Goal: Task Accomplishment & Management: Complete application form

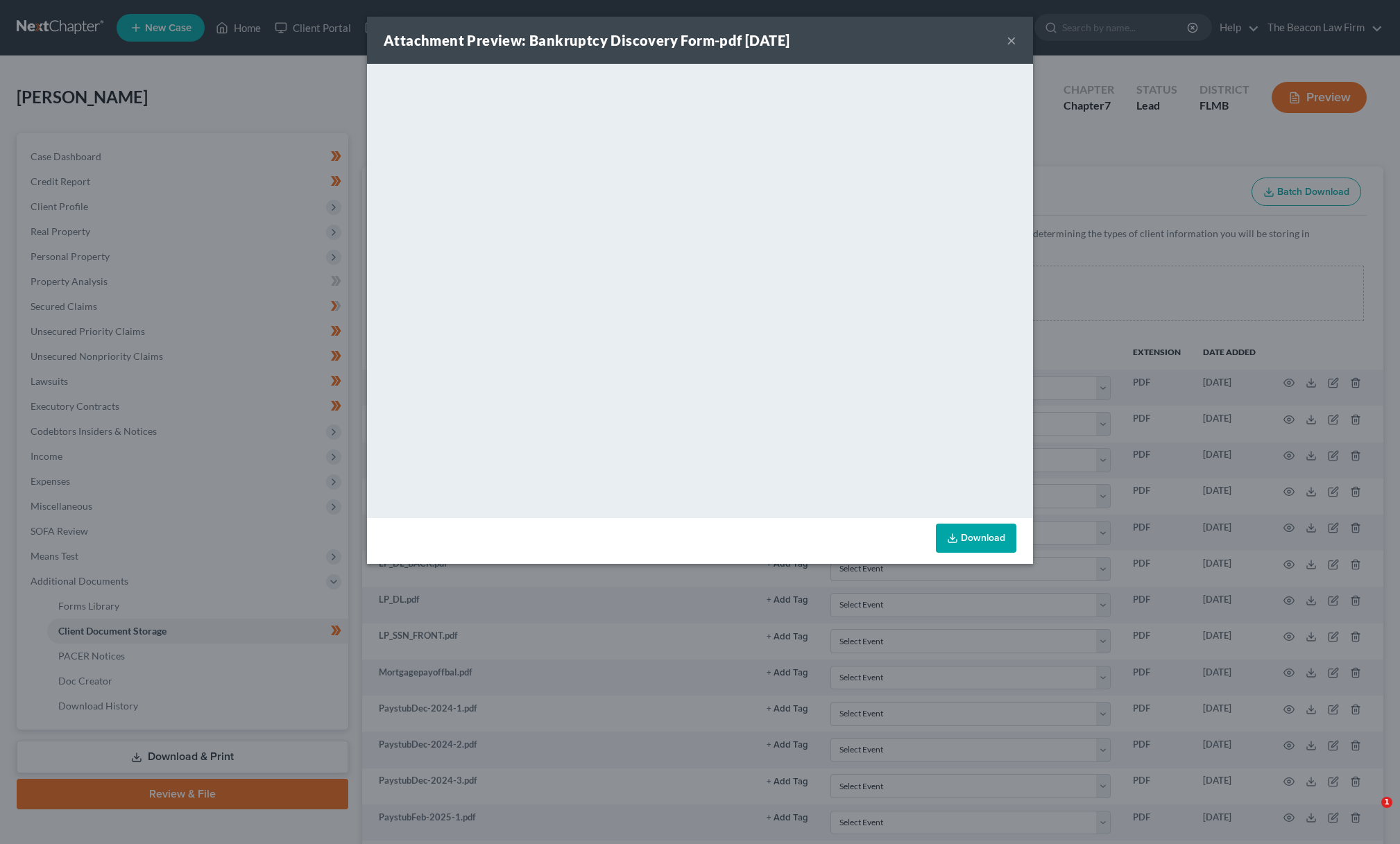
select select "9"
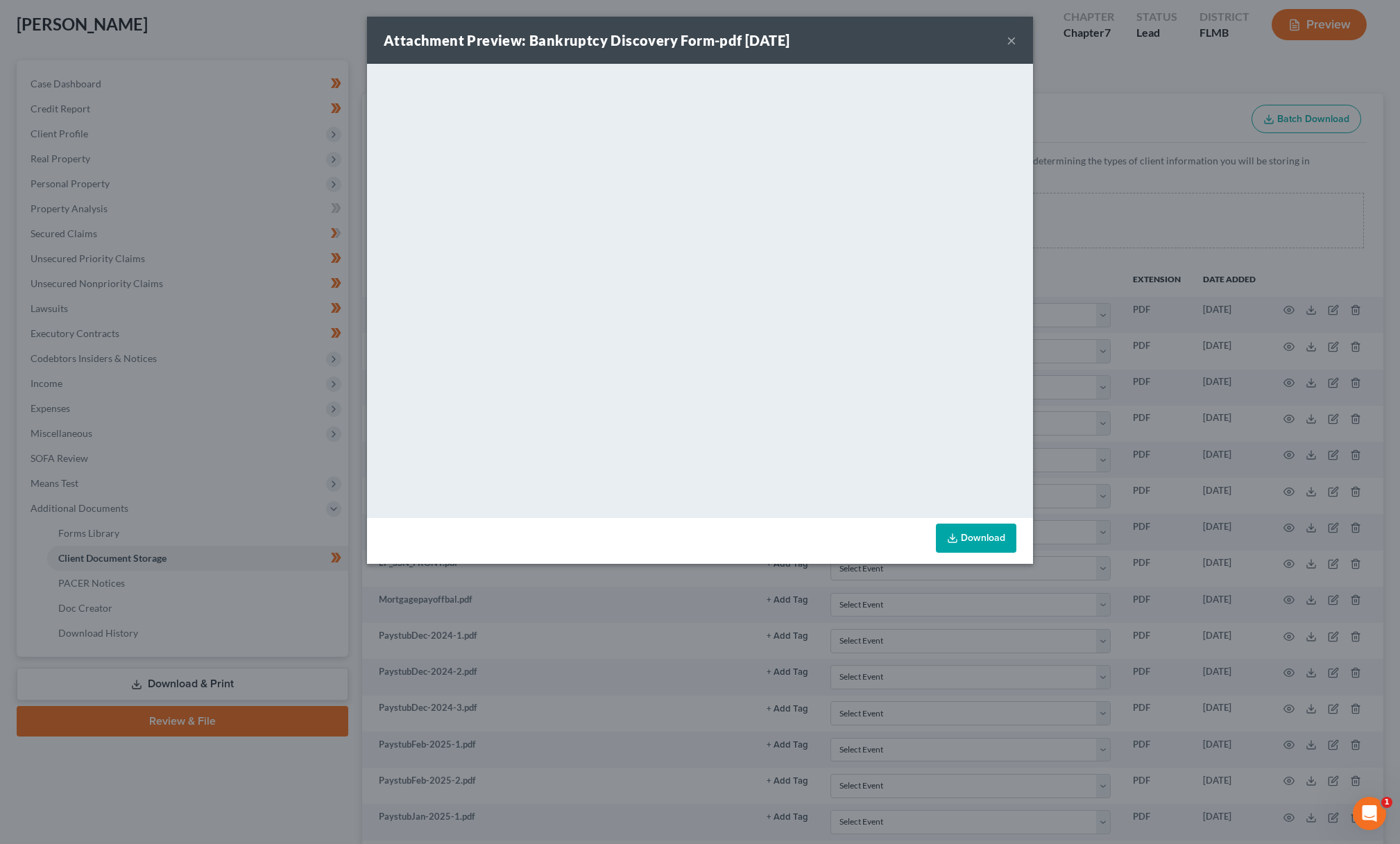
click at [1016, 41] on div "Attachment Preview: Bankruptcy Discovery Form-pdf 08/22/2024 ×" at bounding box center [700, 40] width 666 height 47
click at [1013, 44] on button "×" at bounding box center [1011, 40] width 9 height 17
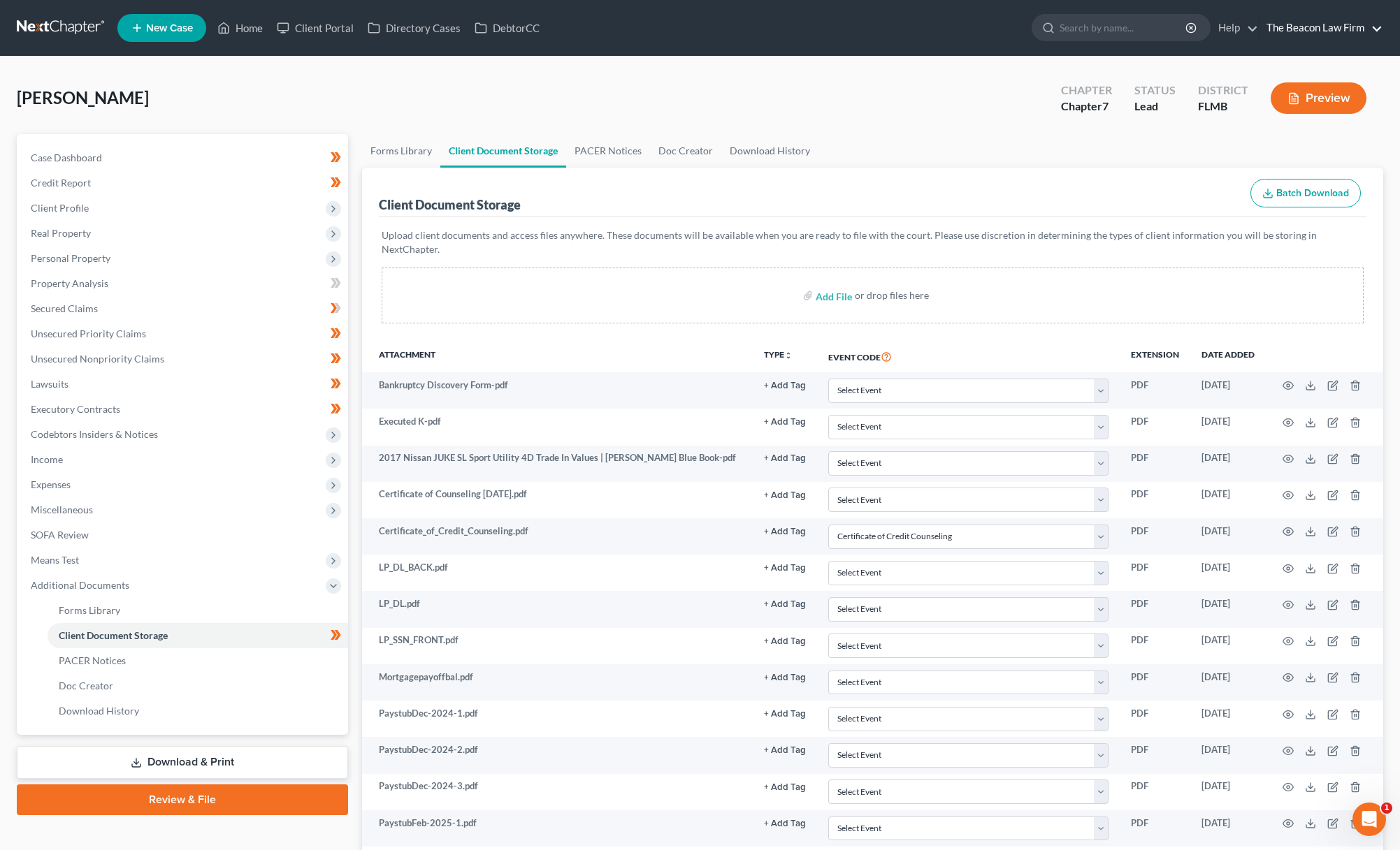
click at [1333, 34] on link "The Beacon Law Firm" at bounding box center [1320, 28] width 123 height 25
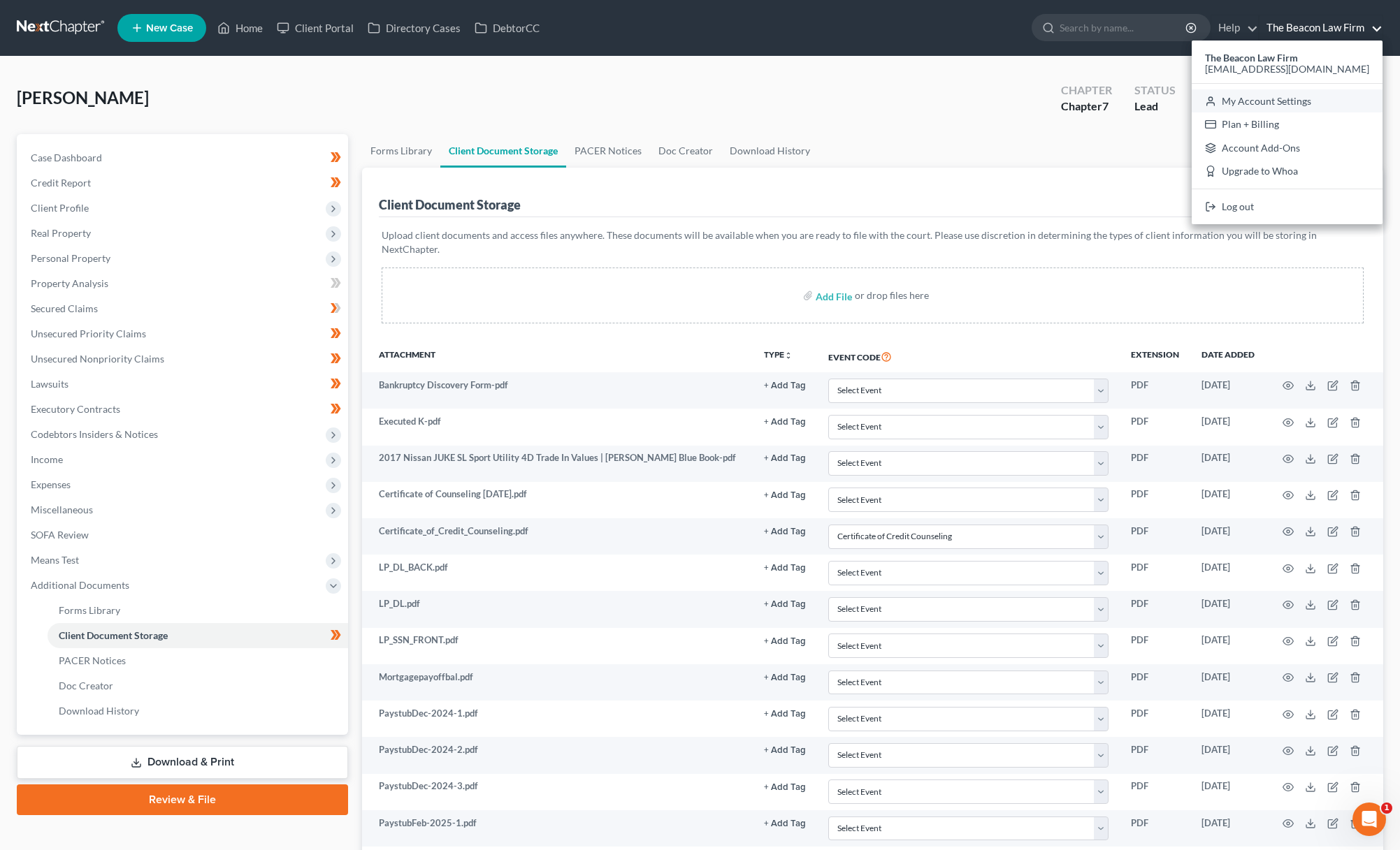
click at [1299, 103] on link "My Account Settings" at bounding box center [1287, 101] width 191 height 24
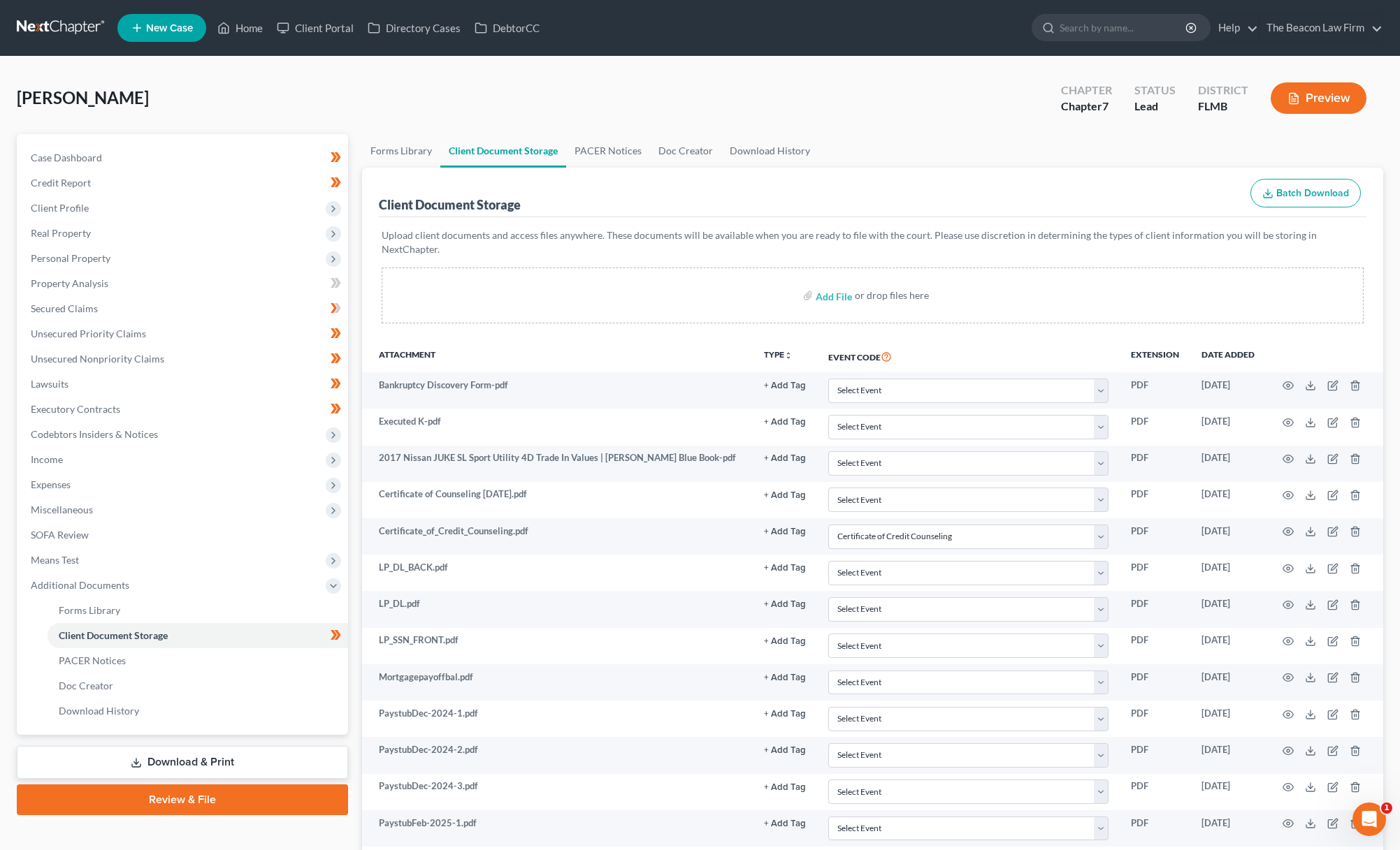
select select "15"
select select "24"
select select "9"
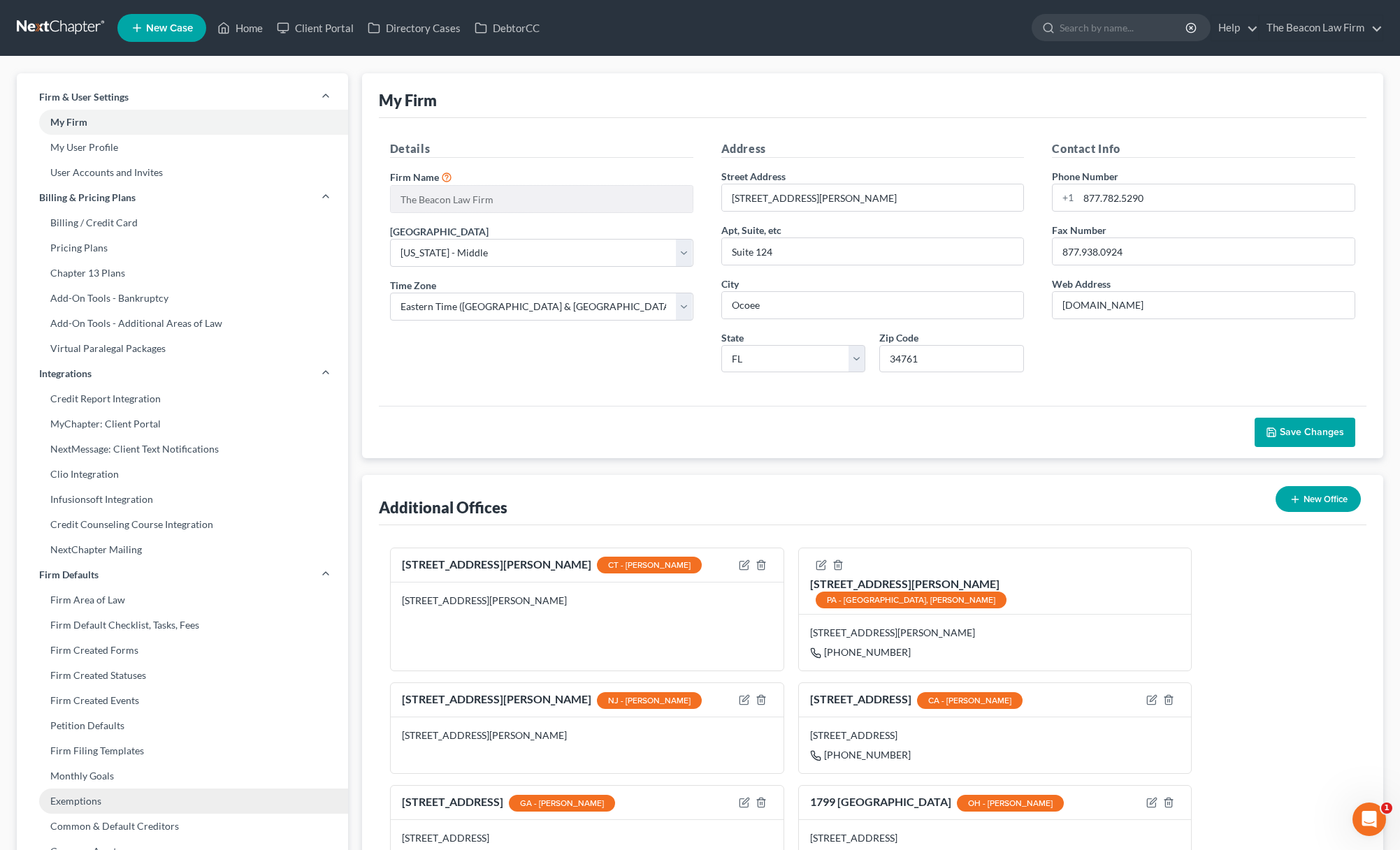
drag, startPoint x: 148, startPoint y: 803, endPoint x: 161, endPoint y: 802, distance: 13.0
click at [148, 803] on link "Exemptions" at bounding box center [182, 802] width 331 height 25
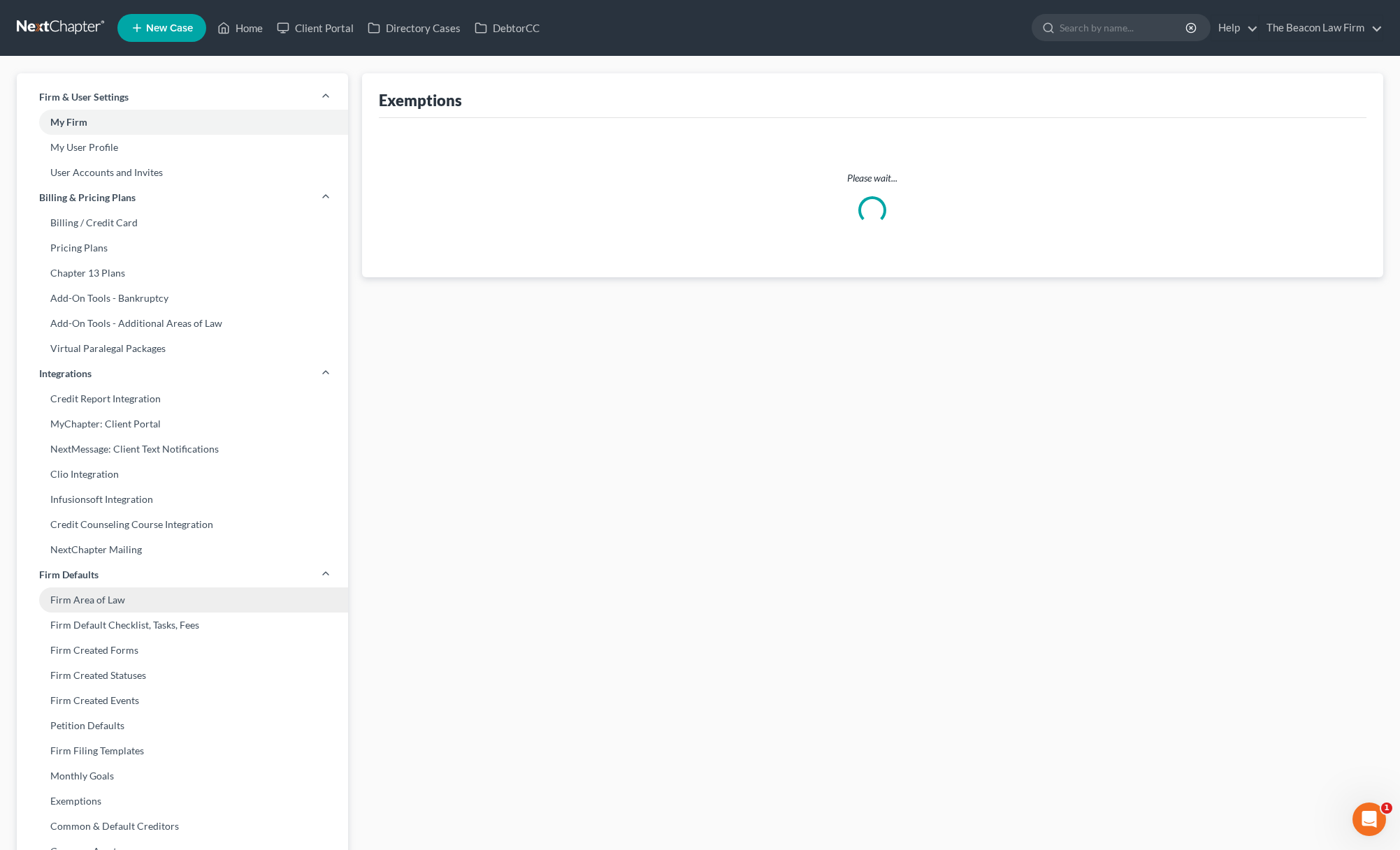
select select "0"
select select "36"
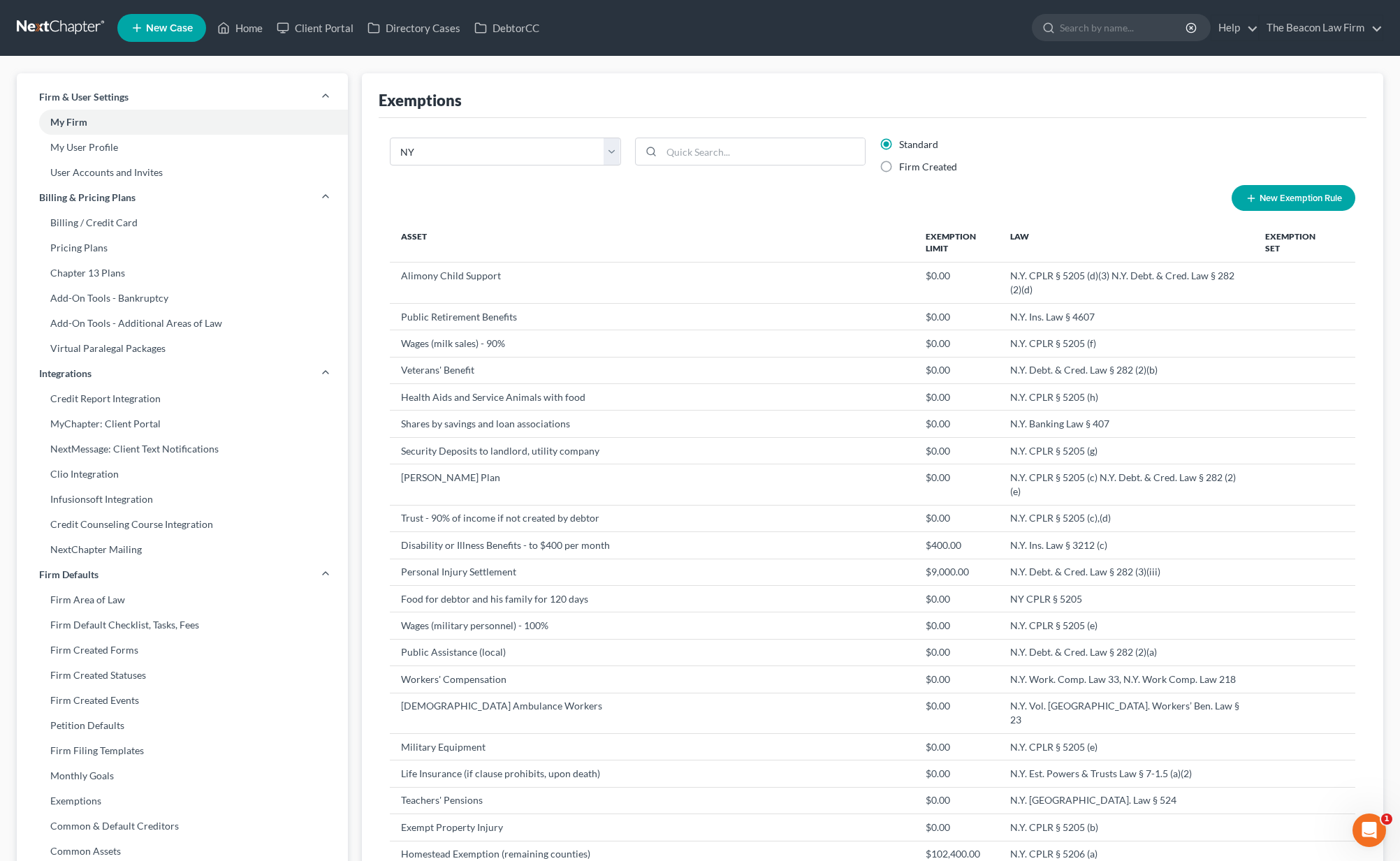
click at [75, 29] on link at bounding box center [62, 28] width 90 height 25
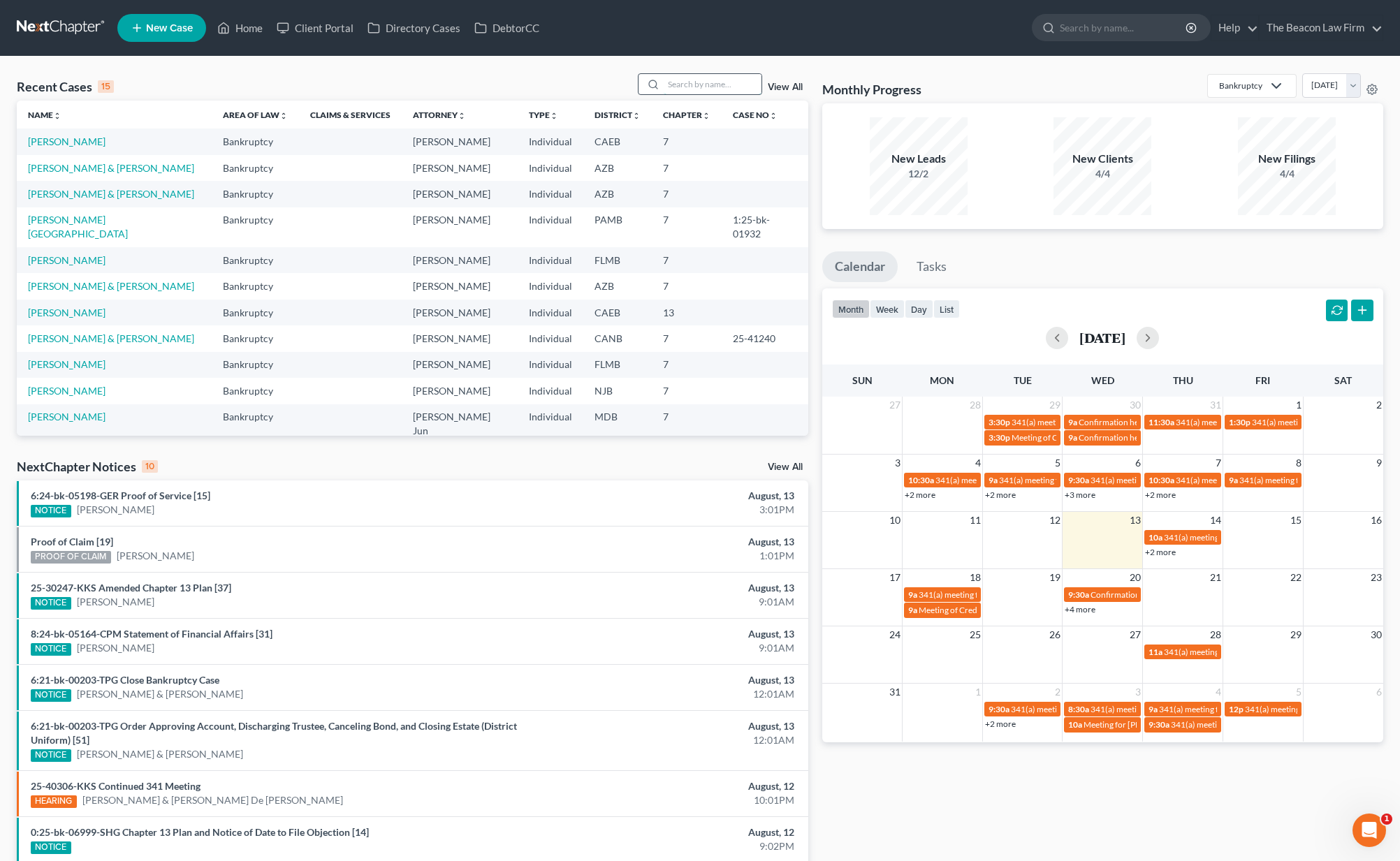
click at [718, 87] on input "search" at bounding box center [712, 84] width 98 height 21
click at [78, 359] on link "[PERSON_NAME]" at bounding box center [67, 364] width 78 height 12
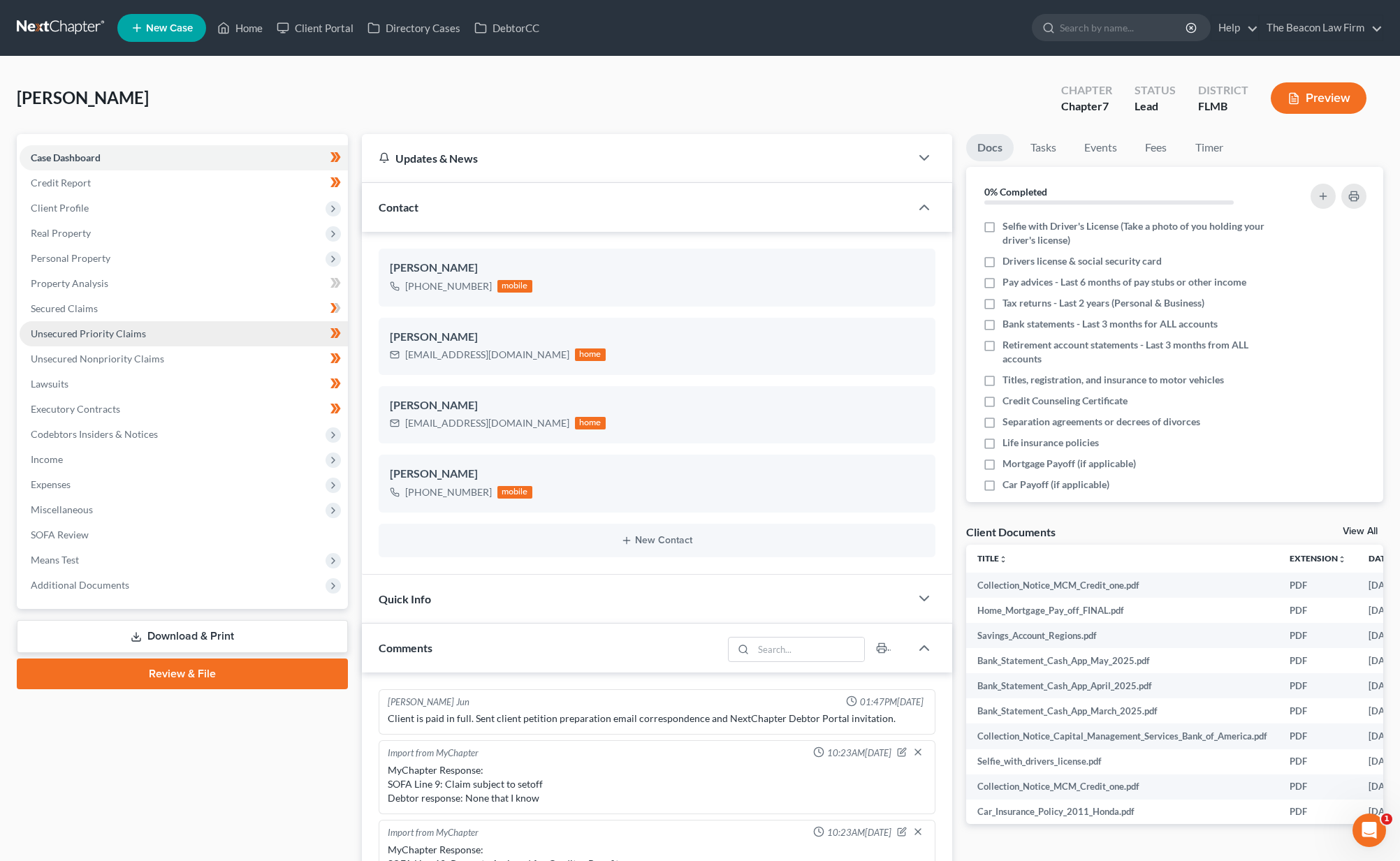
scroll to position [349, 0]
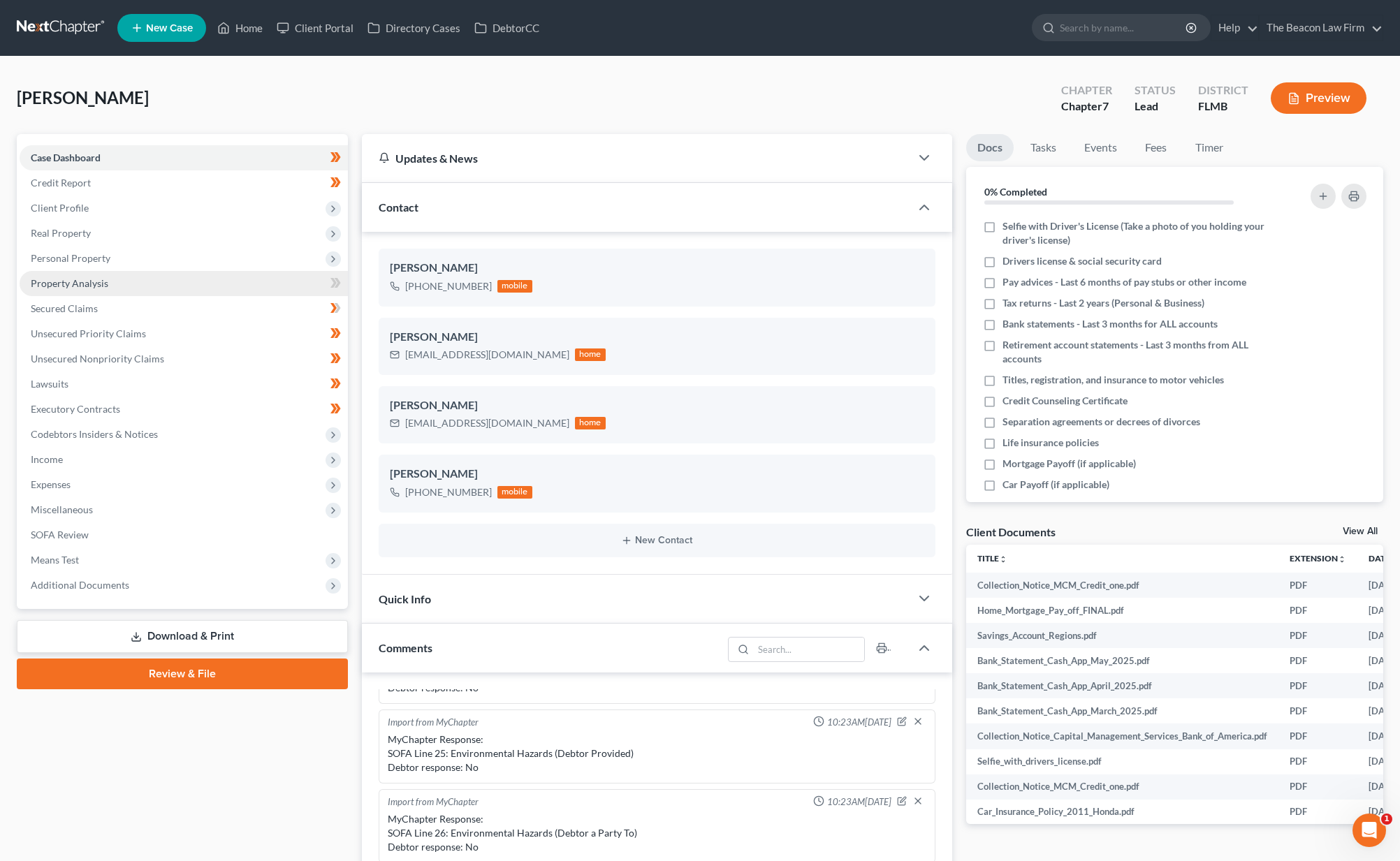
click at [162, 277] on link "Property Analysis" at bounding box center [184, 284] width 328 height 25
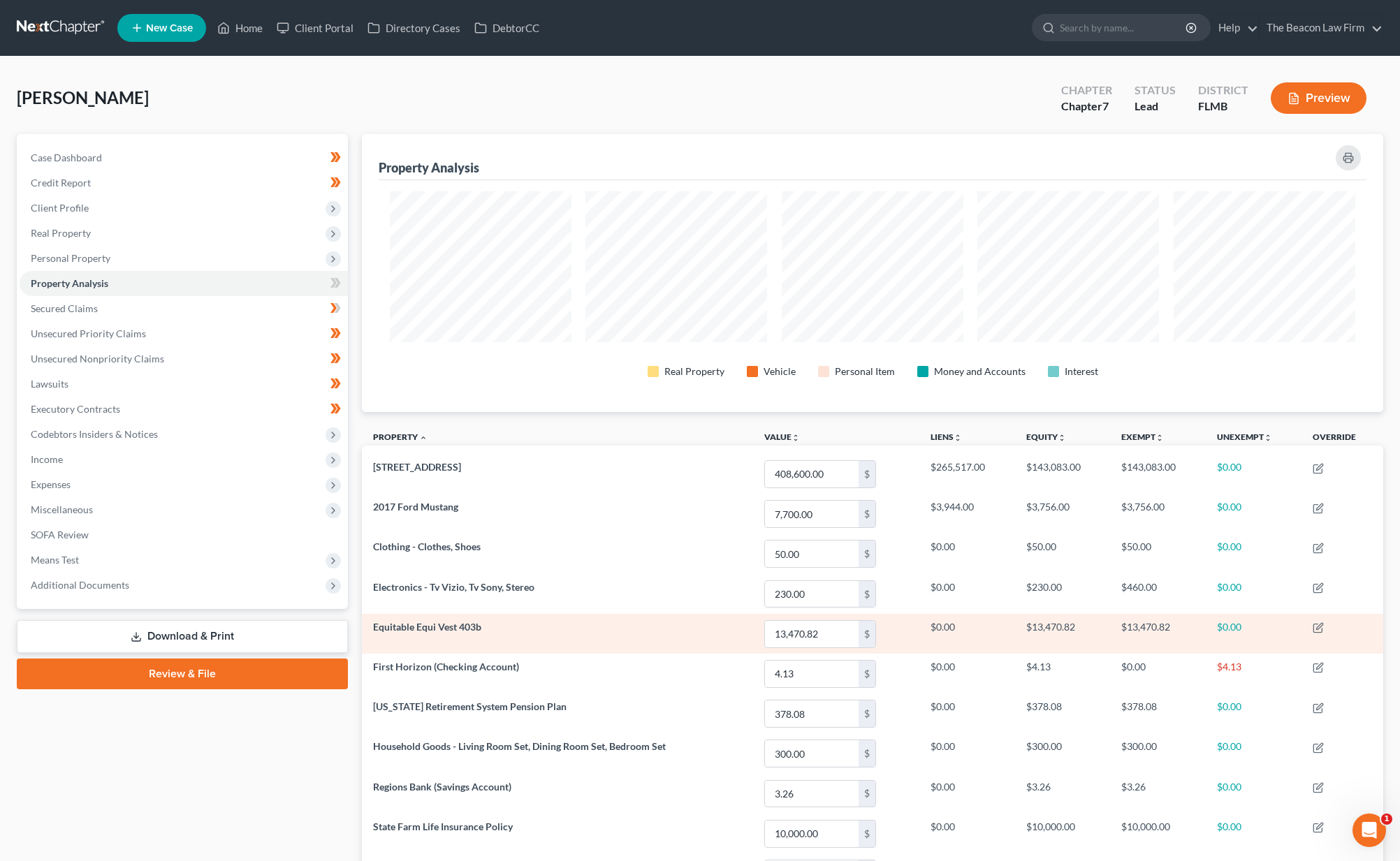
scroll to position [209, 0]
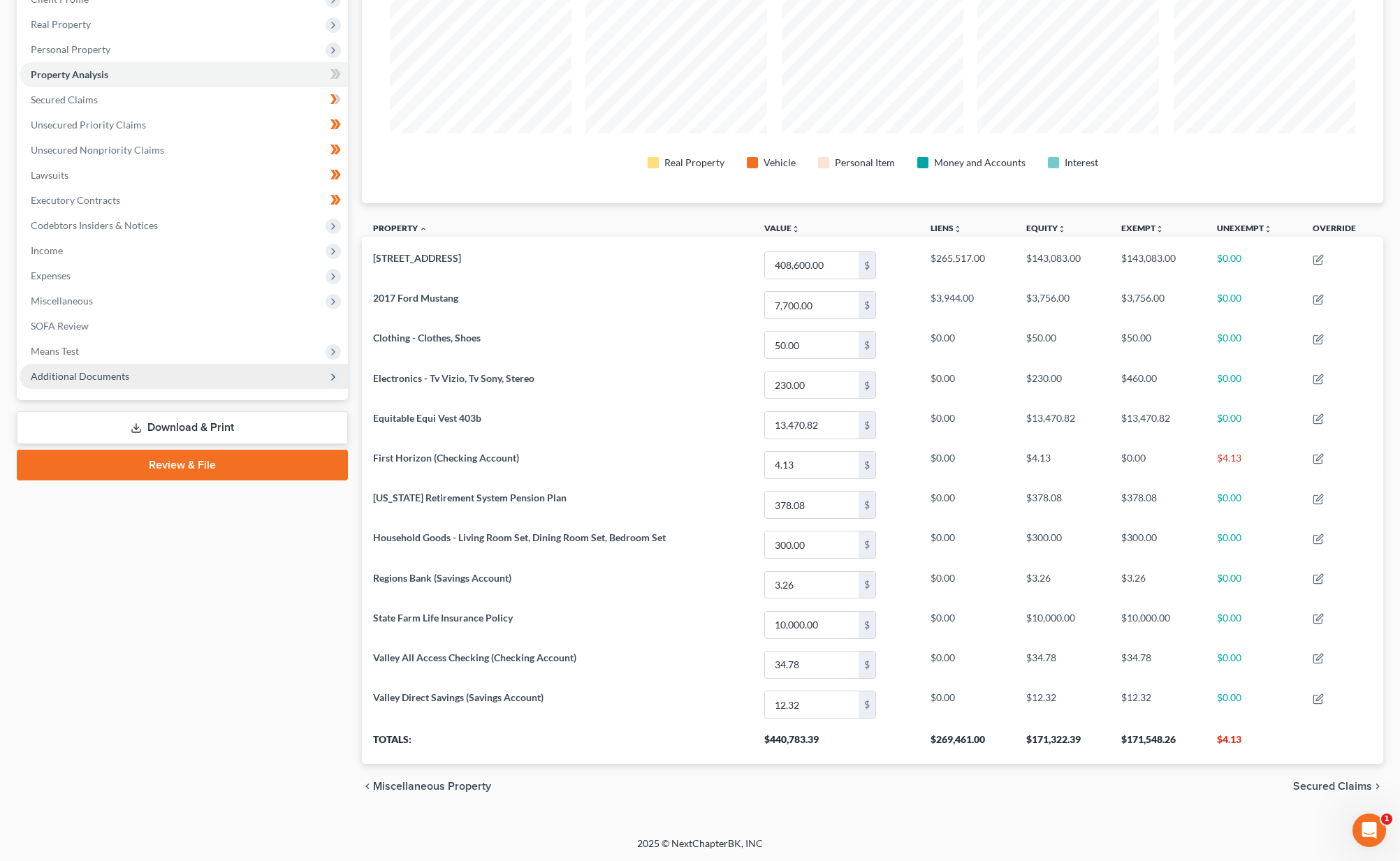
click at [109, 377] on span "Additional Documents" at bounding box center [80, 376] width 98 height 12
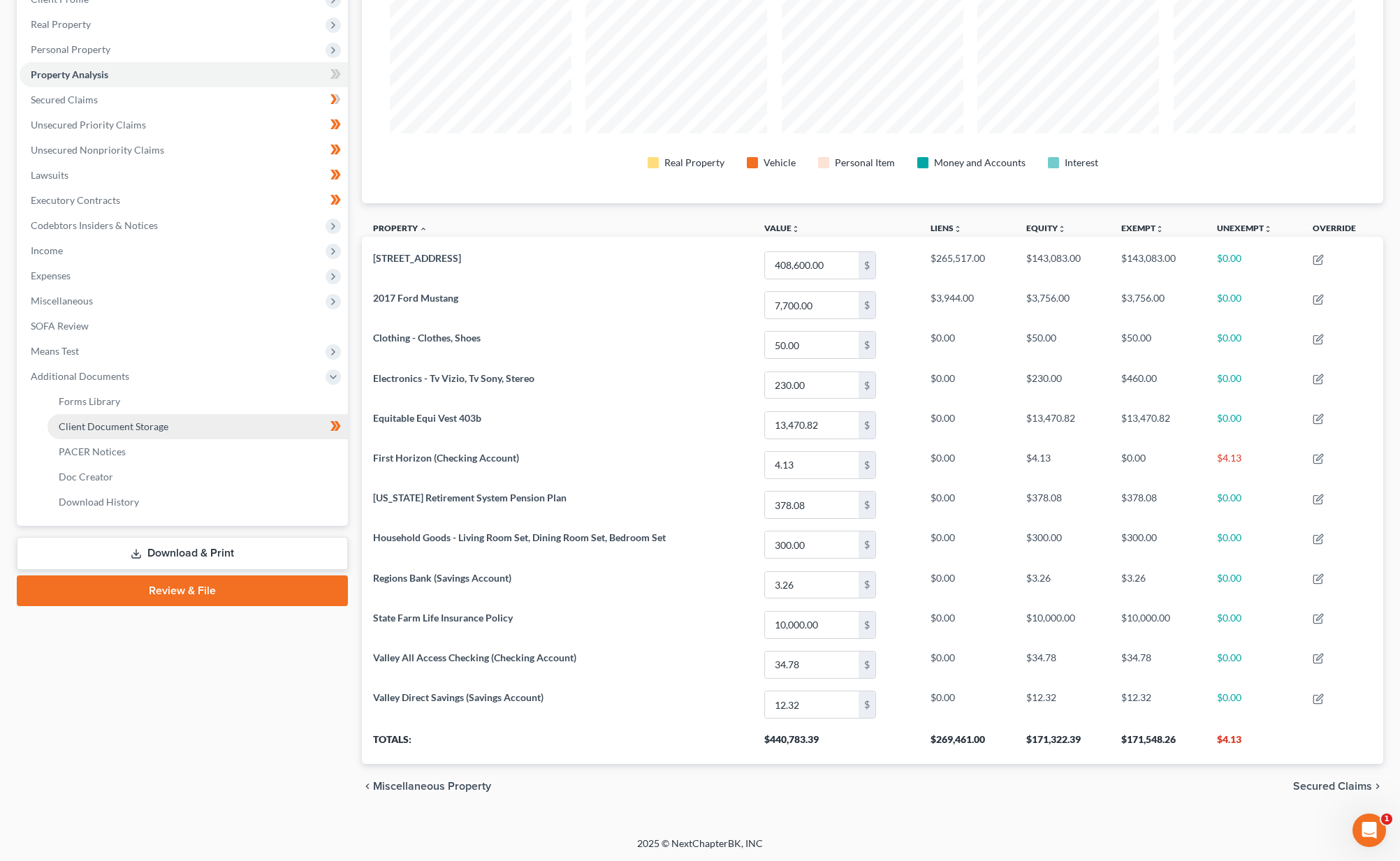
click at [178, 425] on link "Client Document Storage" at bounding box center [198, 427] width 300 height 25
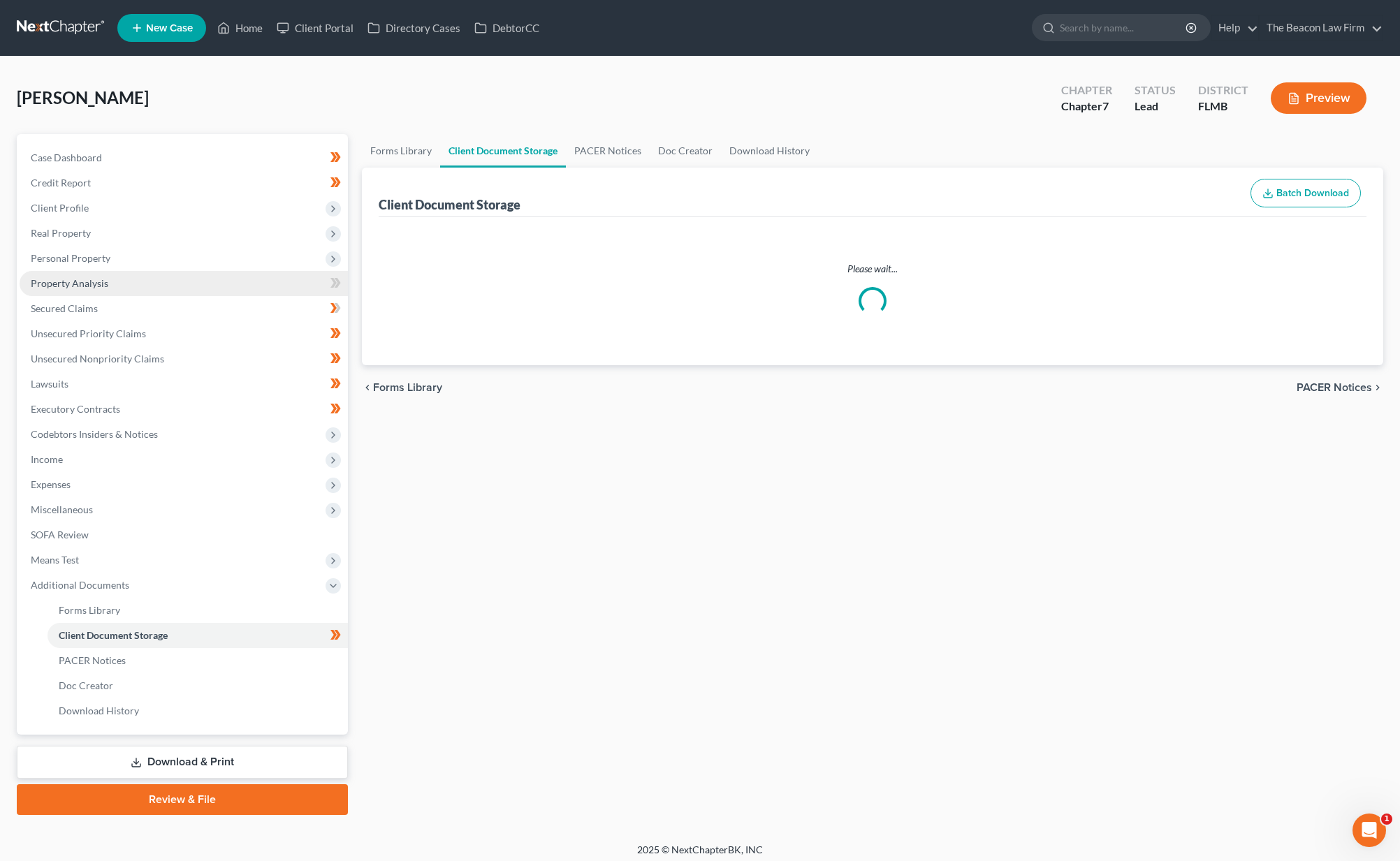
select select "9"
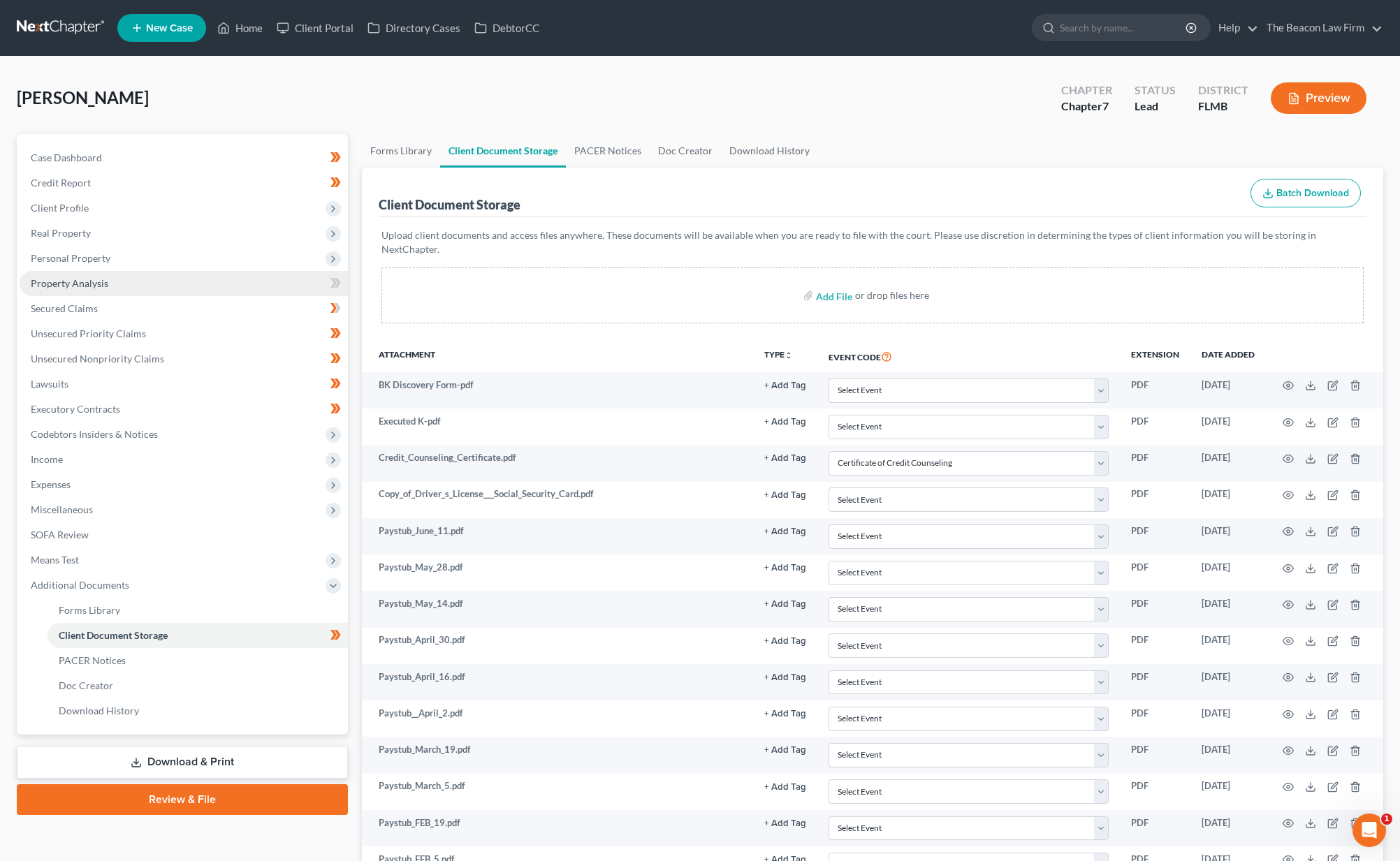
click at [134, 284] on link "Property Analysis" at bounding box center [184, 284] width 328 height 25
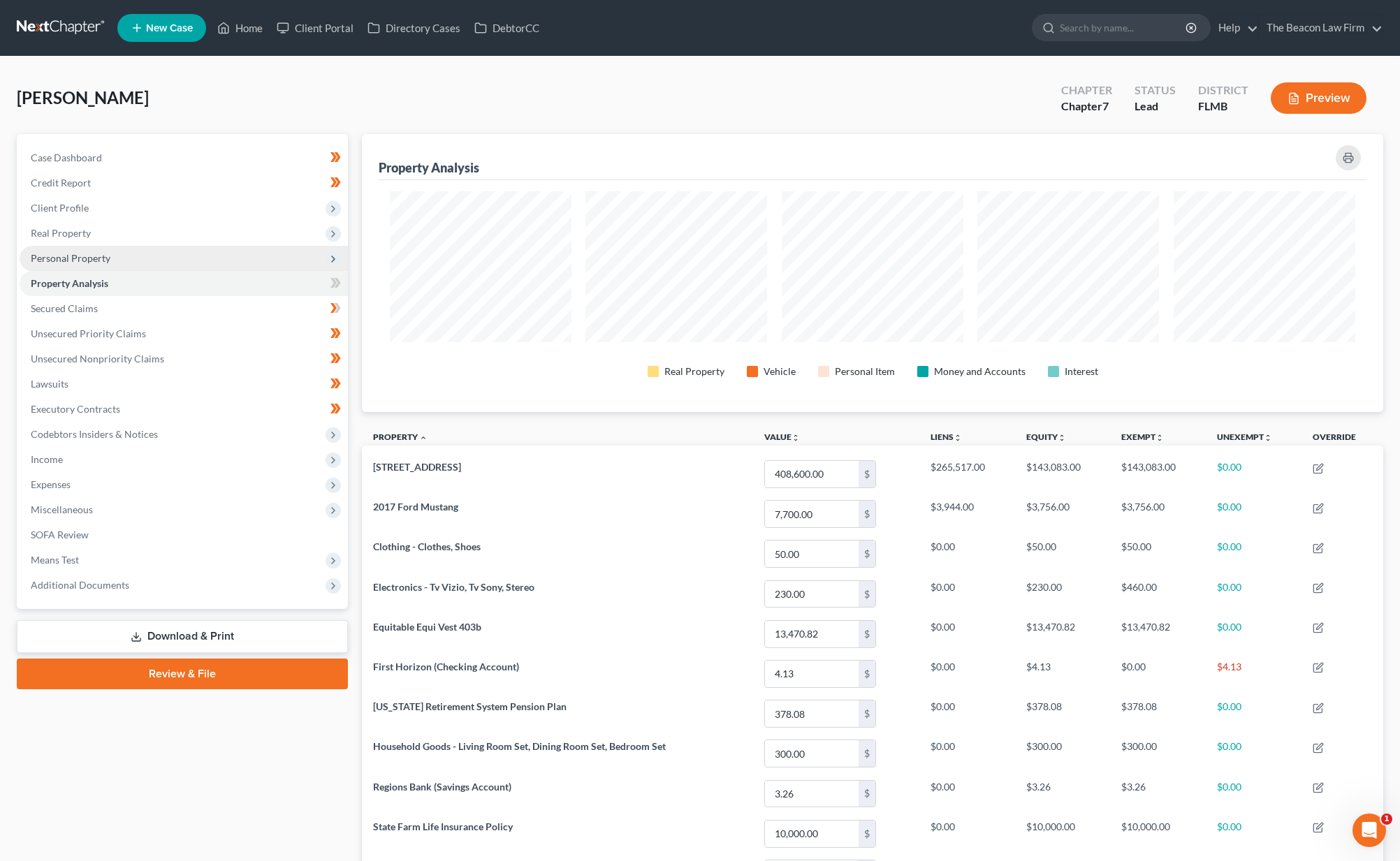
click at [129, 267] on span "Personal Property" at bounding box center [184, 259] width 328 height 25
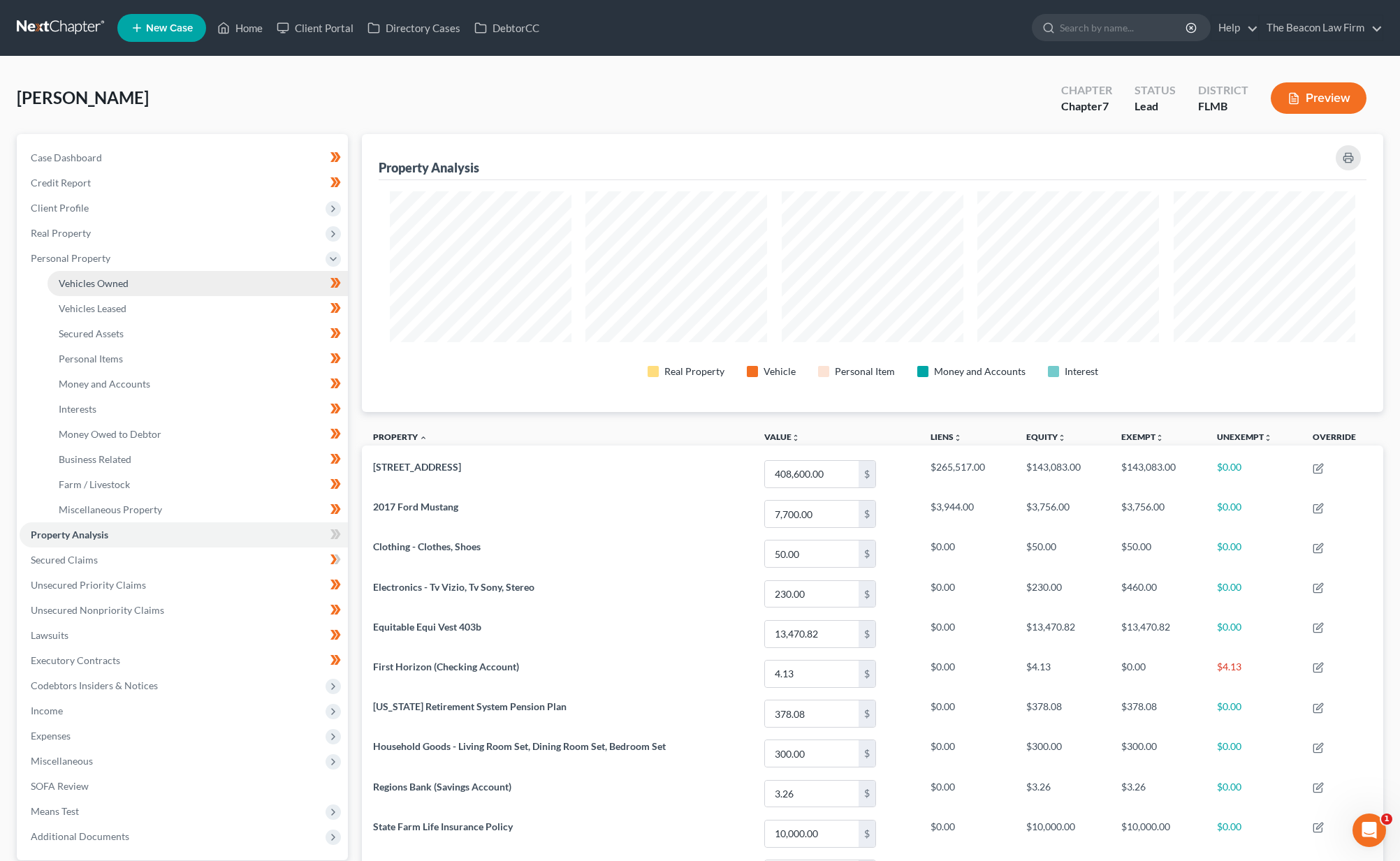
click at [122, 282] on span "Vehicles Owned" at bounding box center [93, 283] width 70 height 12
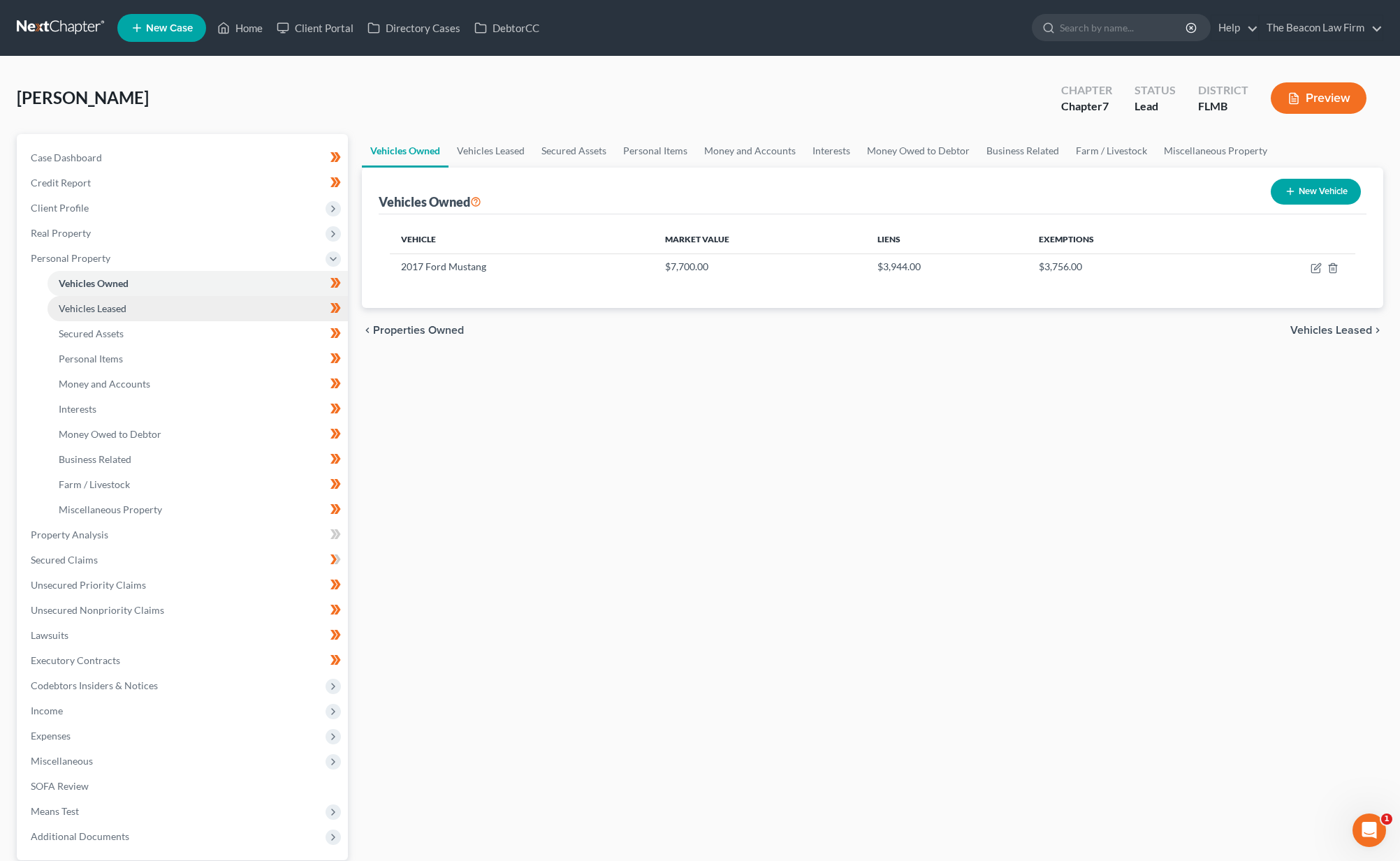
click at [107, 307] on span "Vehicles Leased" at bounding box center [93, 309] width 68 height 12
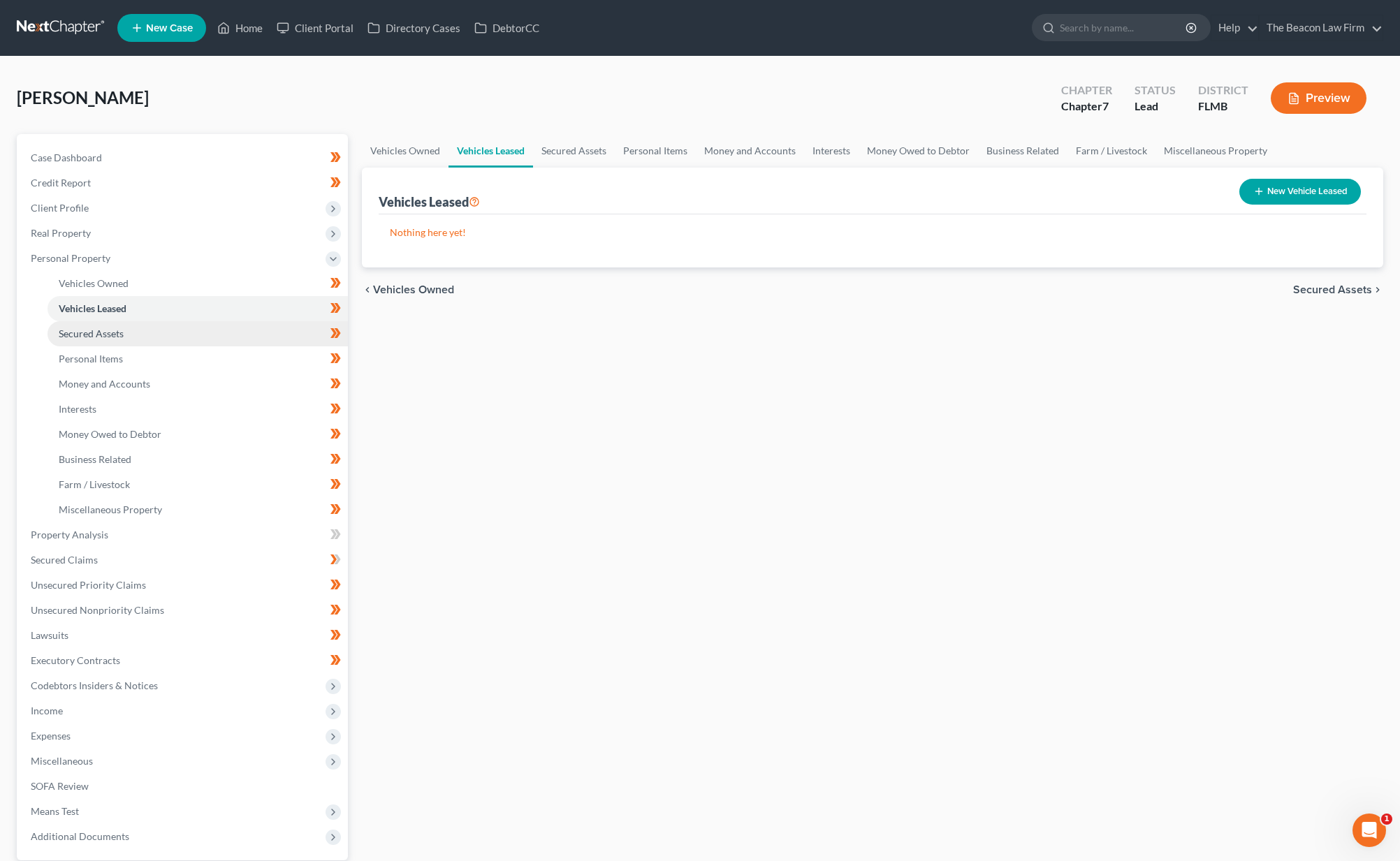
click at [107, 336] on span "Secured Assets" at bounding box center [91, 334] width 65 height 12
click at [104, 364] on link "Personal Items" at bounding box center [198, 359] width 300 height 25
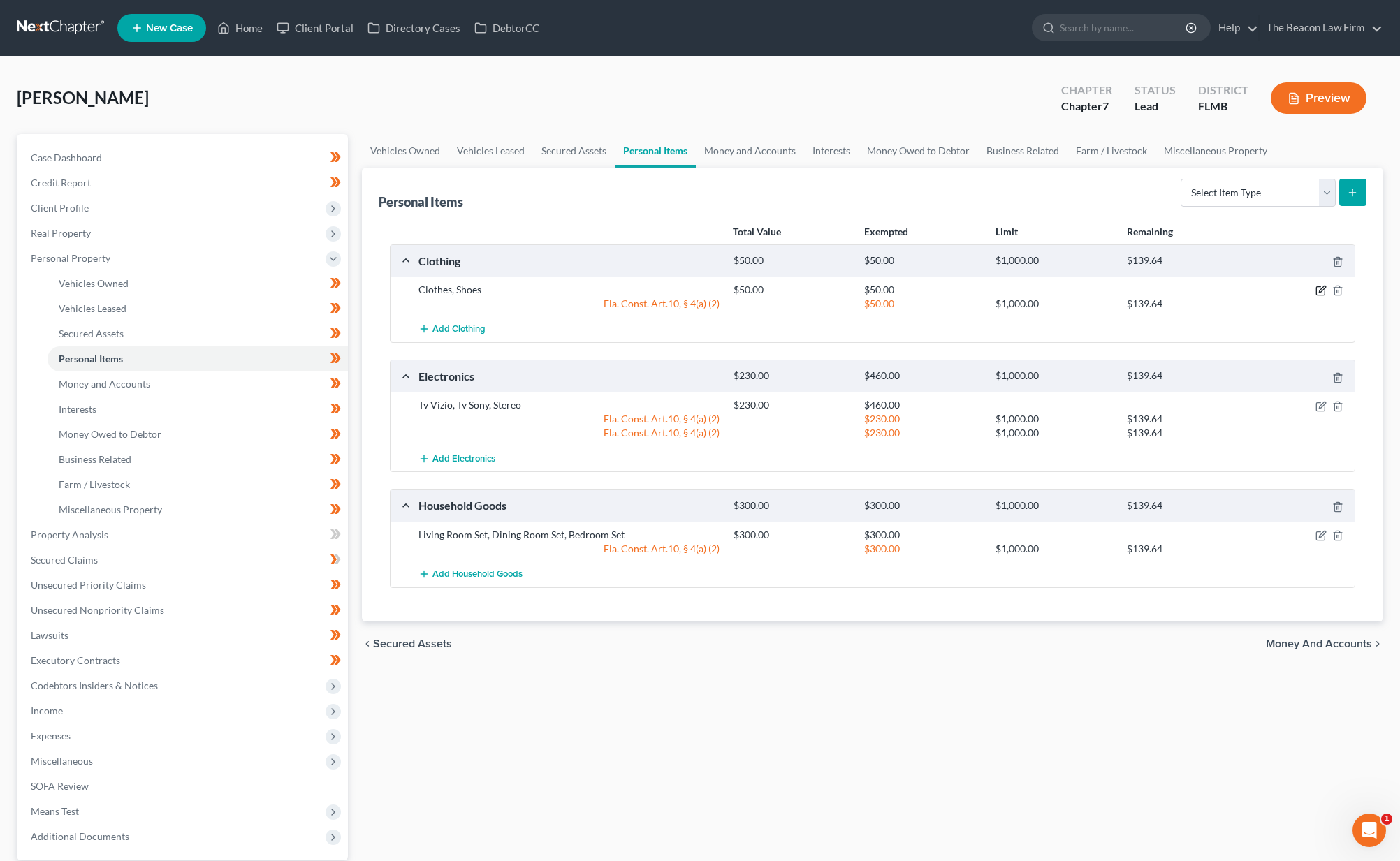
click at [1318, 290] on icon "button" at bounding box center [1320, 290] width 11 height 11
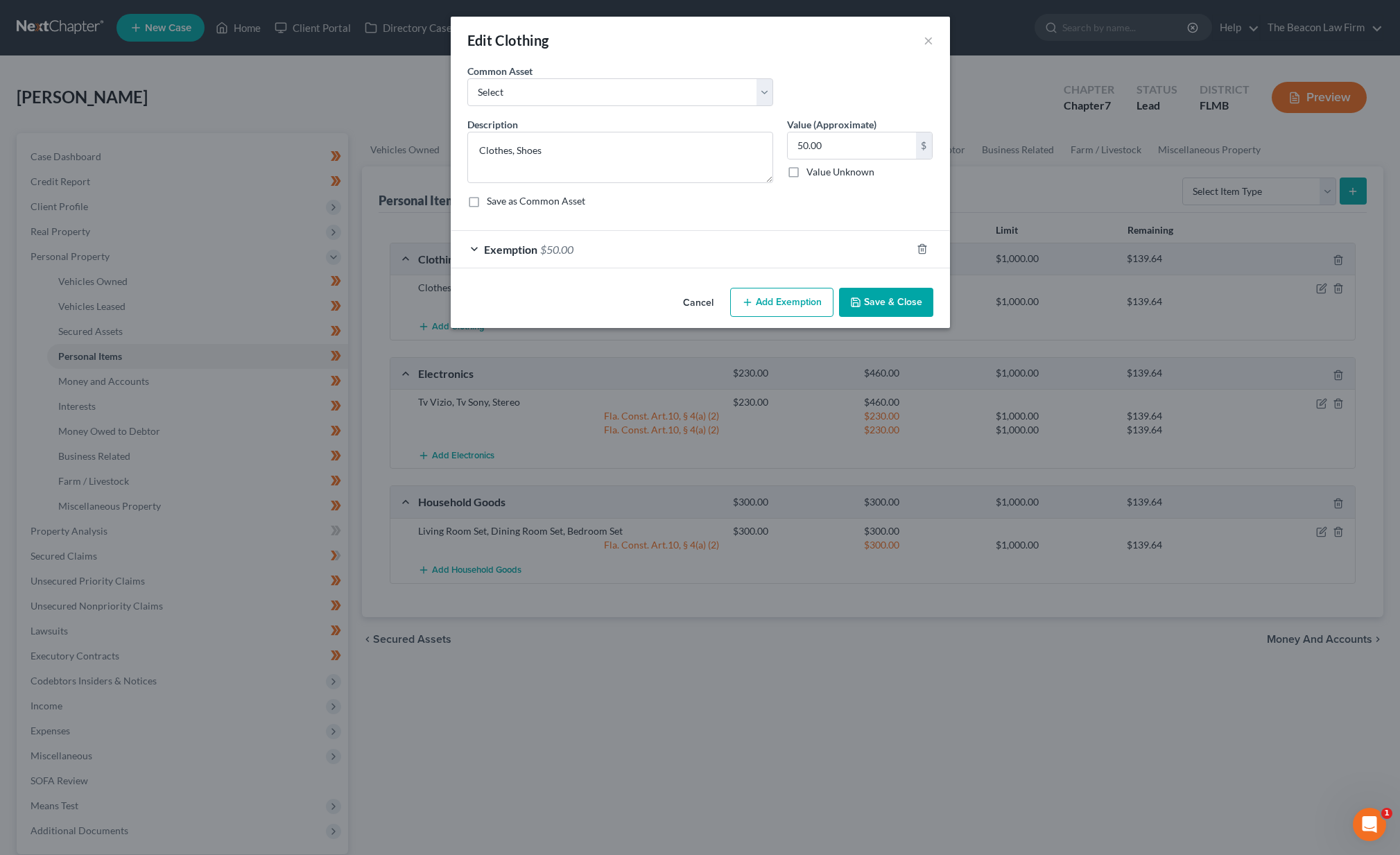
click at [554, 249] on span "$50.00" at bounding box center [557, 249] width 34 height 13
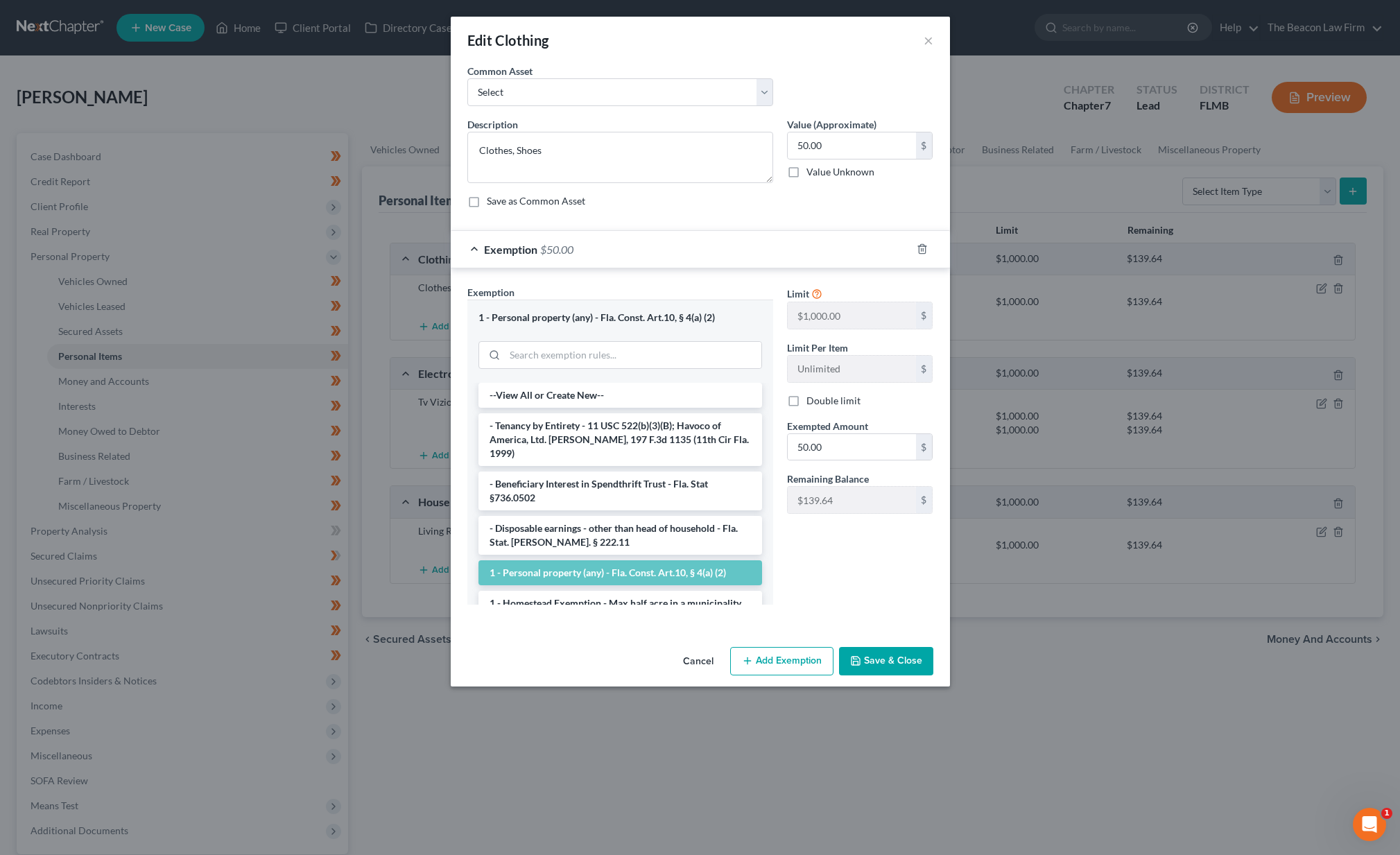
click at [694, 662] on button "Cancel" at bounding box center [698, 662] width 52 height 28
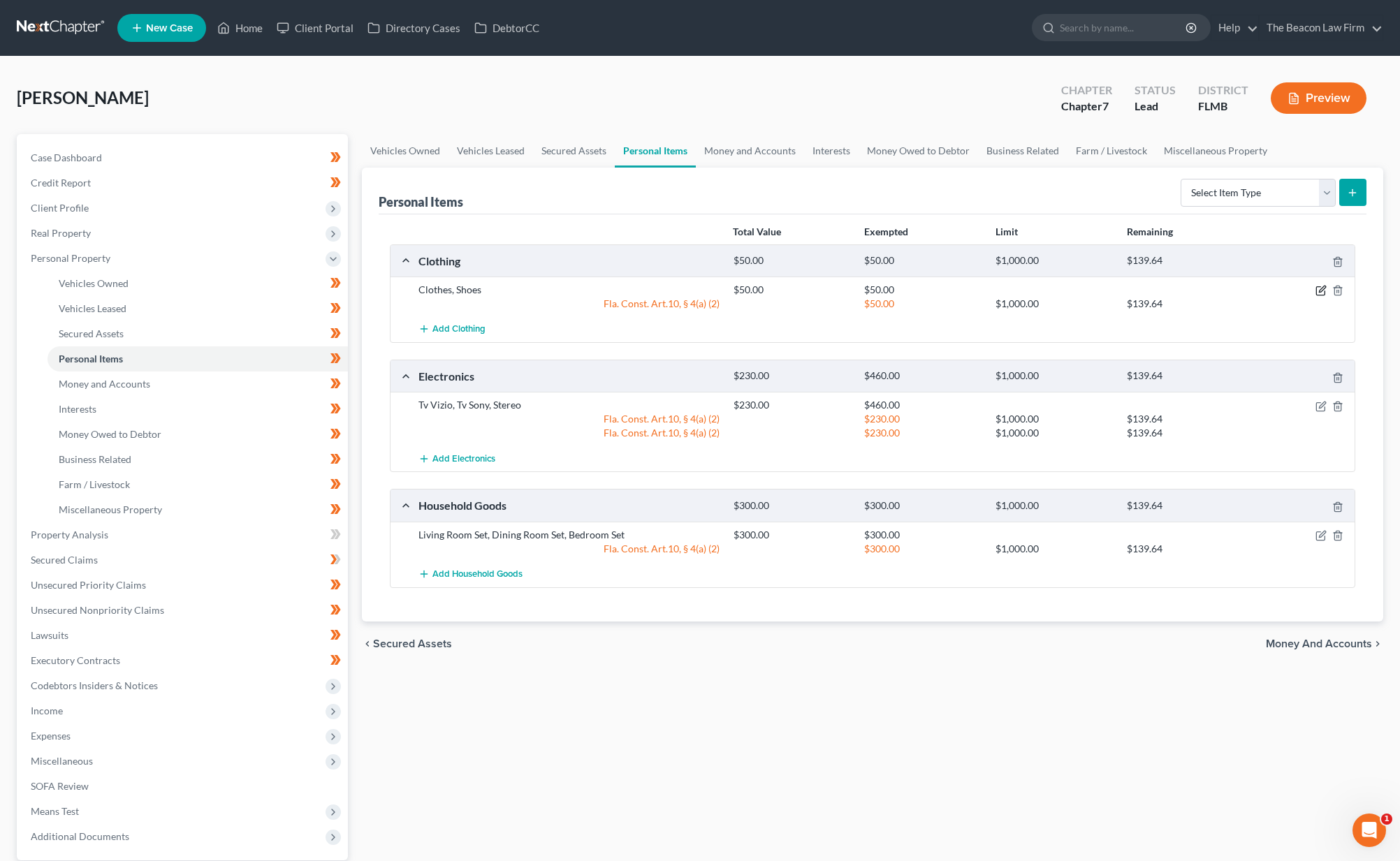
click at [1317, 290] on icon "button" at bounding box center [1320, 290] width 11 height 11
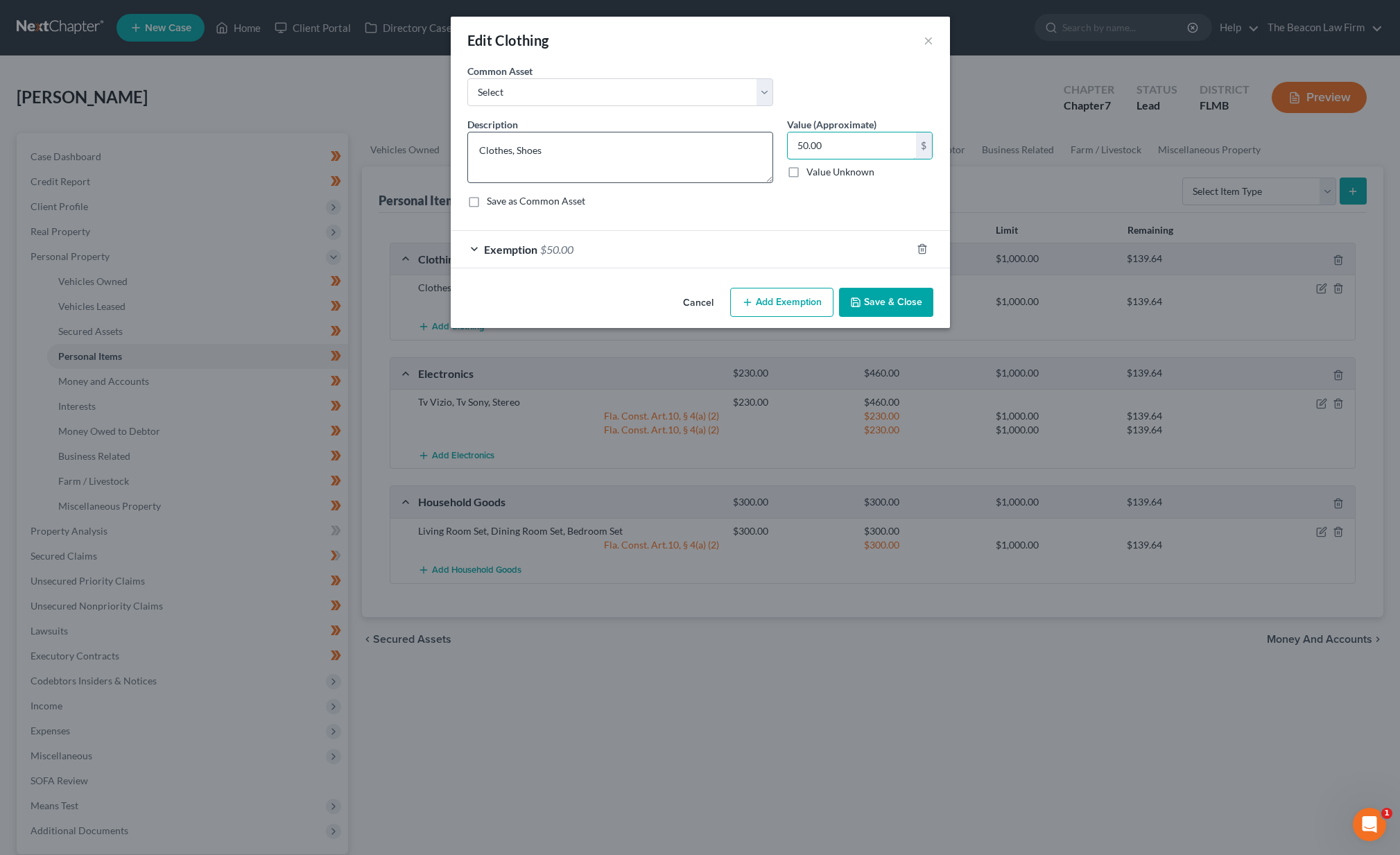
drag, startPoint x: 847, startPoint y: 153, endPoint x: 761, endPoint y: 143, distance: 86.6
click at [761, 143] on div "Description * Clothes, Shoes Value (Approximate) 50.00 $ Value Unknown Balance …" at bounding box center [700, 169] width 480 height 102
type input "100"
click at [584, 261] on div "Exemption $50.00" at bounding box center [680, 249] width 460 height 36
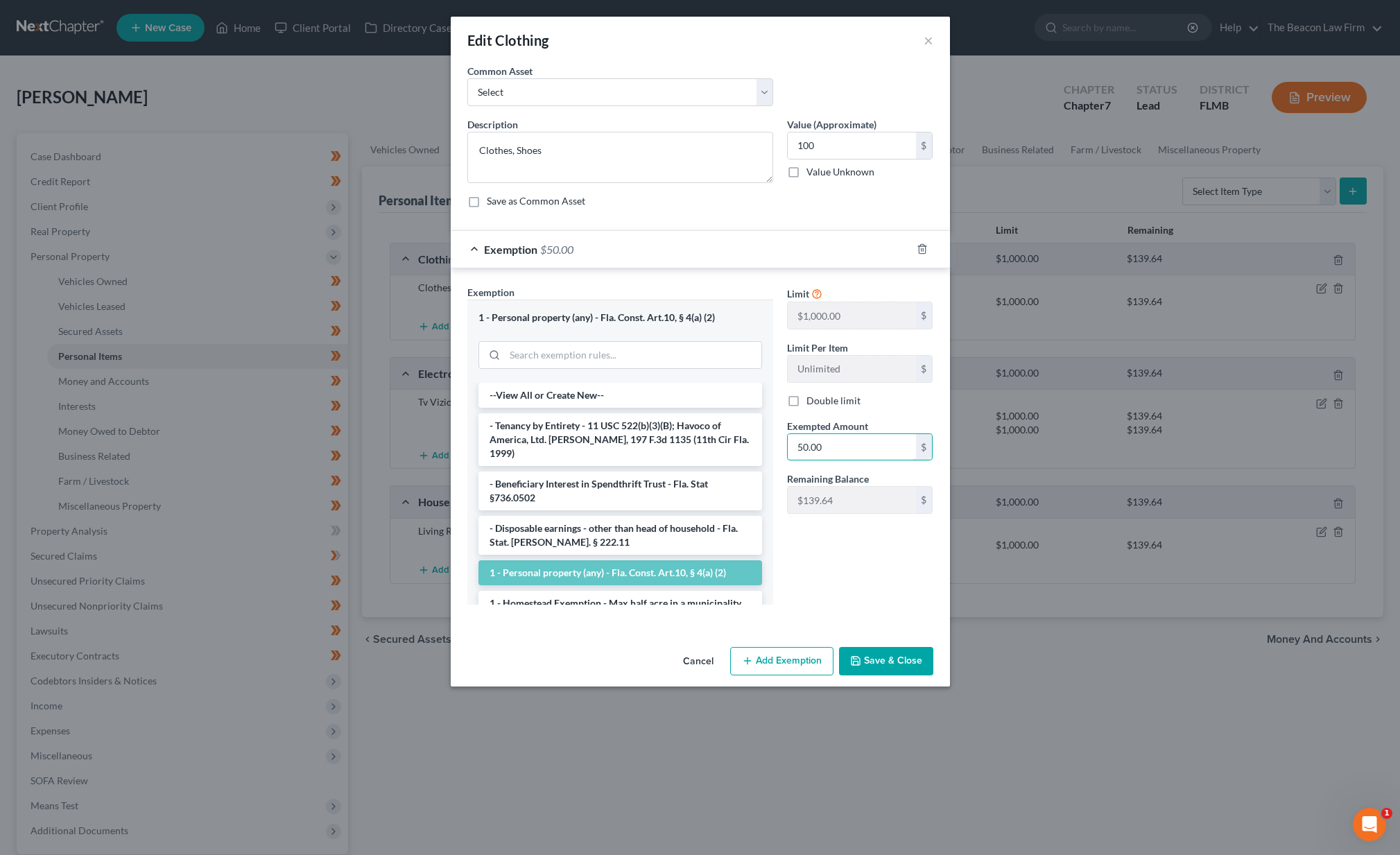
drag, startPoint x: 823, startPoint y: 444, endPoint x: 753, endPoint y: 425, distance: 72.5
click at [755, 427] on div "Exemption Set must be selected for CA. Exemption * 1 - Personal property (any) …" at bounding box center [700, 451] width 480 height 331
type input "100"
click at [899, 652] on button "Save & Close" at bounding box center [886, 662] width 94 height 29
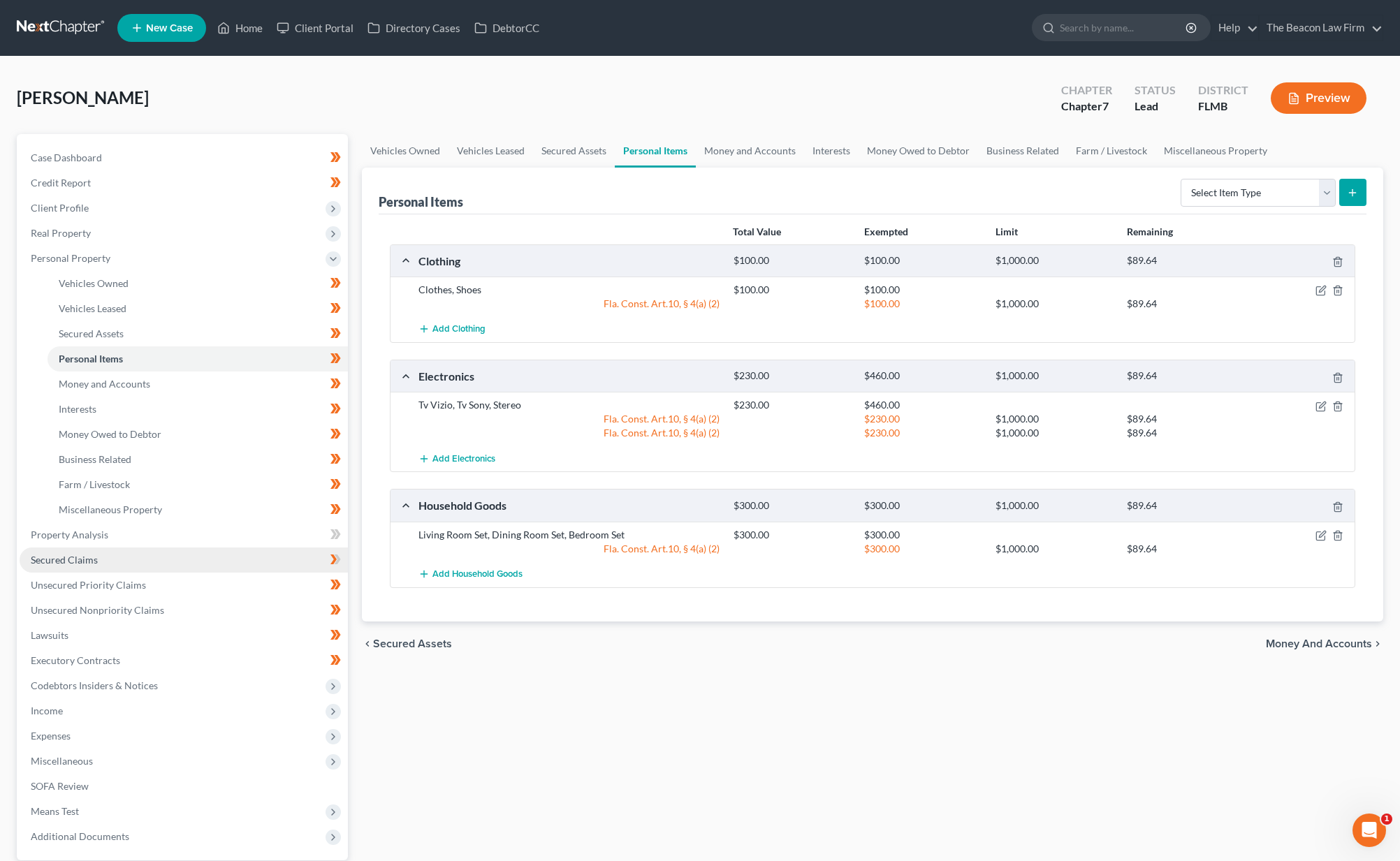
click at [86, 555] on span "Secured Claims" at bounding box center [64, 560] width 67 height 12
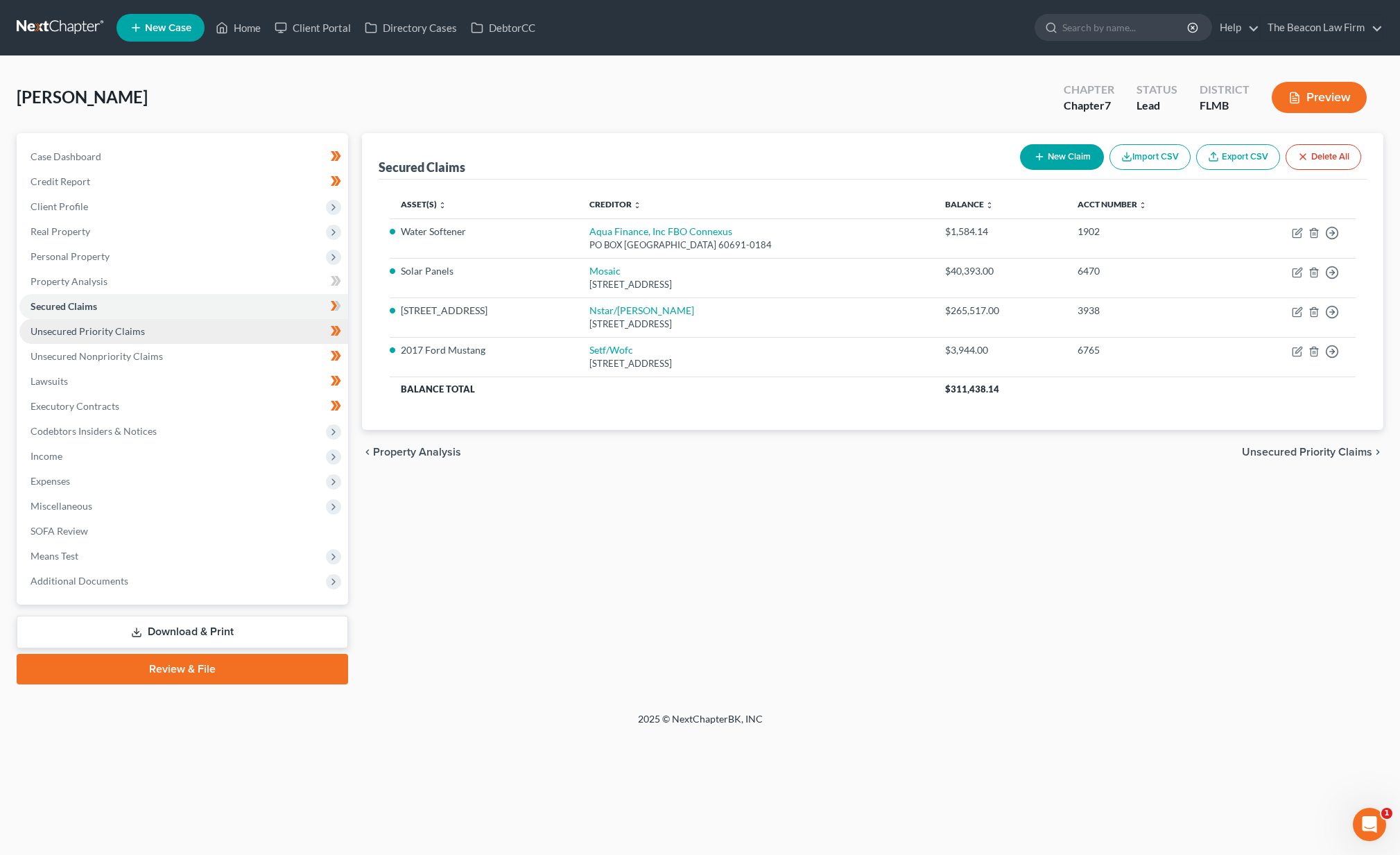
click at [104, 332] on span "Unsecured Priority Claims" at bounding box center [88, 331] width 114 height 12
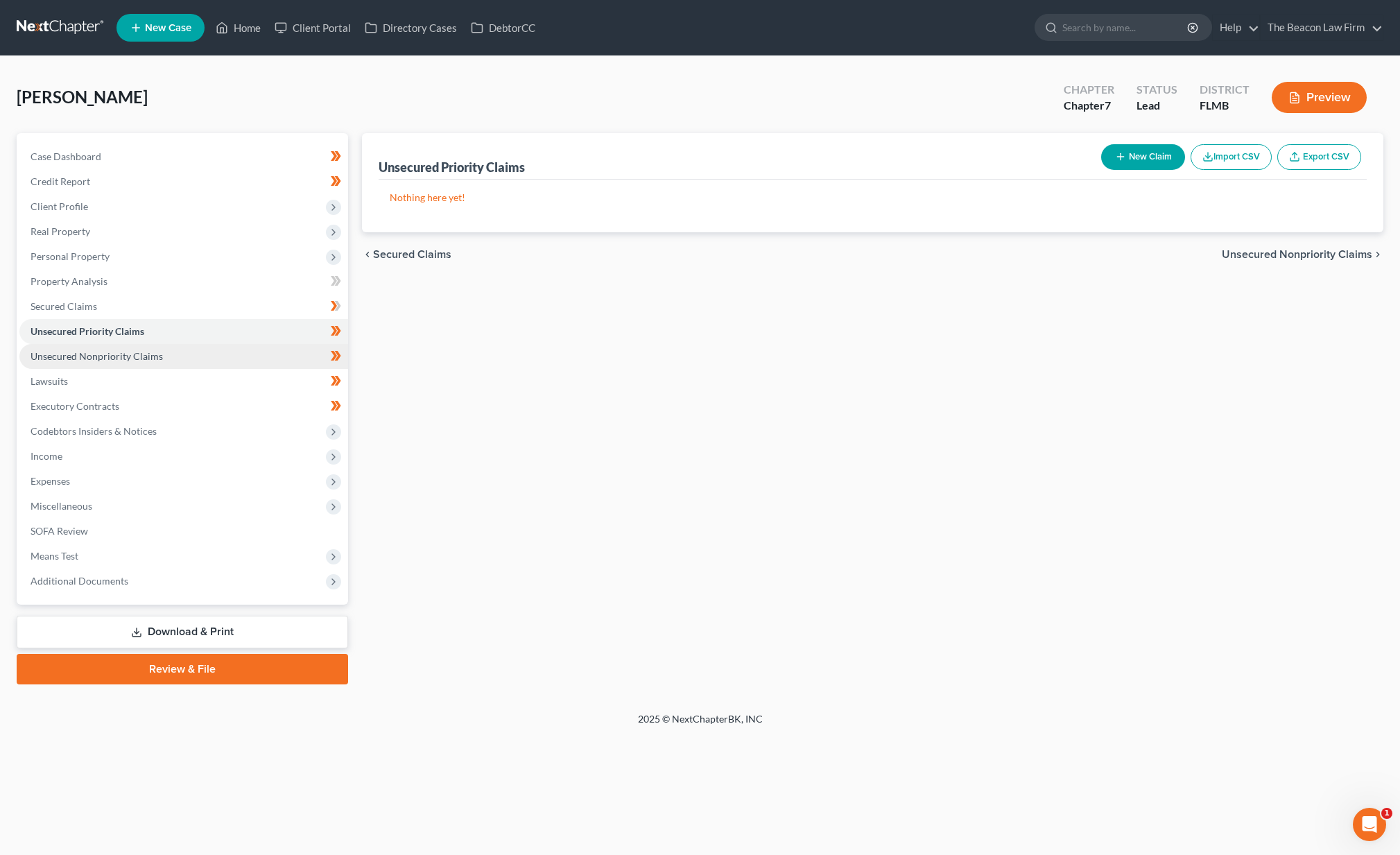
click at [98, 357] on span "Unsecured Nonpriority Claims" at bounding box center [97, 356] width 133 height 12
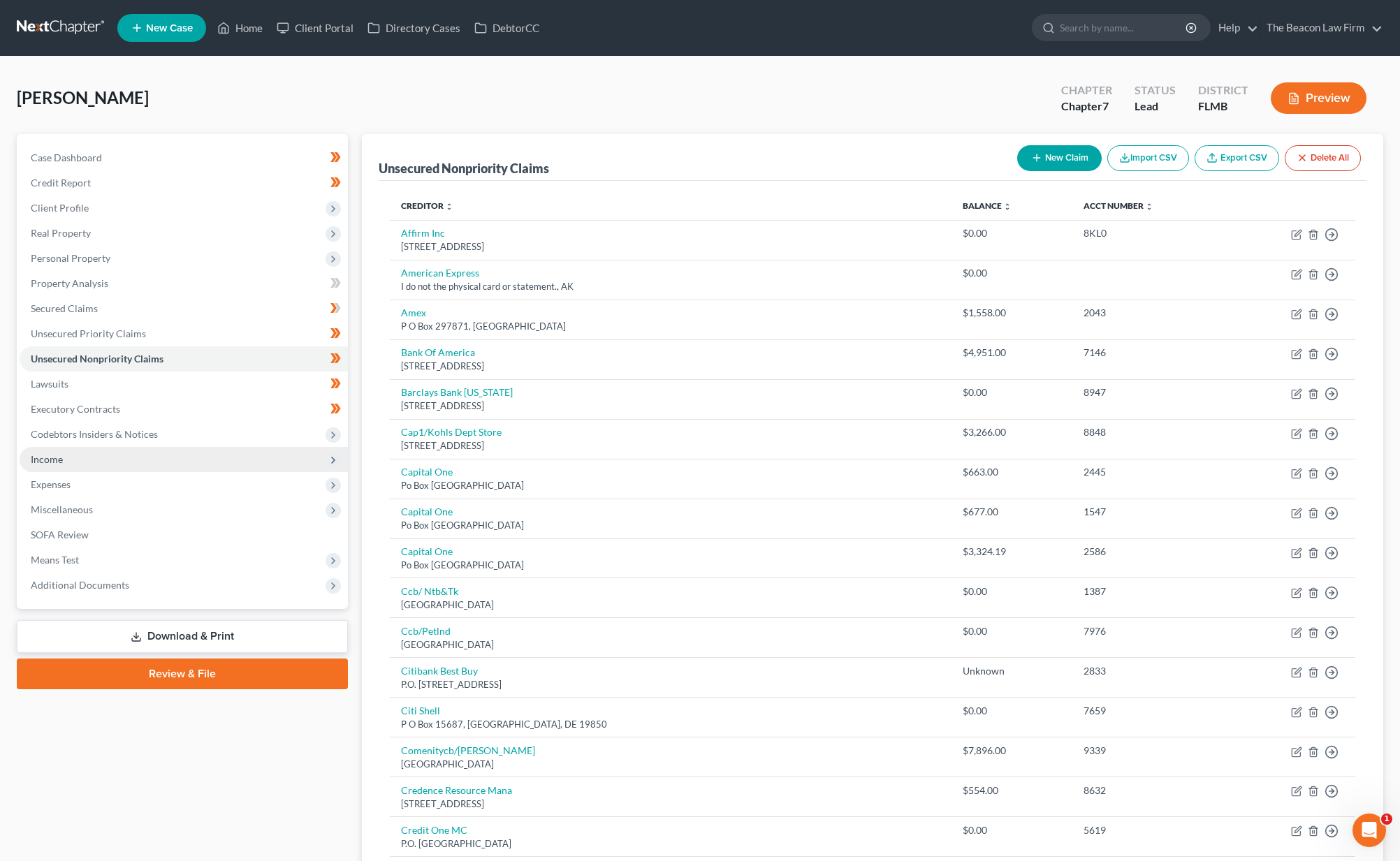
click at [80, 455] on span "Income" at bounding box center [184, 460] width 328 height 25
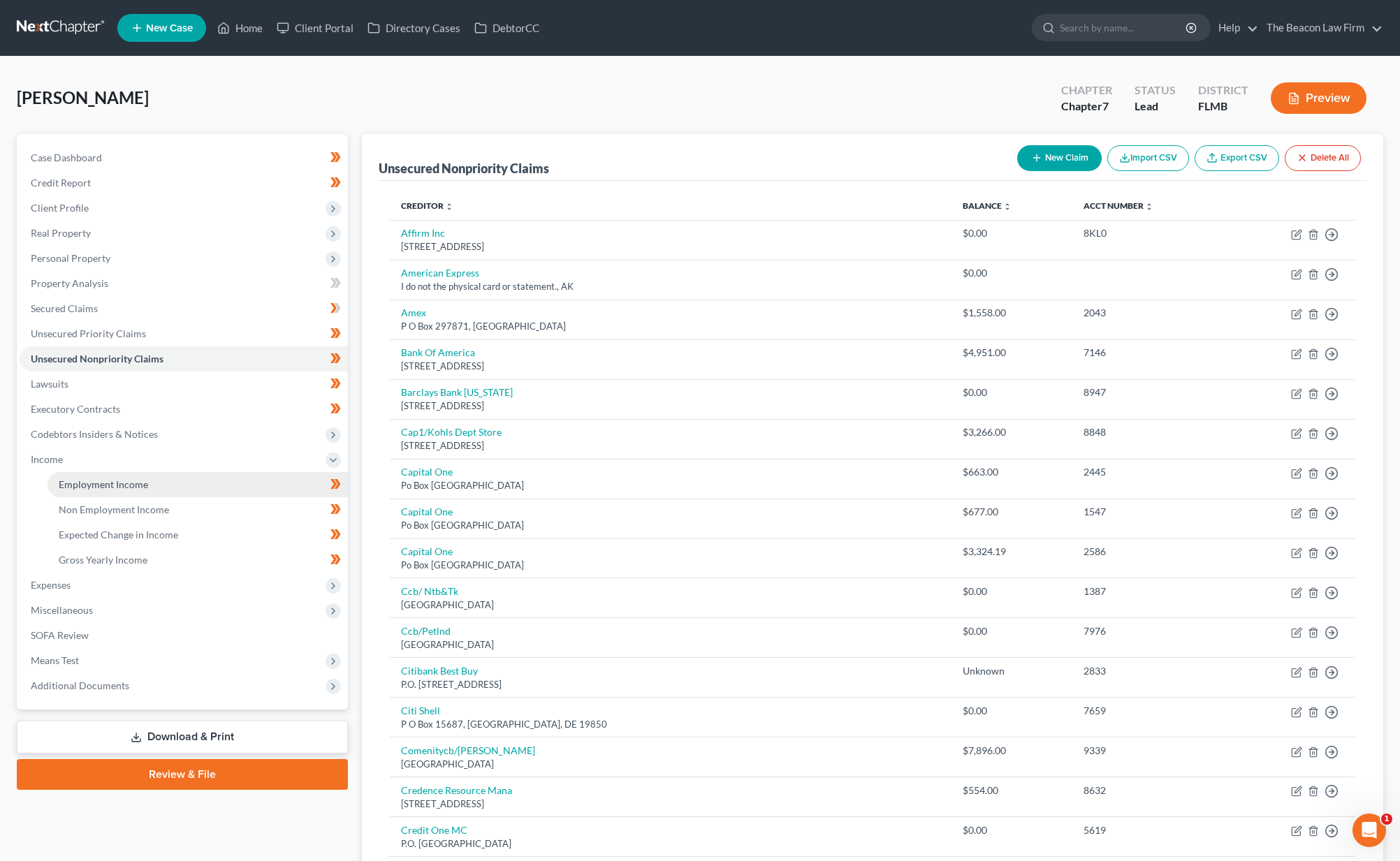
click at [81, 480] on span "Employment Income" at bounding box center [104, 484] width 90 height 12
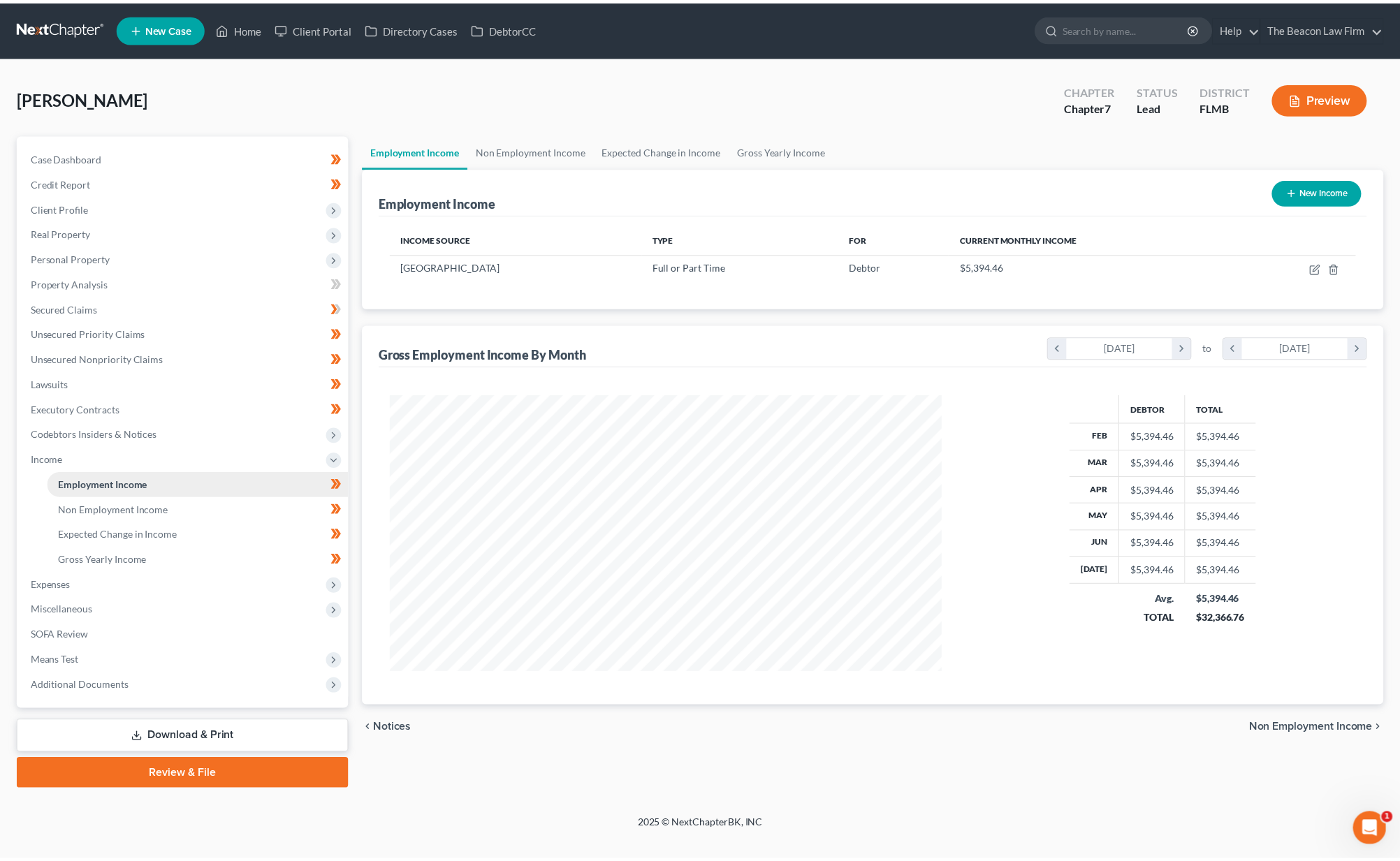
scroll to position [278, 584]
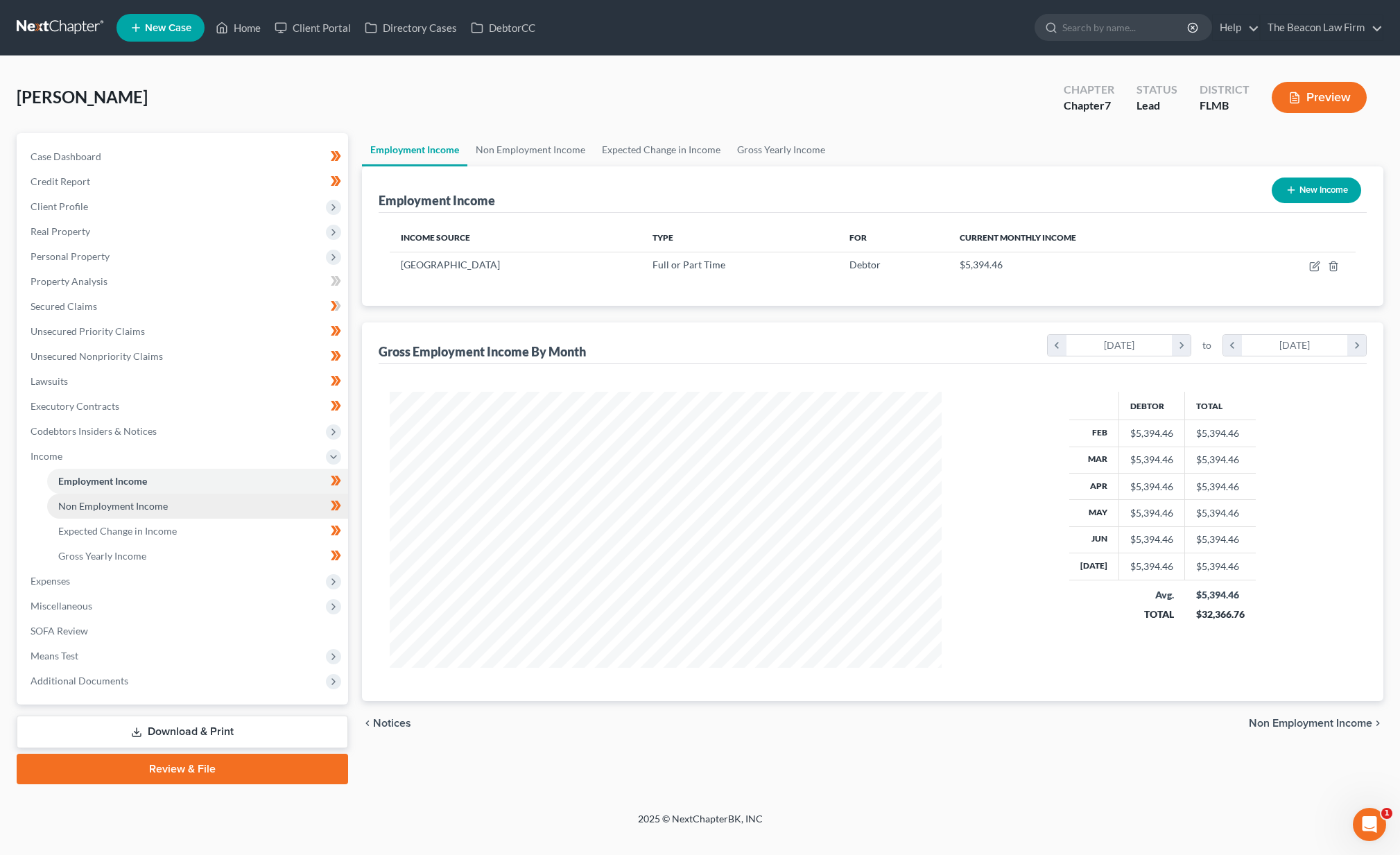
click at [106, 512] on link "Non Employment Income" at bounding box center [198, 506] width 301 height 25
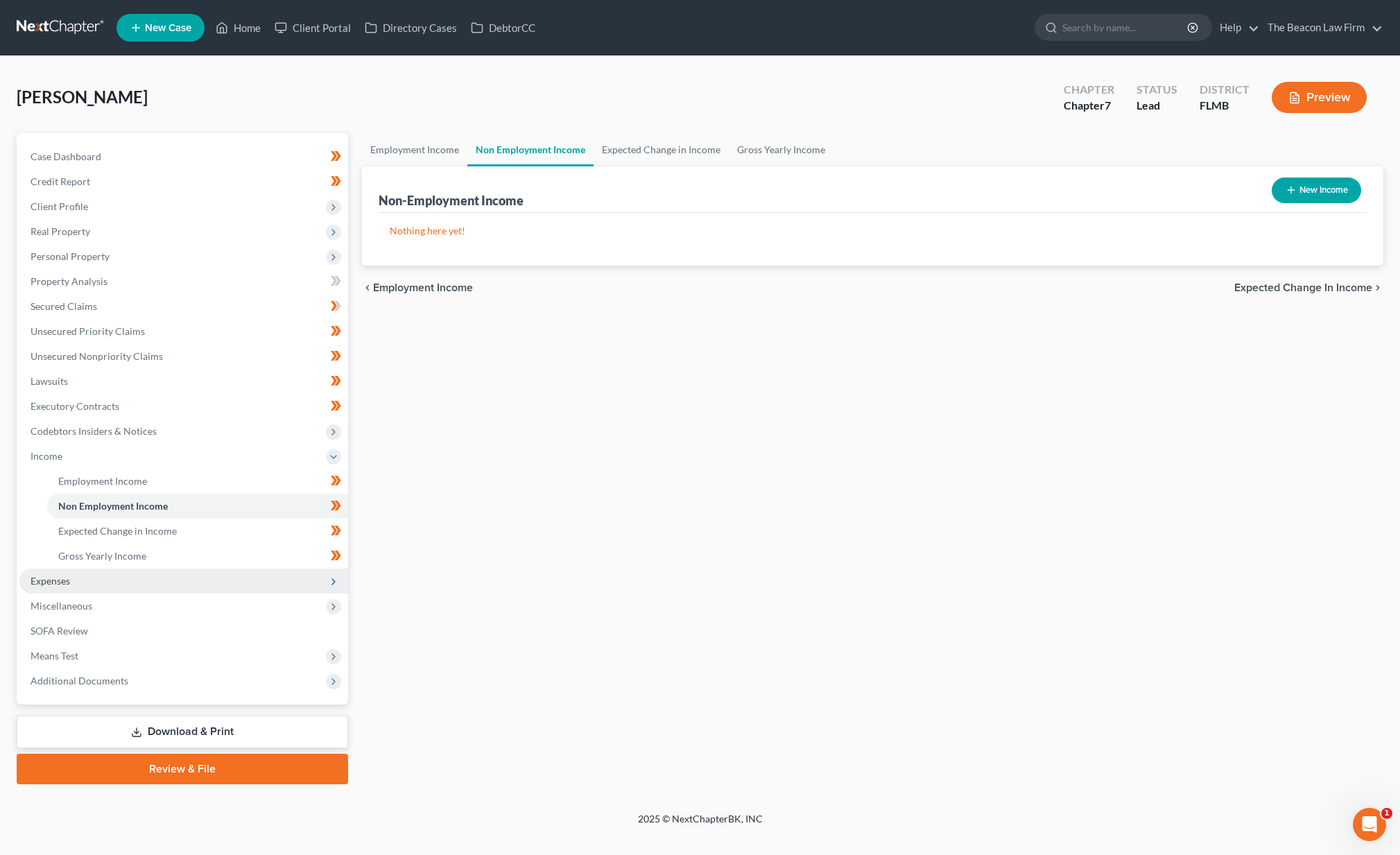
click at [81, 584] on span "Expenses" at bounding box center [184, 581] width 329 height 25
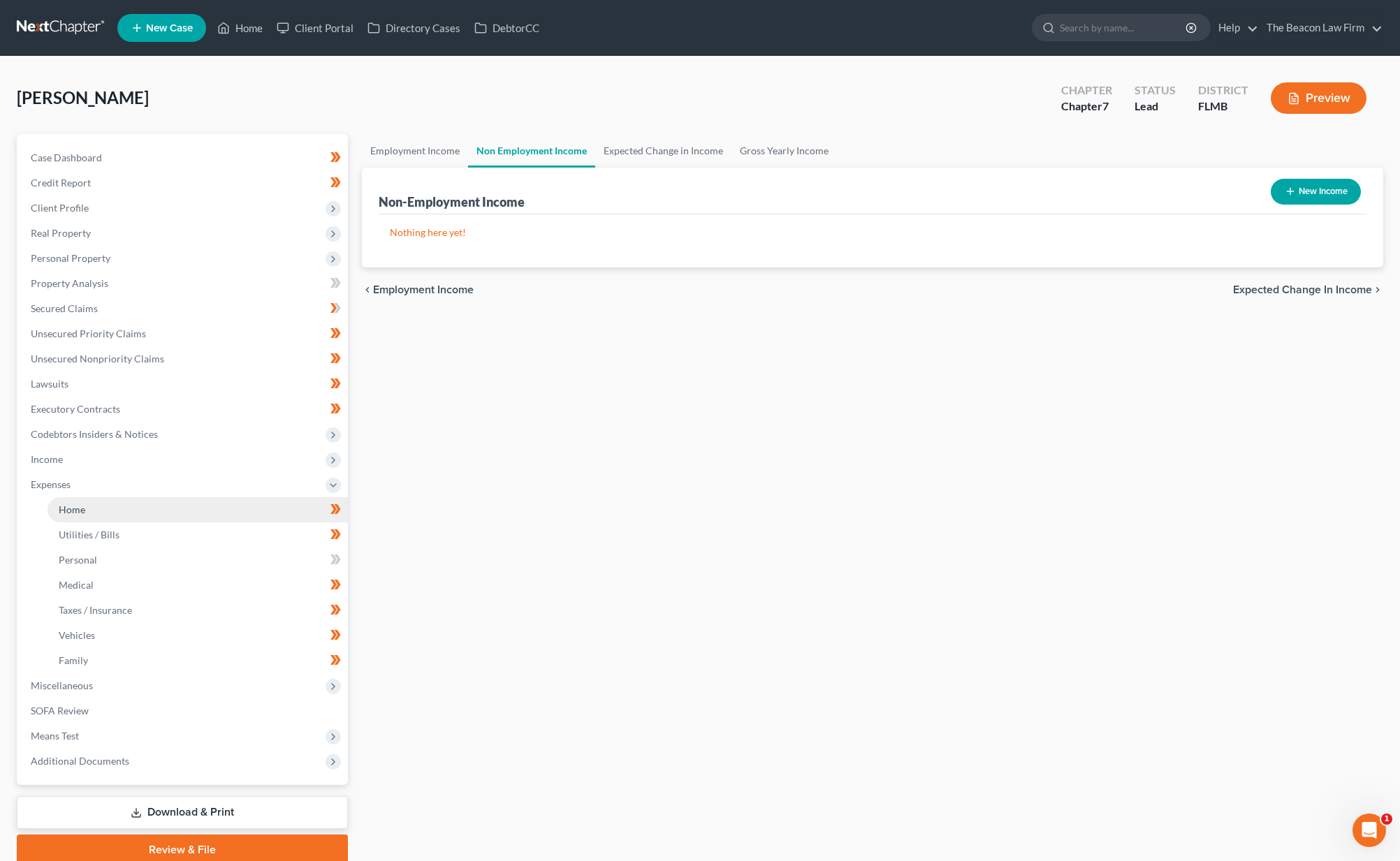
click at [104, 516] on link "Home" at bounding box center [198, 510] width 300 height 25
click at [229, 515] on link "Home" at bounding box center [198, 510] width 300 height 25
click at [54, 538] on link "Utilities / Bills" at bounding box center [198, 535] width 300 height 25
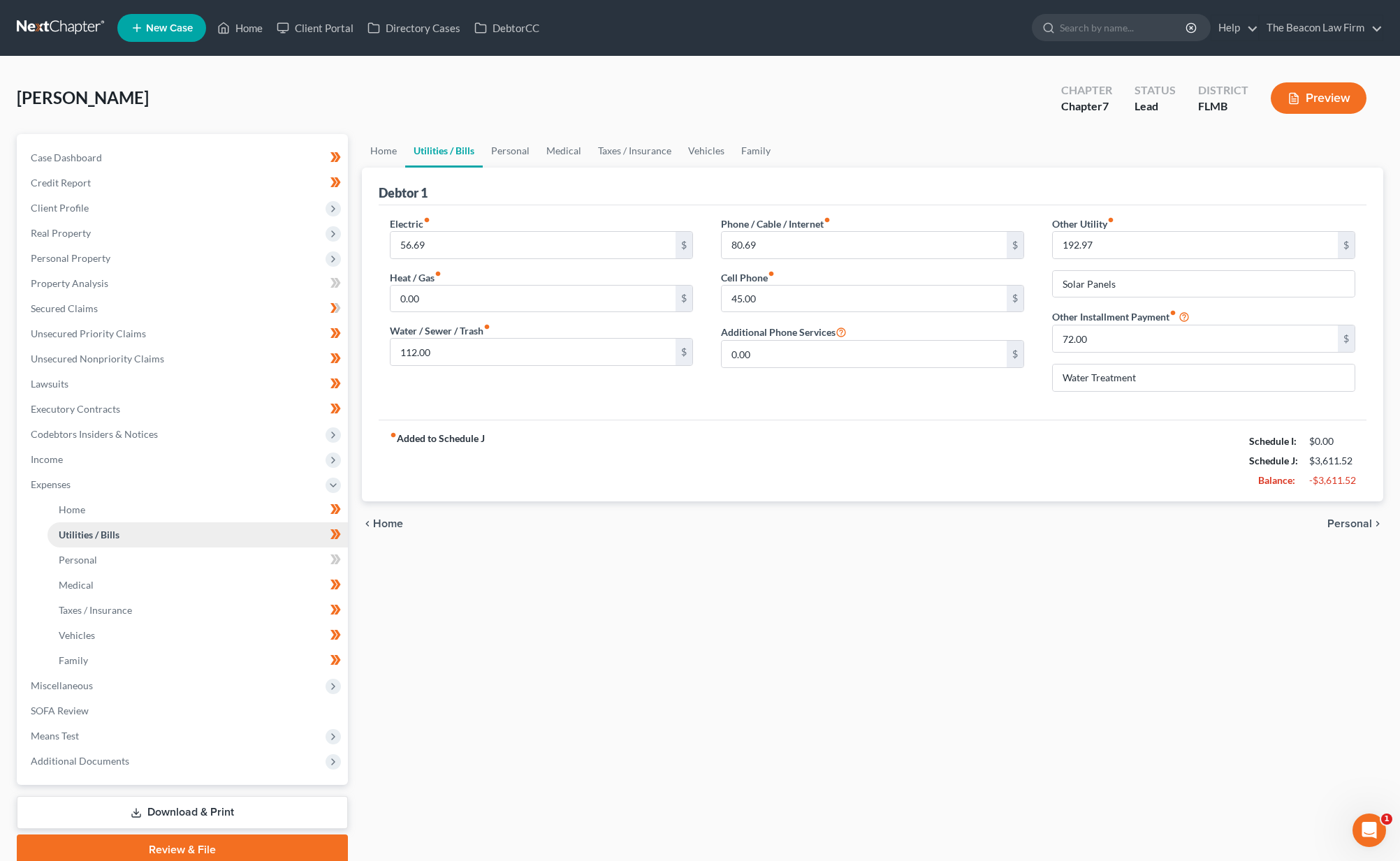
click at [109, 533] on span "Utilities / Bills" at bounding box center [89, 535] width 61 height 12
click at [385, 154] on link "Home" at bounding box center [383, 151] width 43 height 34
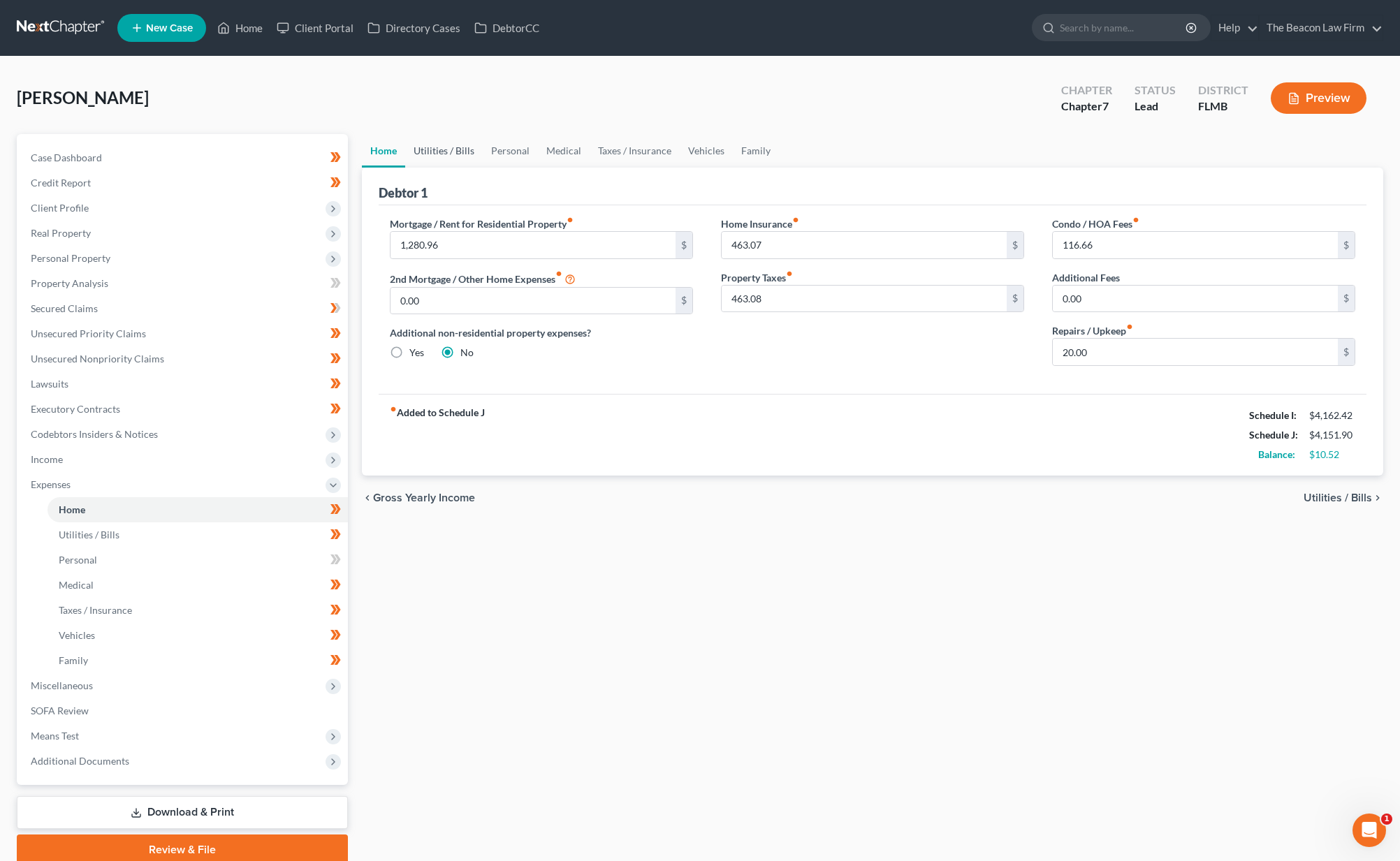
click at [425, 149] on link "Utilities / Bills" at bounding box center [444, 151] width 78 height 34
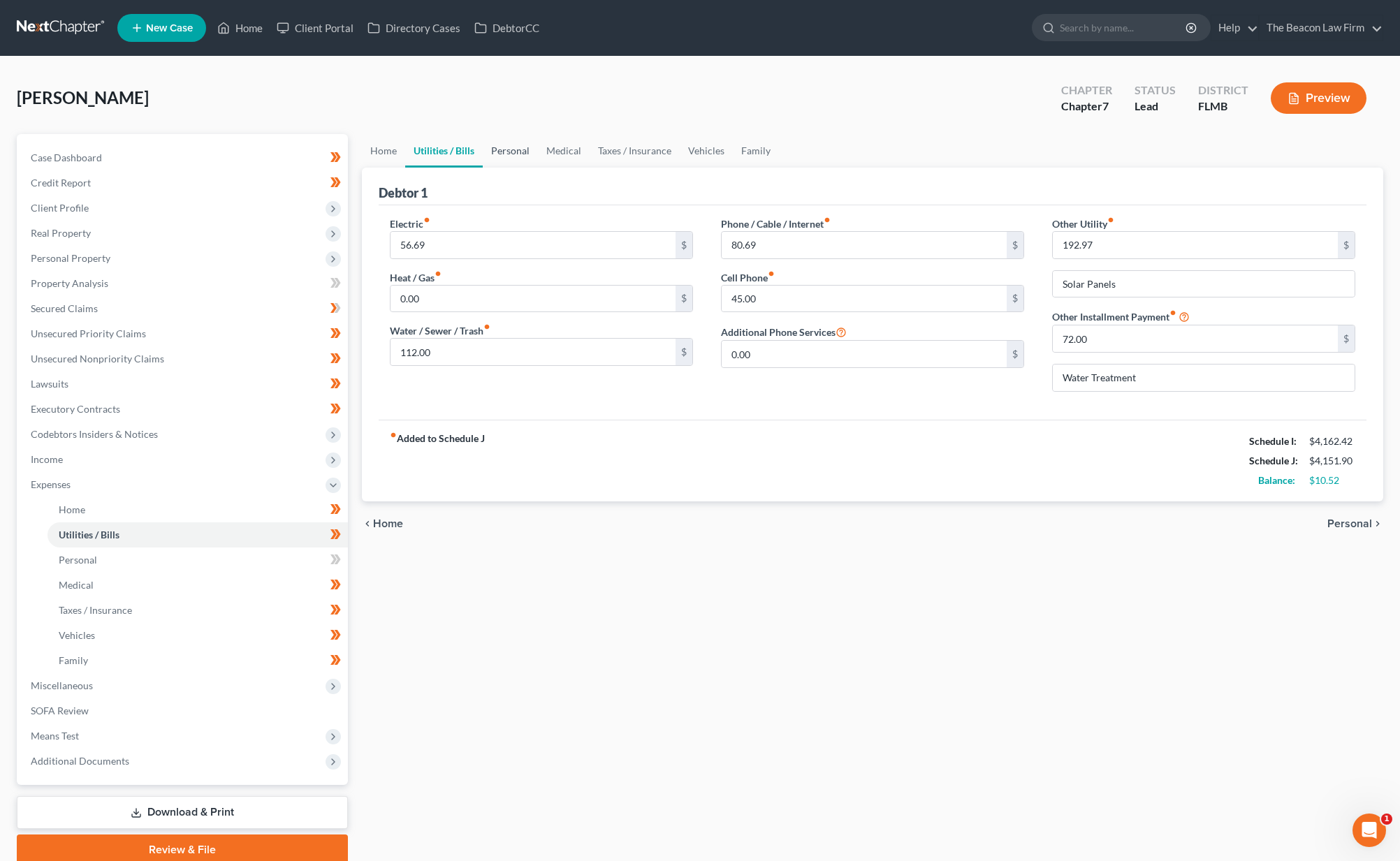
click at [505, 148] on link "Personal" at bounding box center [510, 151] width 55 height 34
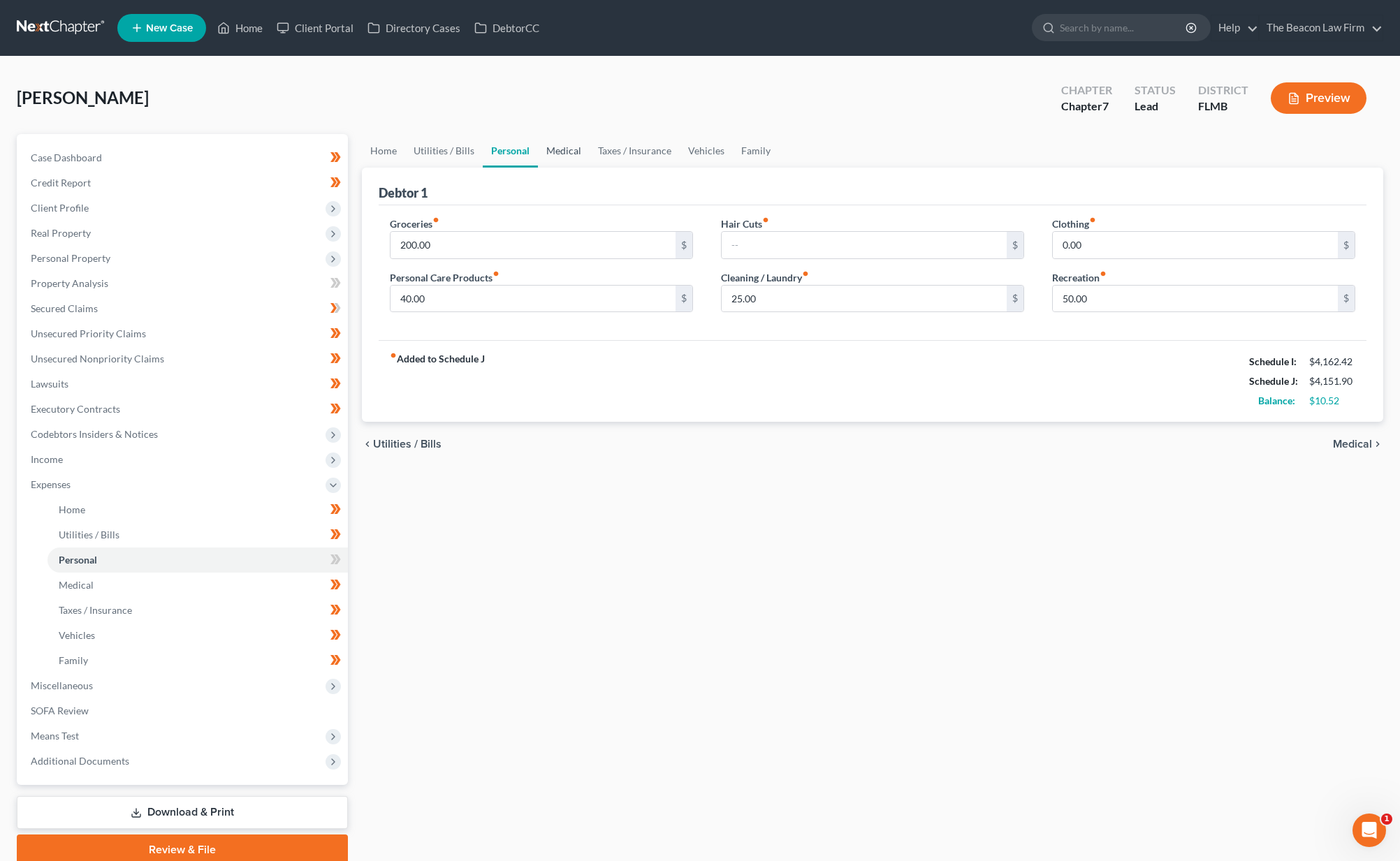
click at [571, 146] on link "Medical" at bounding box center [563, 151] width 51 height 34
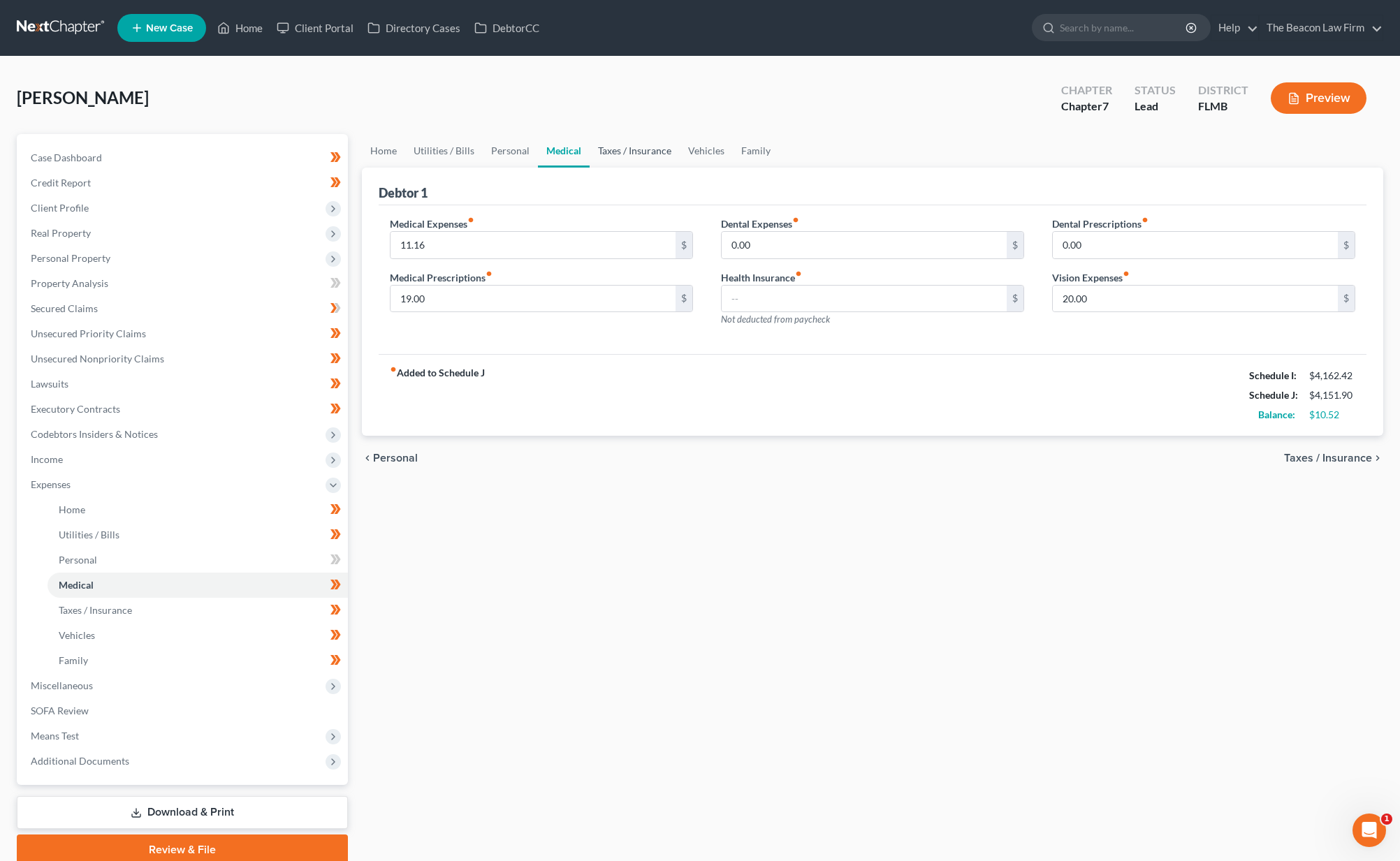
click at [657, 153] on link "Taxes / Insurance" at bounding box center [635, 151] width 90 height 34
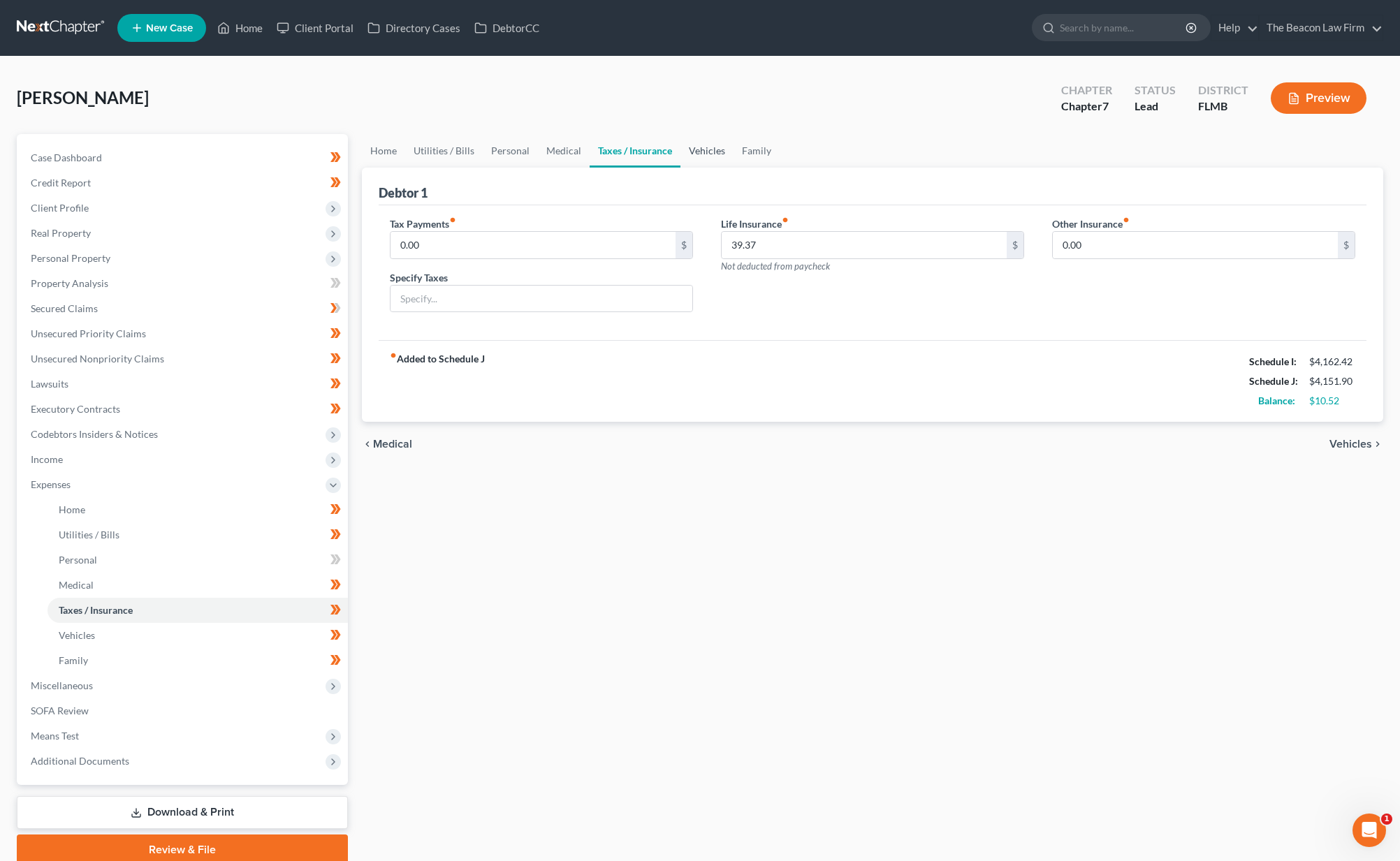
click at [693, 152] on link "Vehicles" at bounding box center [707, 151] width 53 height 34
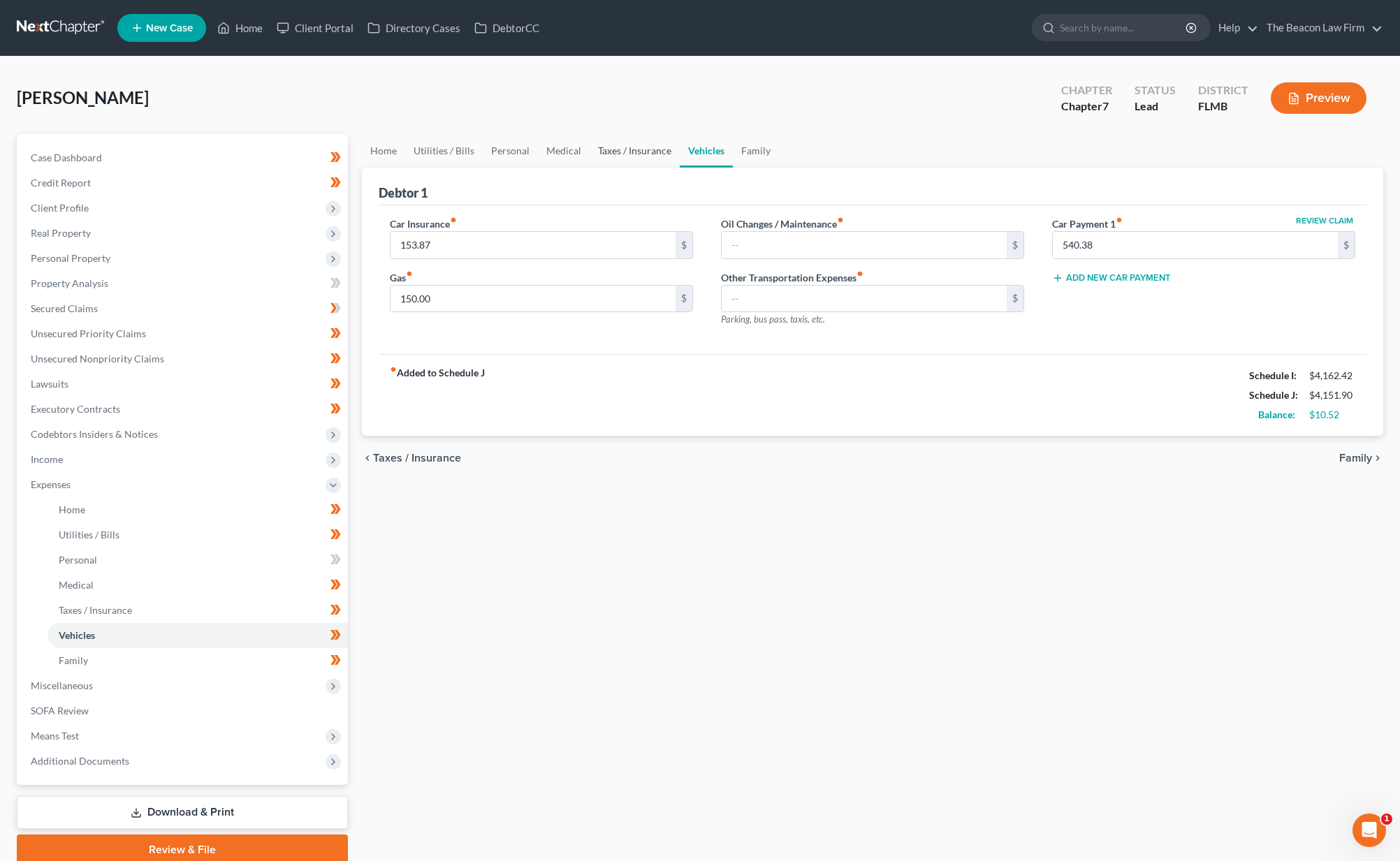
click at [642, 156] on link "Taxes / Insurance" at bounding box center [635, 151] width 90 height 34
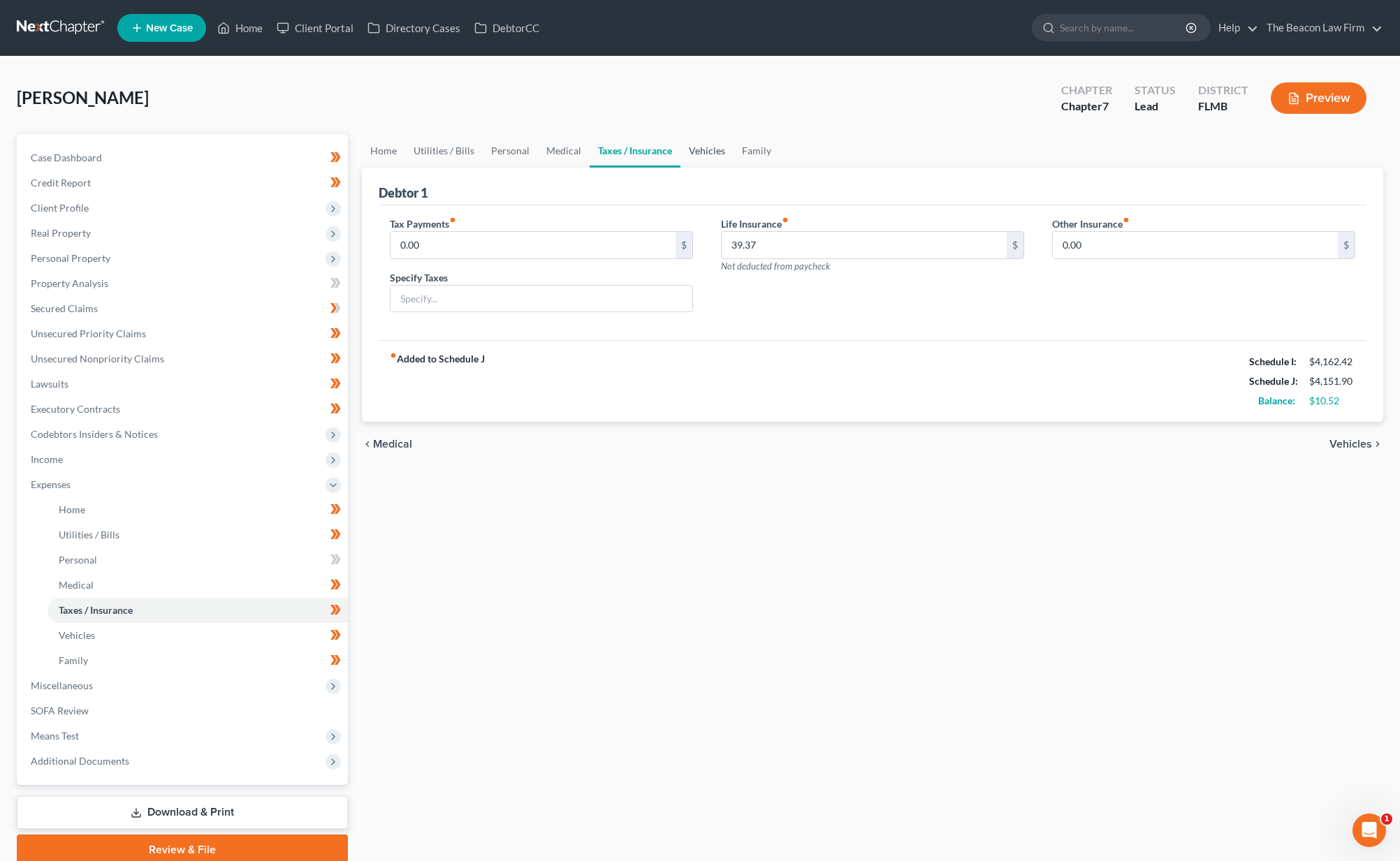
click at [690, 149] on link "Vehicles" at bounding box center [707, 151] width 53 height 34
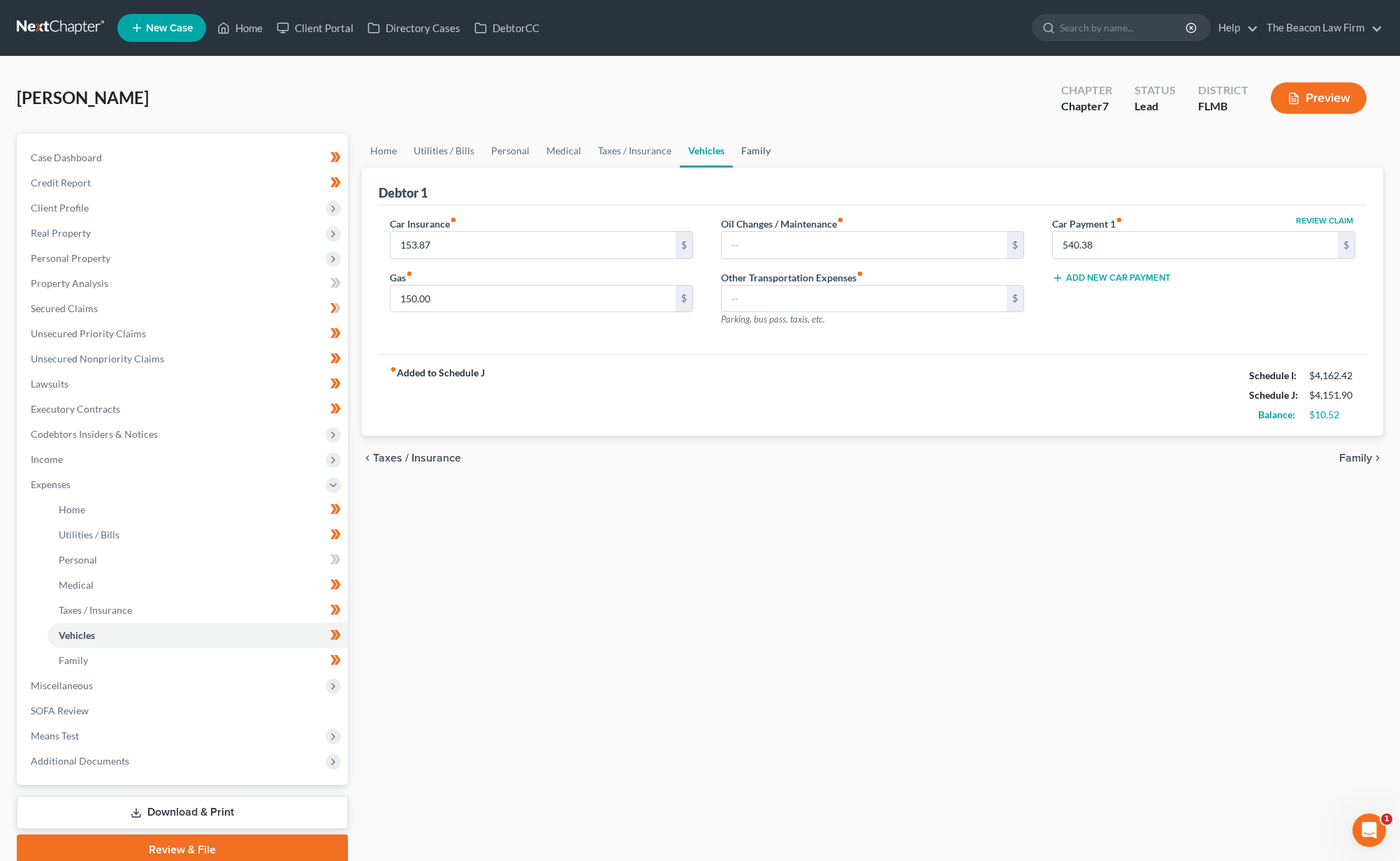
click at [748, 150] on link "Family" at bounding box center [755, 151] width 46 height 34
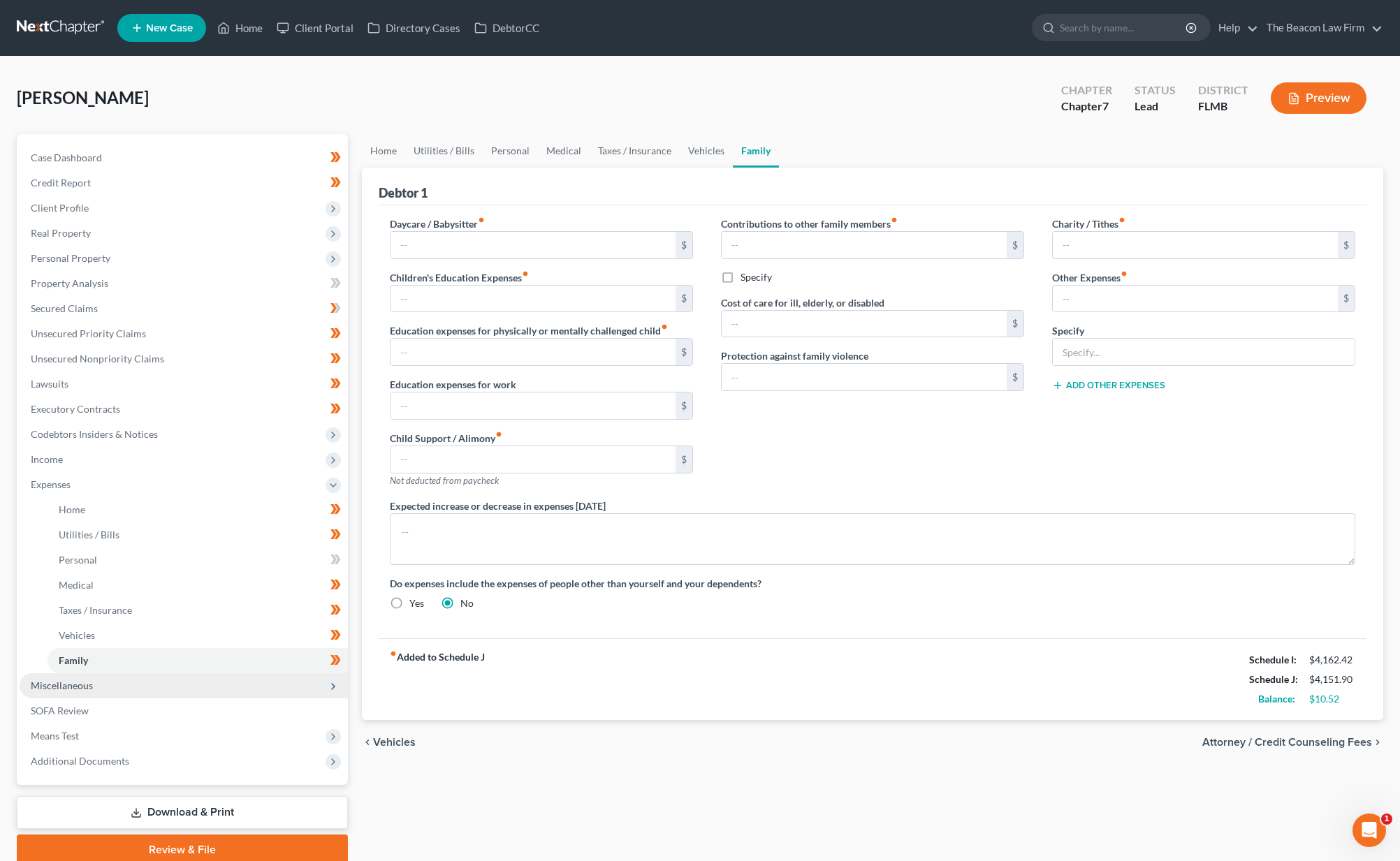
click at [109, 695] on span "Miscellaneous" at bounding box center [184, 686] width 328 height 25
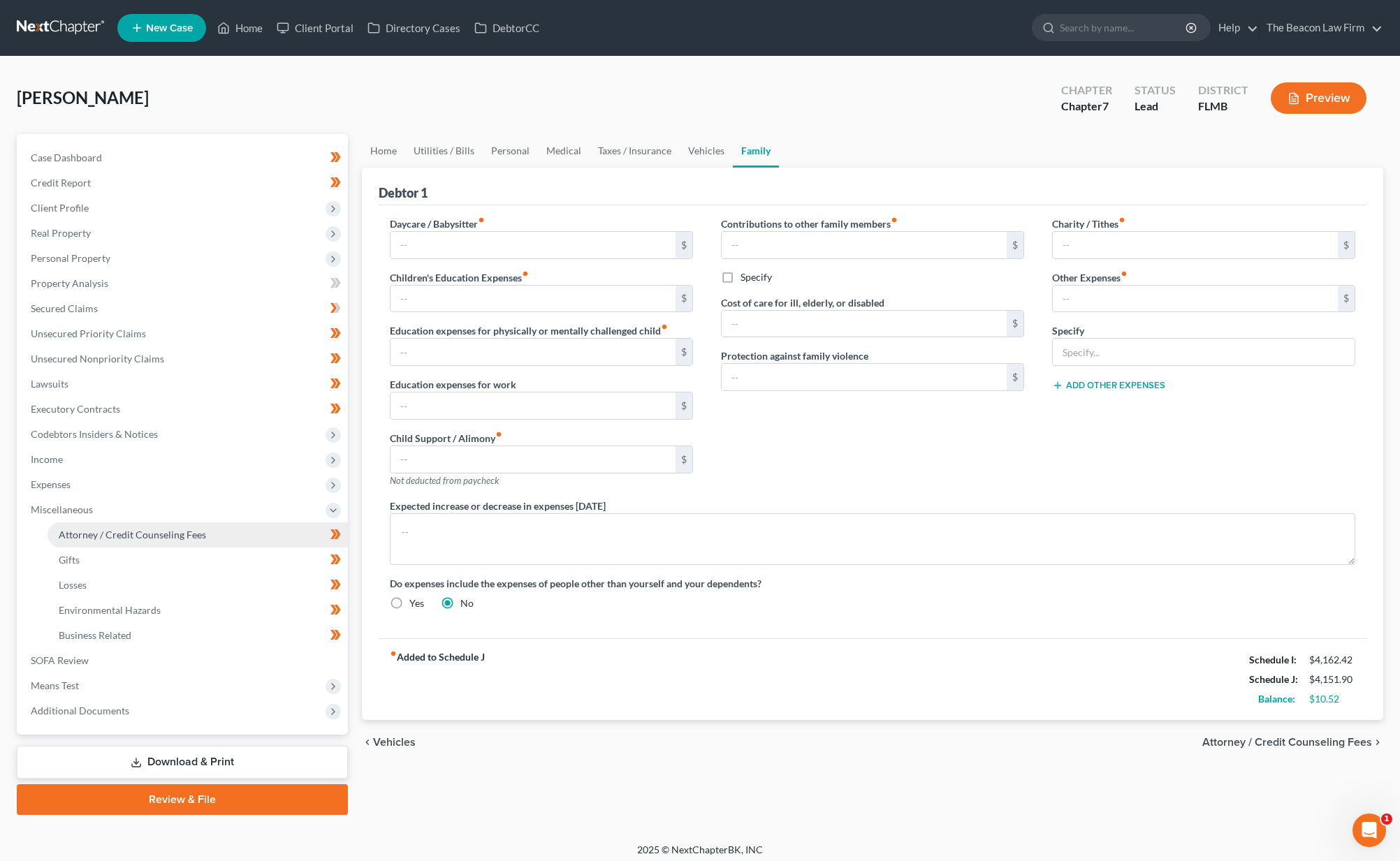
click at [137, 540] on span "Attorney / Credit Counseling Fees" at bounding box center [132, 535] width 148 height 12
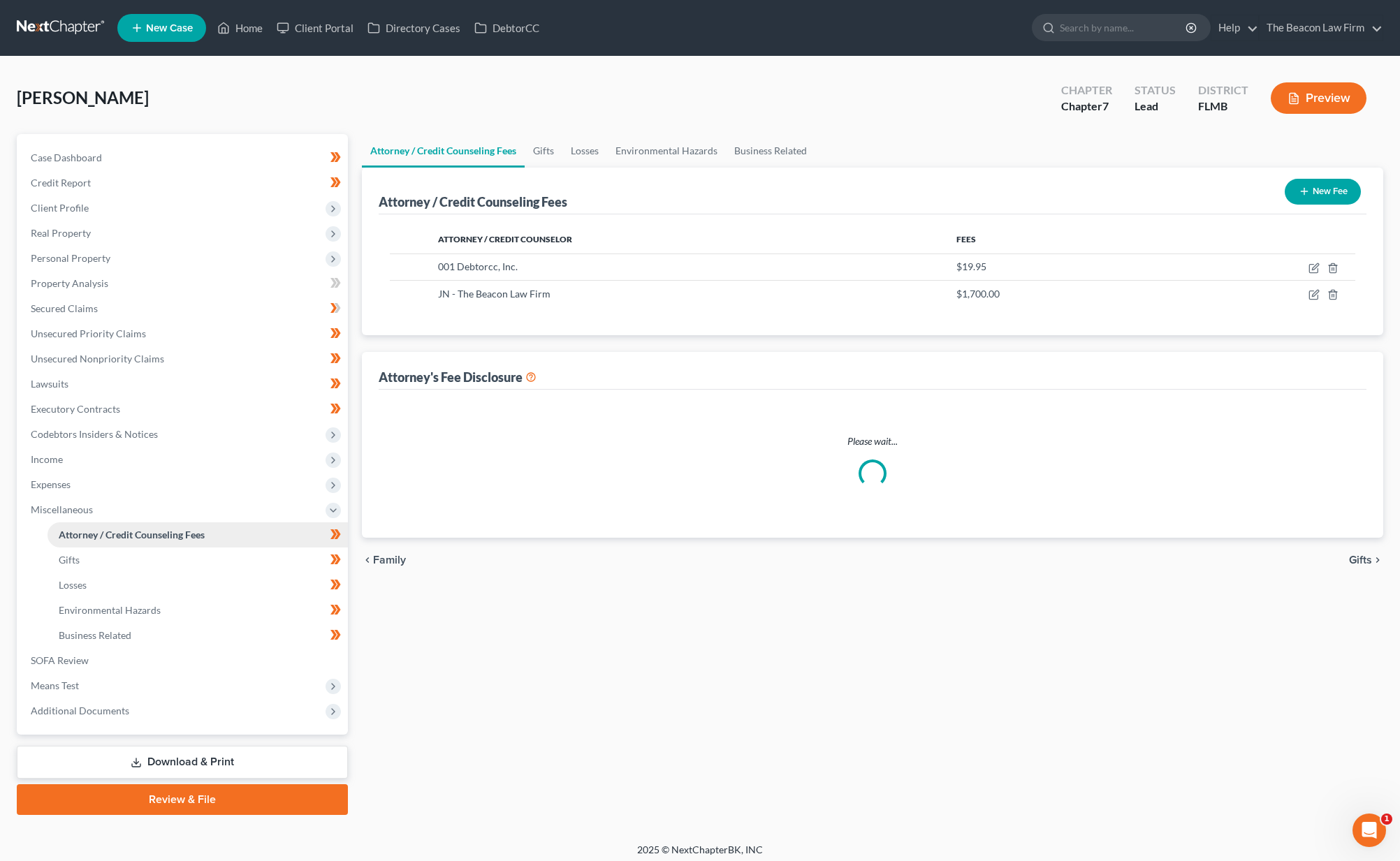
select select "28"
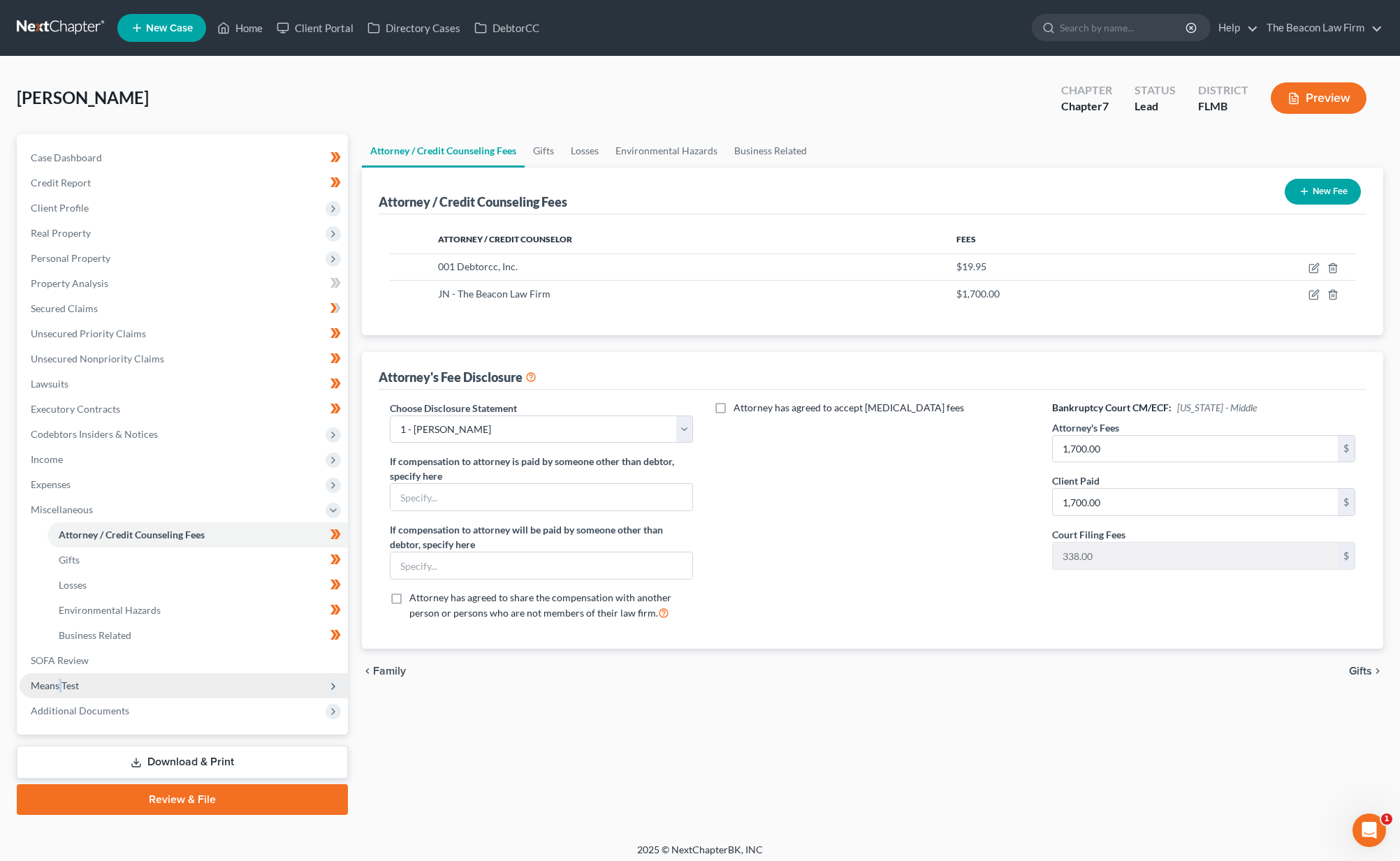
click at [61, 690] on span "Means Test" at bounding box center [55, 685] width 48 height 12
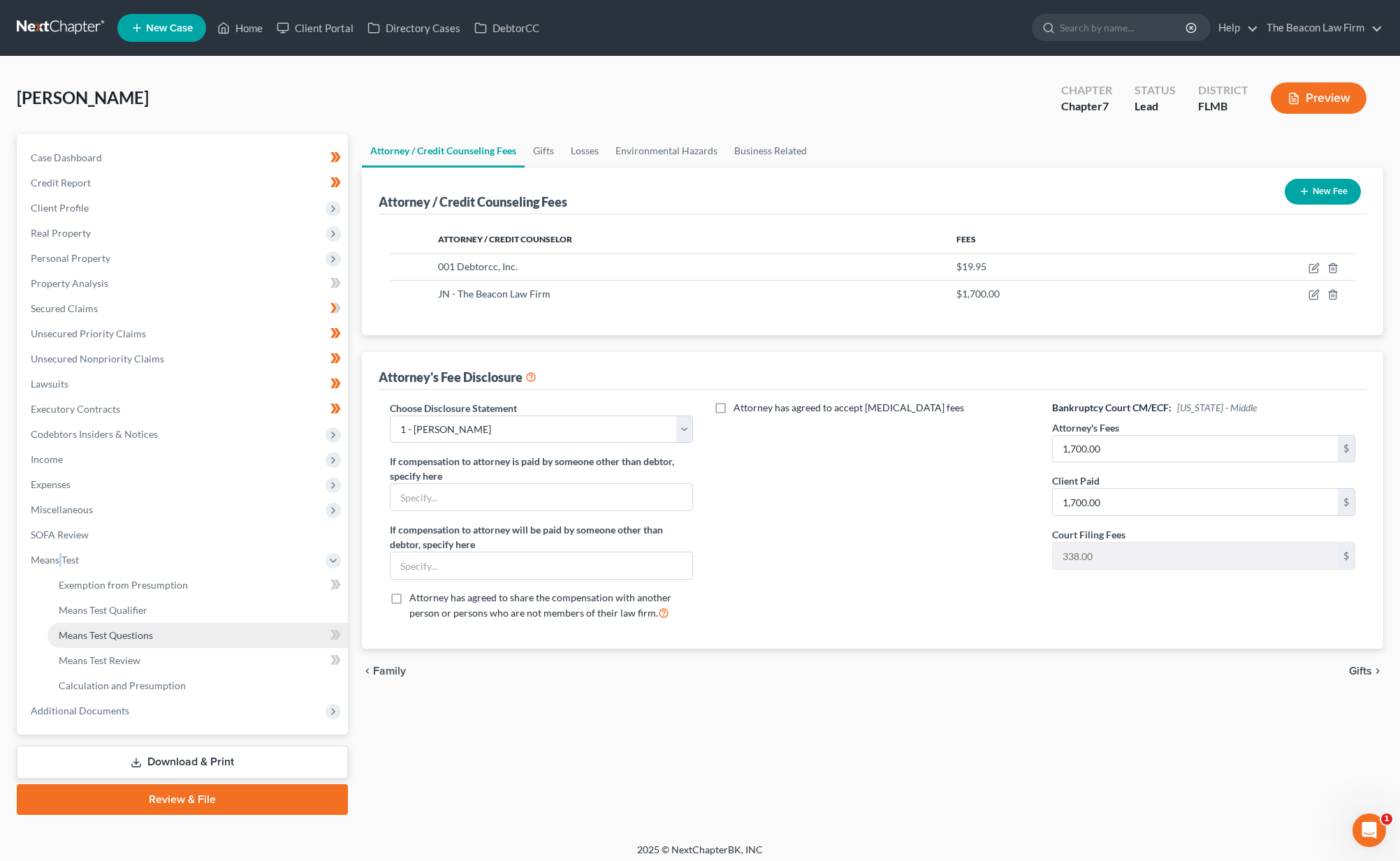
click at [88, 645] on link "Means Test Questions" at bounding box center [198, 635] width 300 height 25
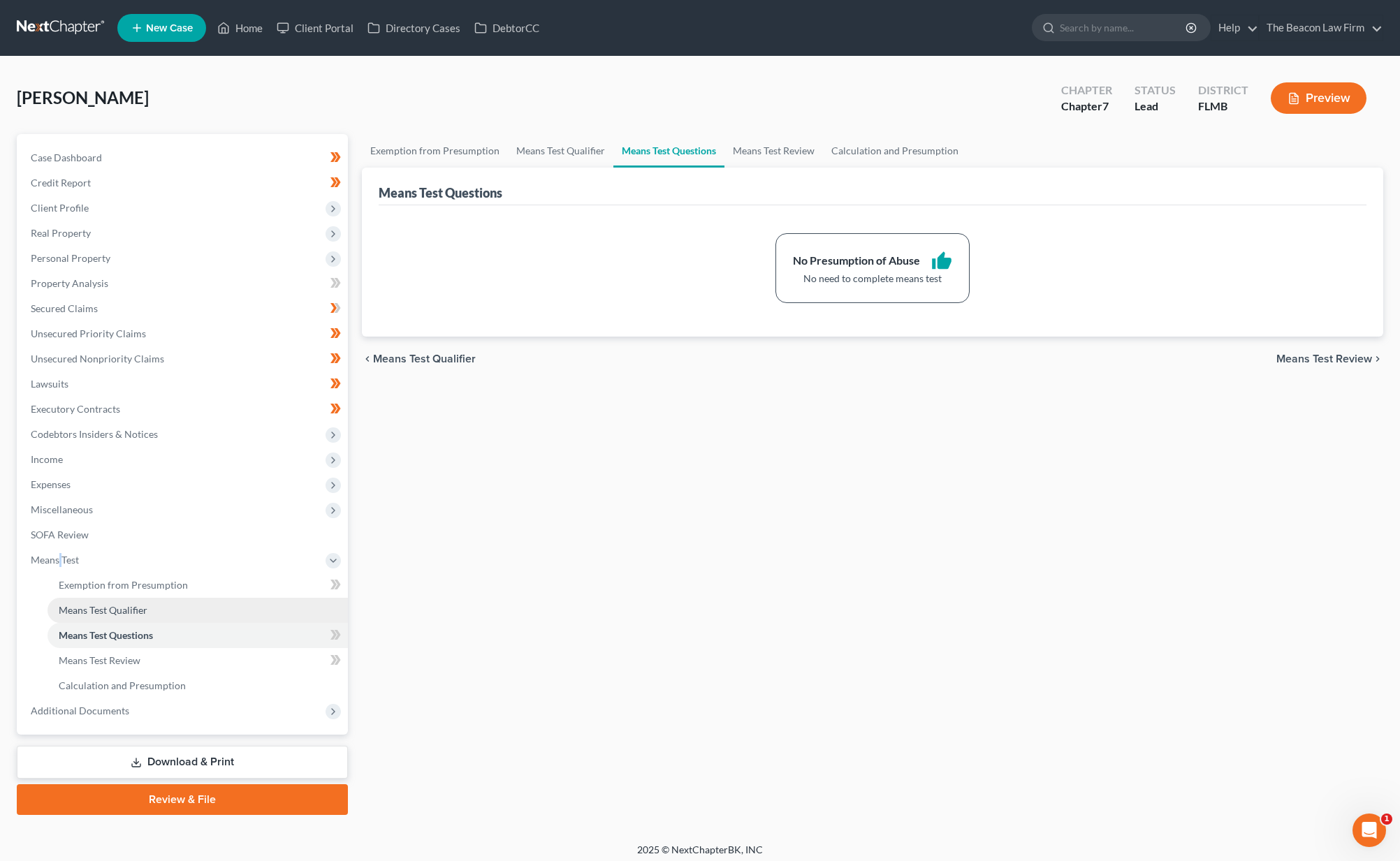
click at [122, 614] on span "Means Test Qualifier" at bounding box center [103, 610] width 89 height 12
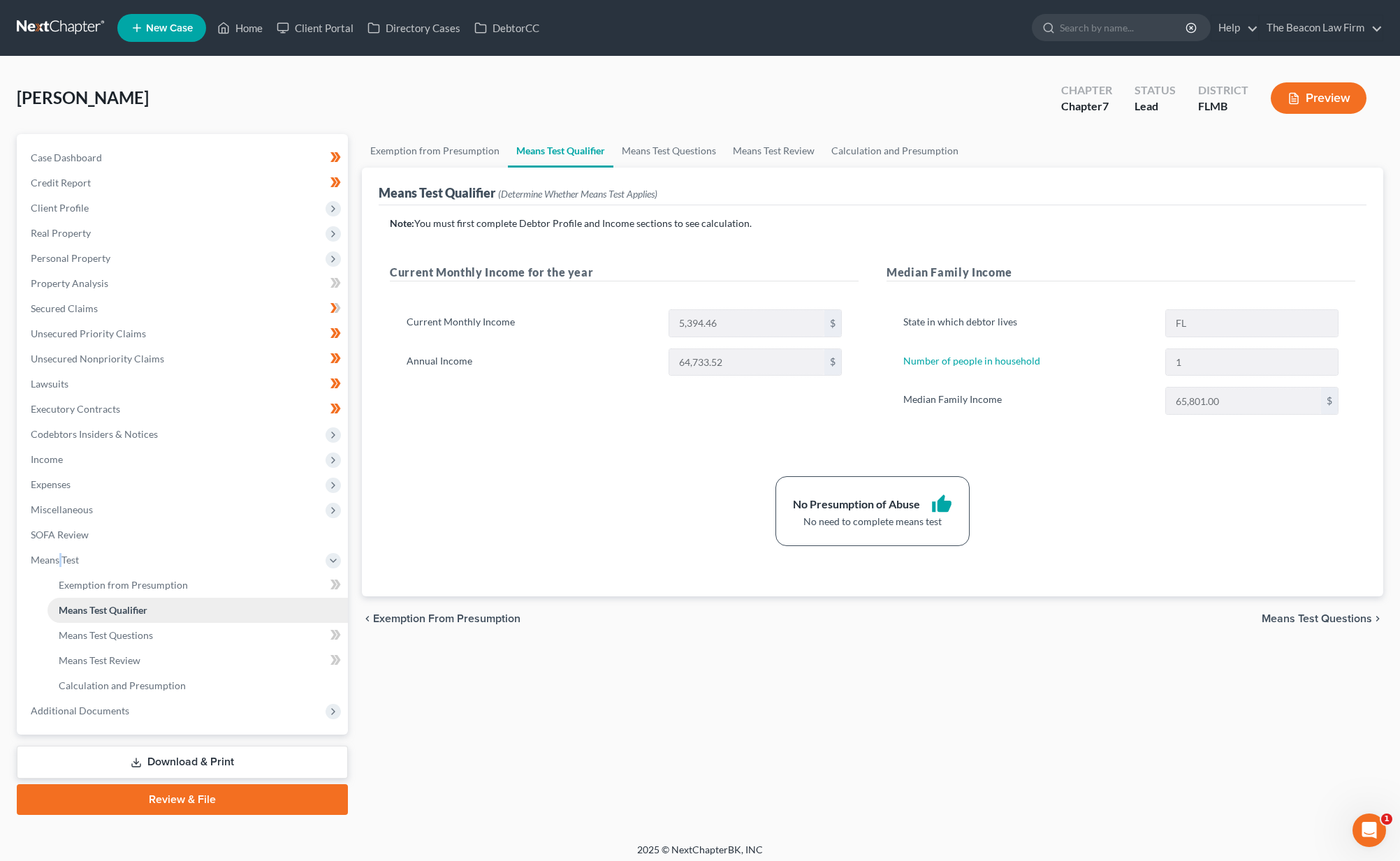
scroll to position [7, 0]
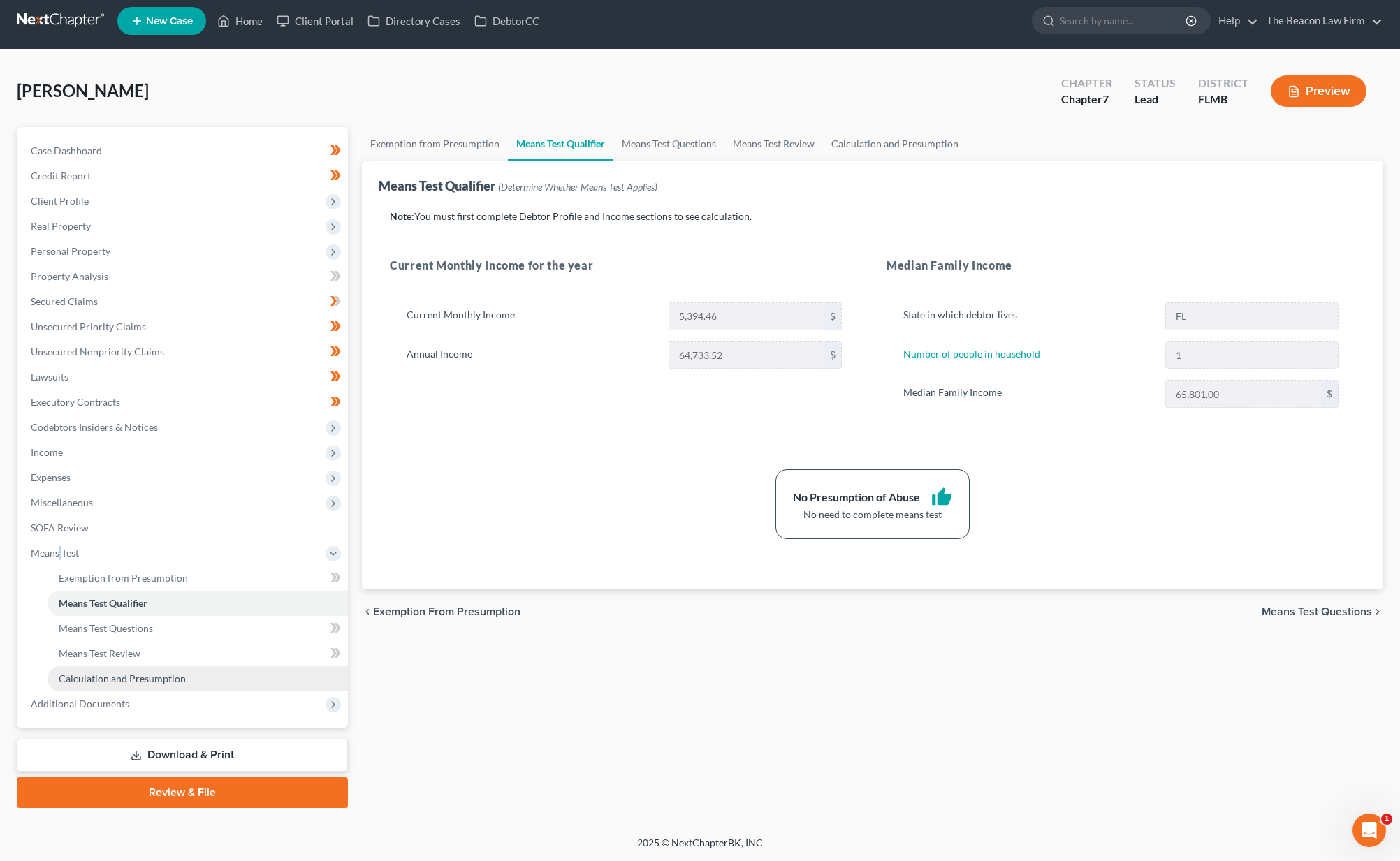
click at [120, 669] on link "Calculation and Presumption" at bounding box center [198, 679] width 300 height 25
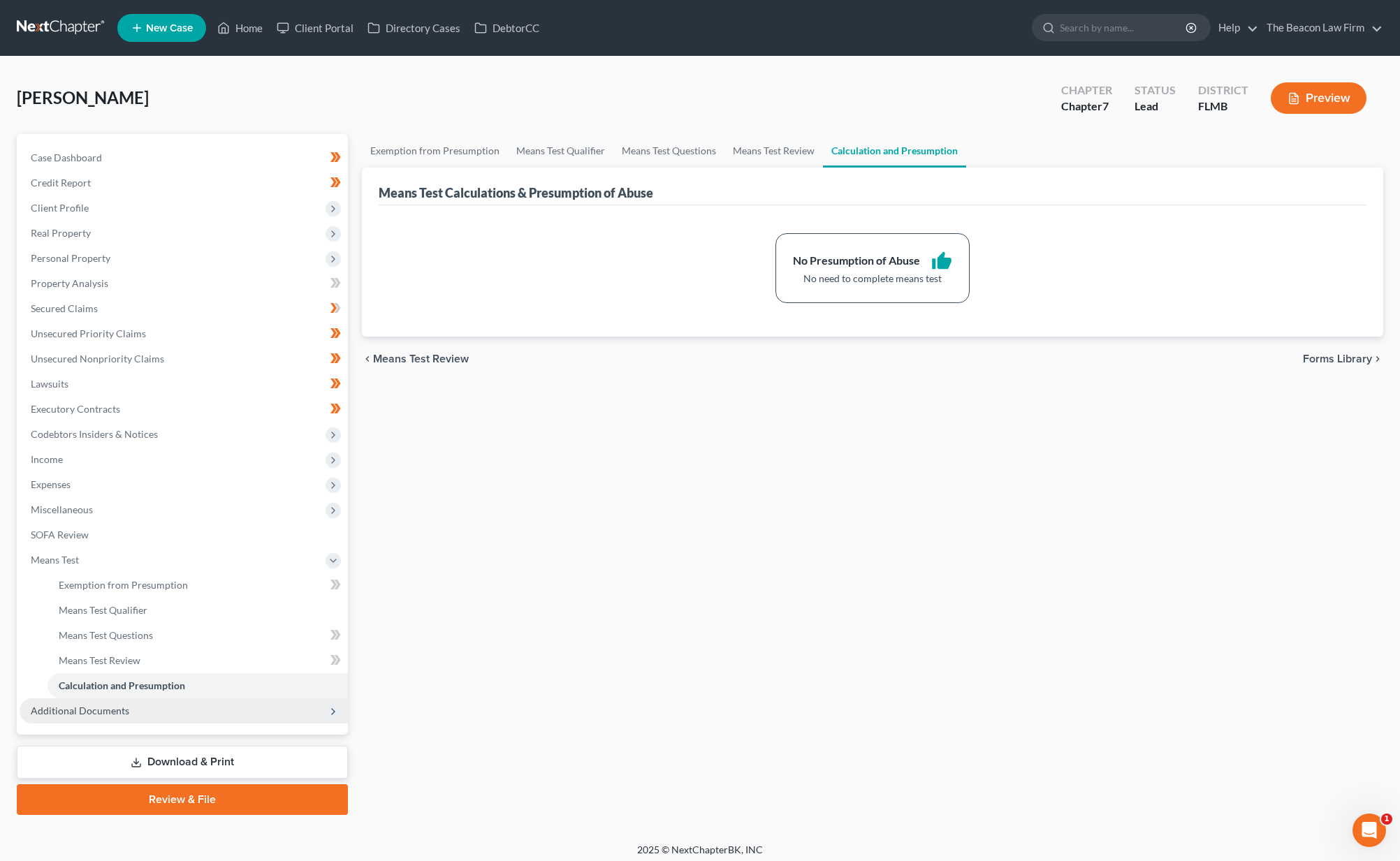
click at [107, 711] on span "Additional Documents" at bounding box center [80, 710] width 98 height 12
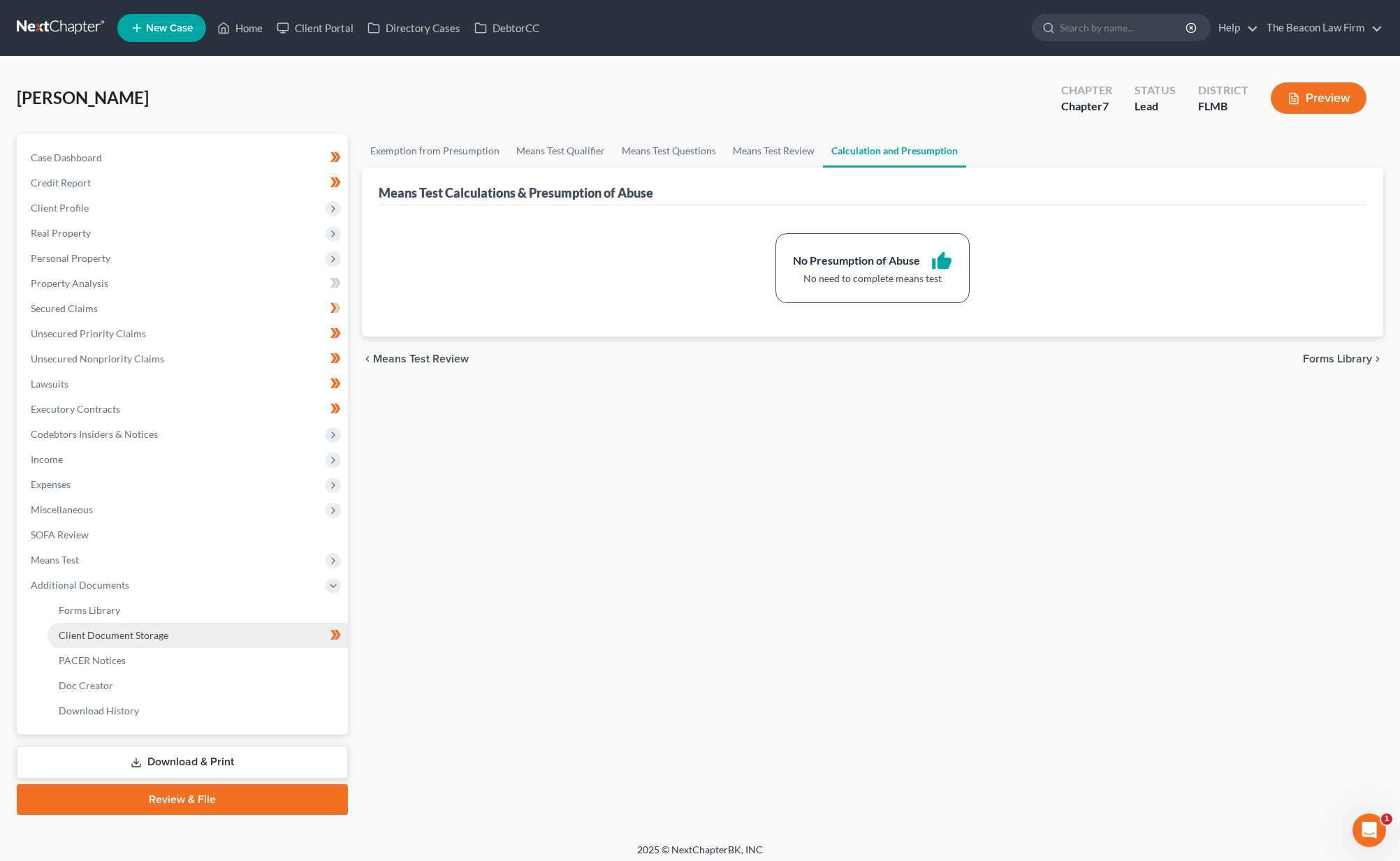
click at [126, 632] on span "Client Document Storage" at bounding box center [113, 635] width 109 height 12
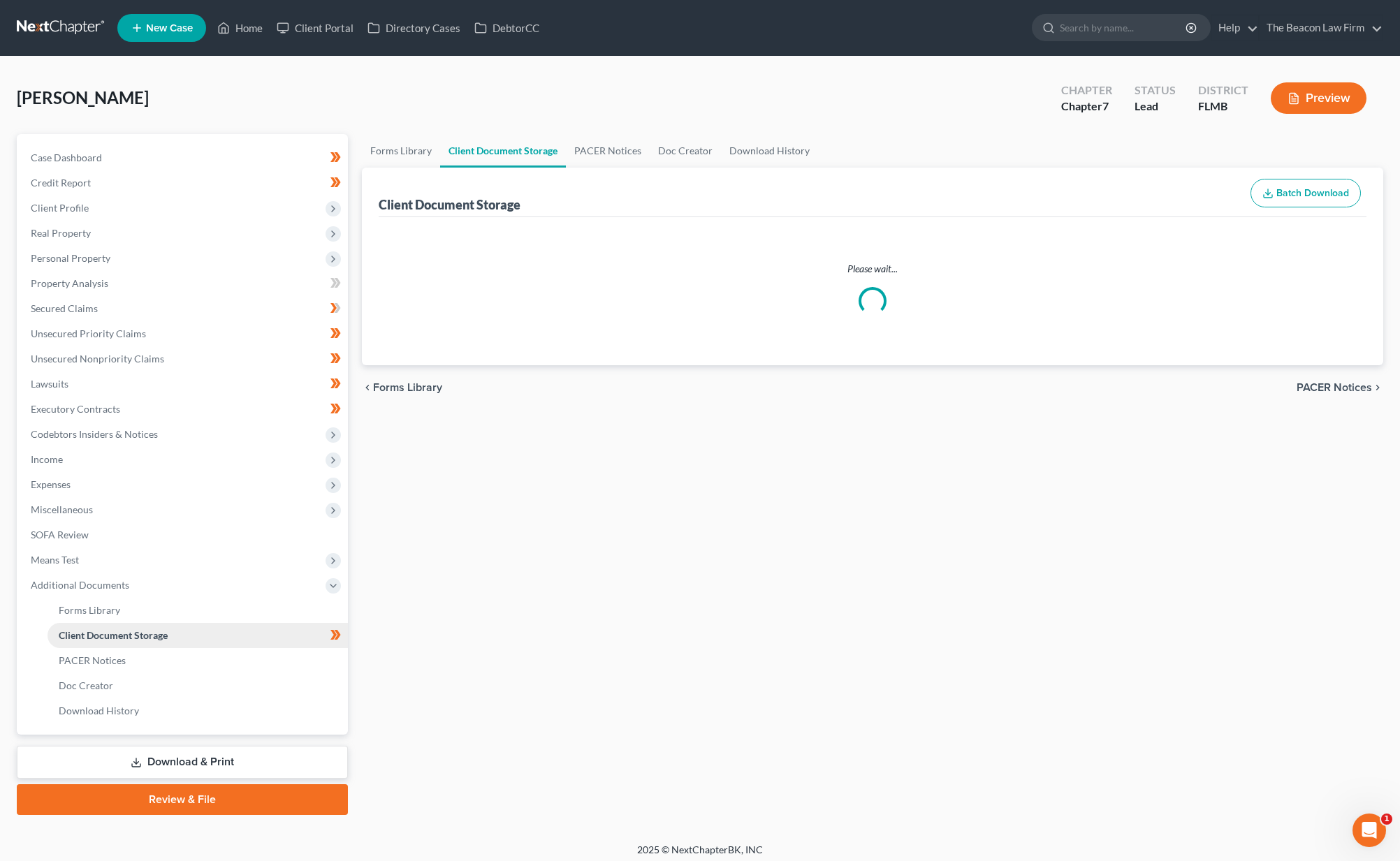
select select "9"
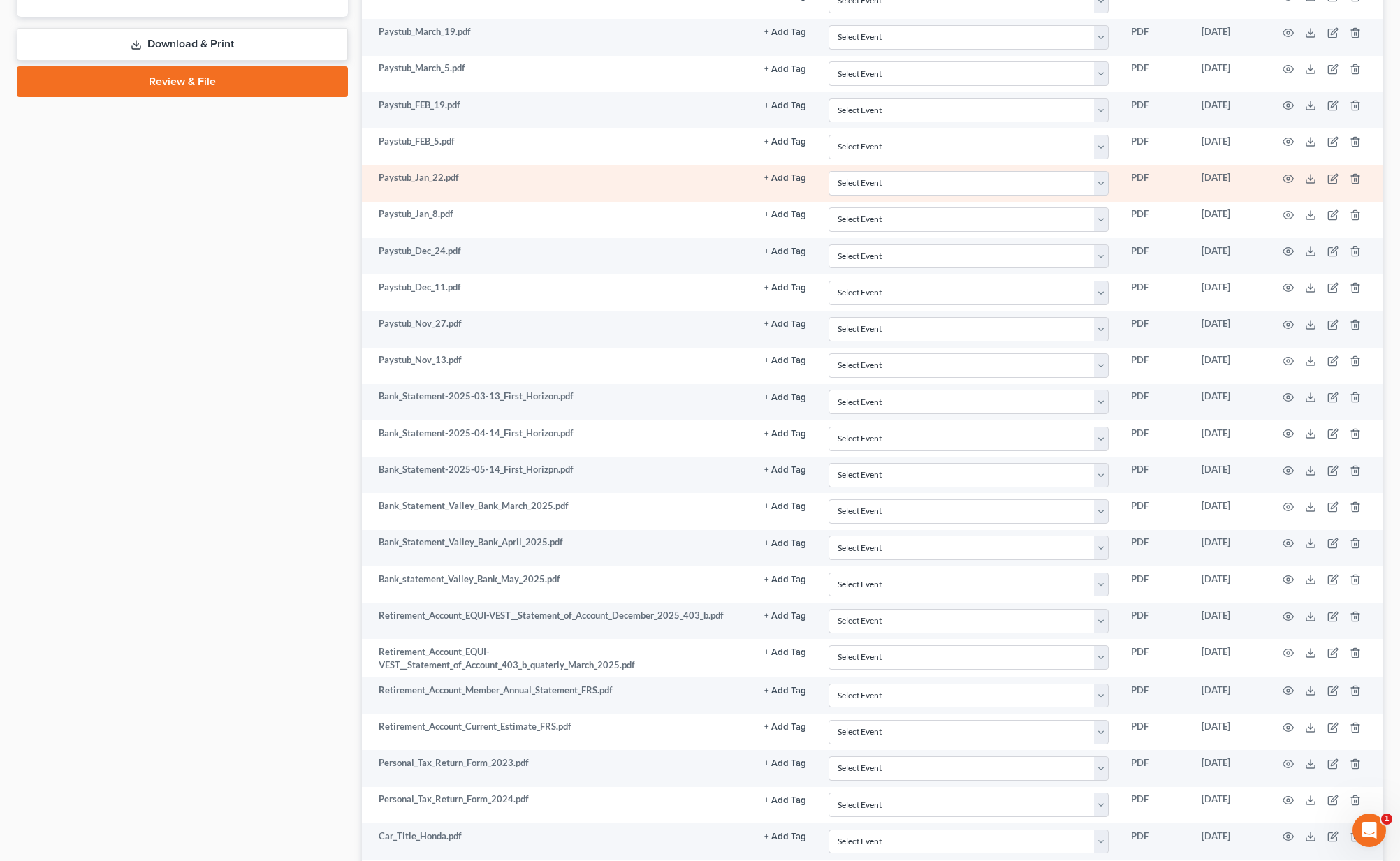
scroll to position [902, 0]
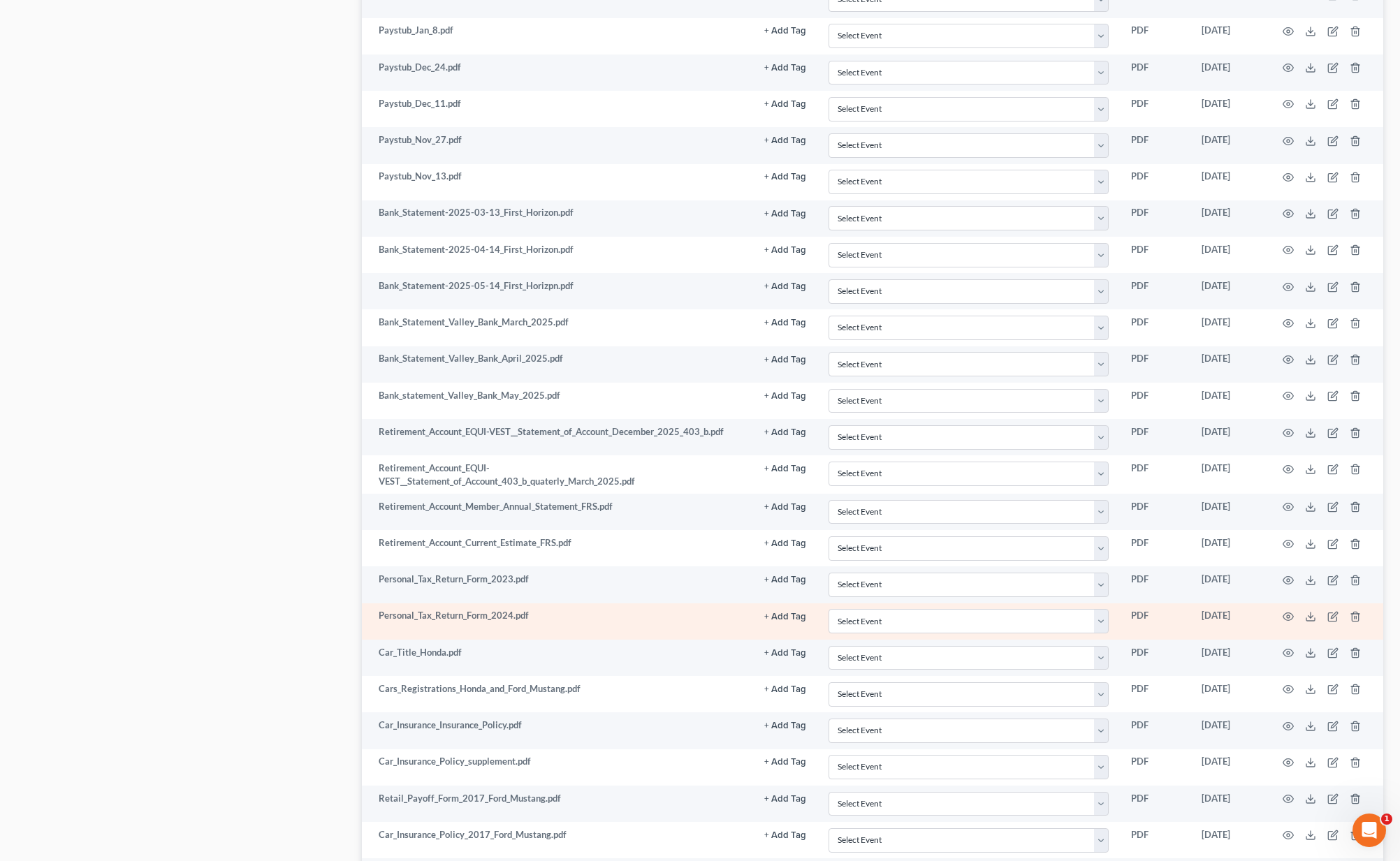
click at [1293, 604] on td at bounding box center [1324, 622] width 118 height 36
click at [1286, 613] on icon "button" at bounding box center [1288, 617] width 10 height 7
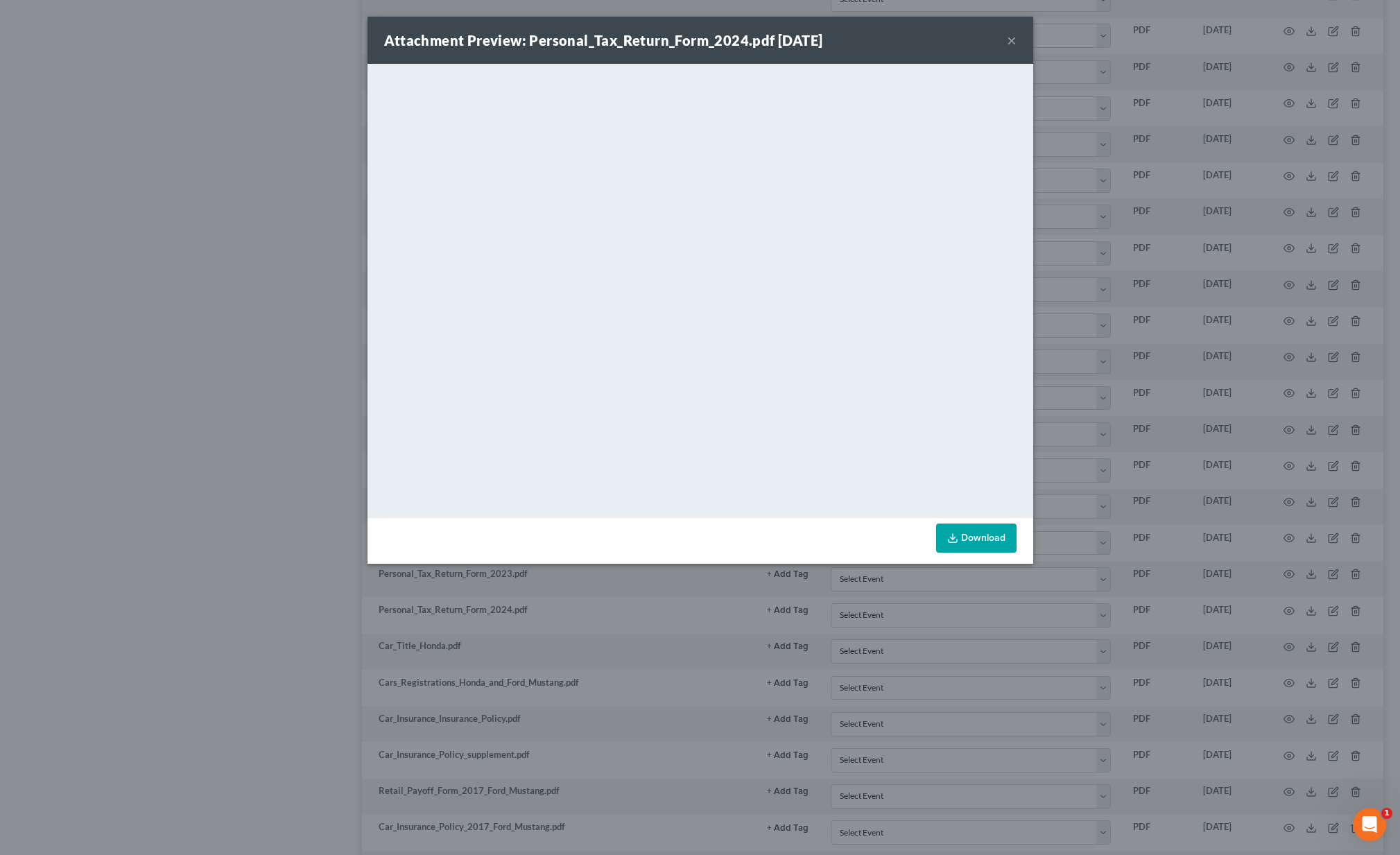
click at [1011, 36] on button "×" at bounding box center [1011, 40] width 9 height 17
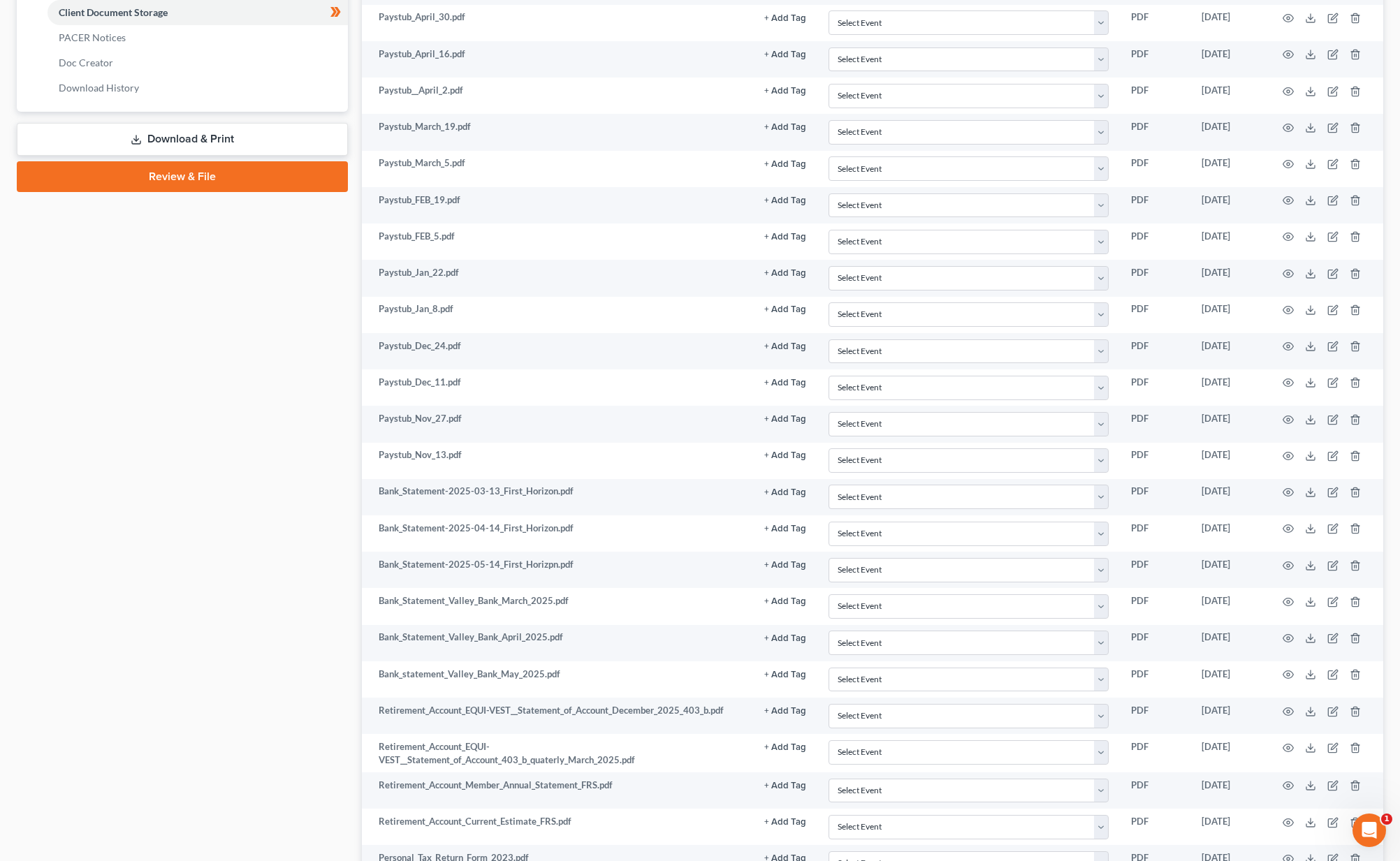
scroll to position [0, 0]
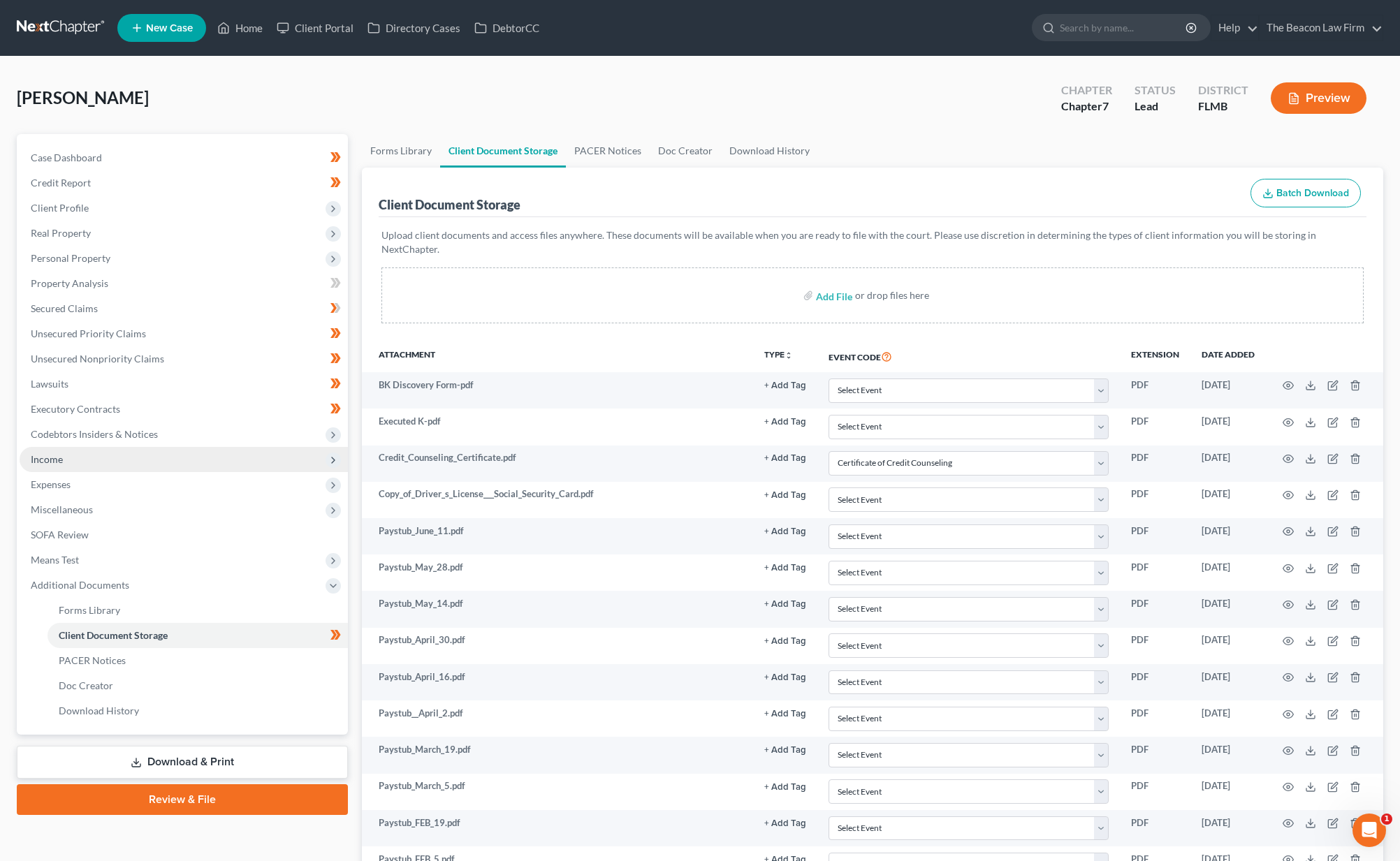
click at [72, 461] on span "Income" at bounding box center [184, 460] width 328 height 25
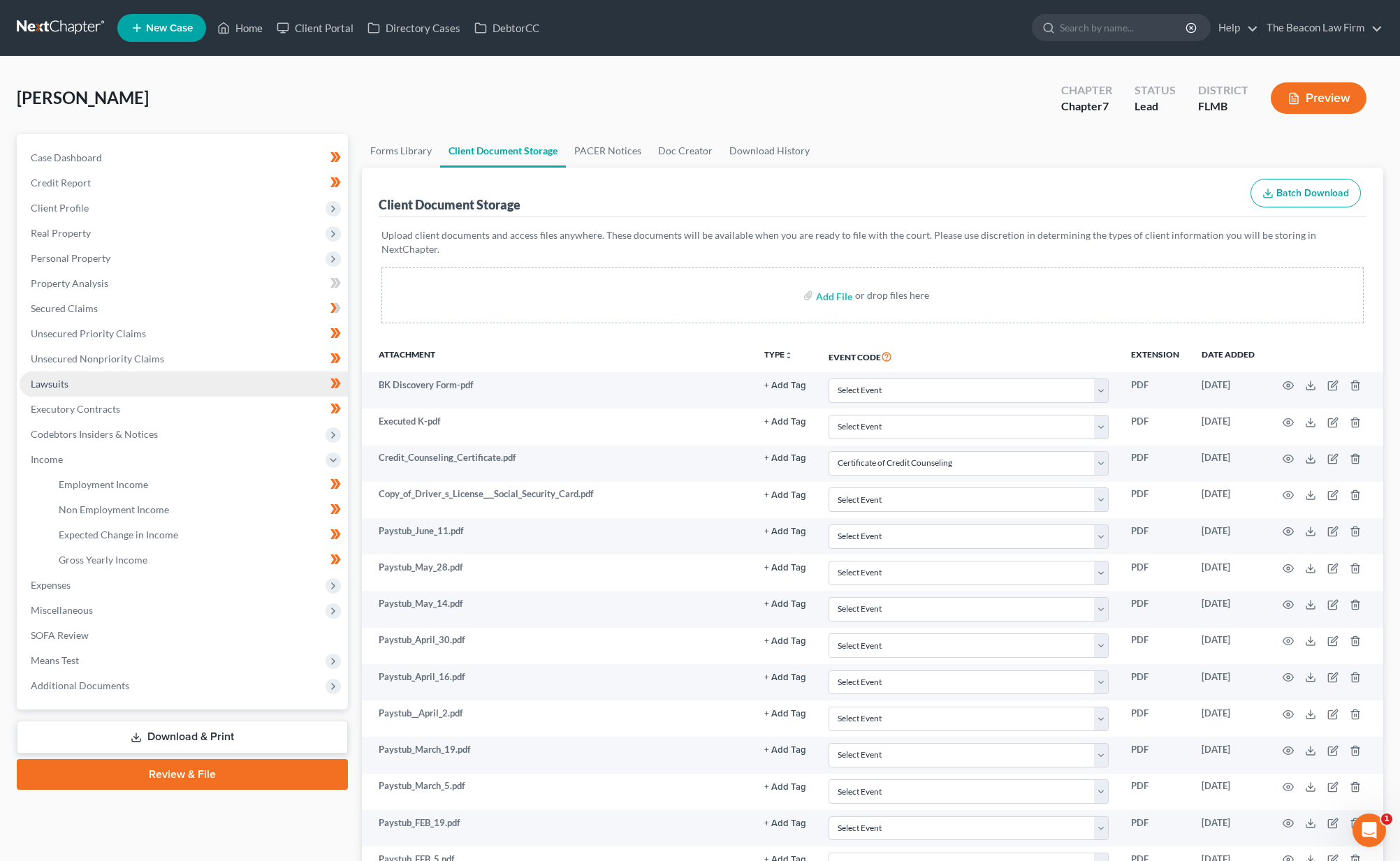
click at [76, 390] on link "Lawsuits" at bounding box center [184, 384] width 328 height 25
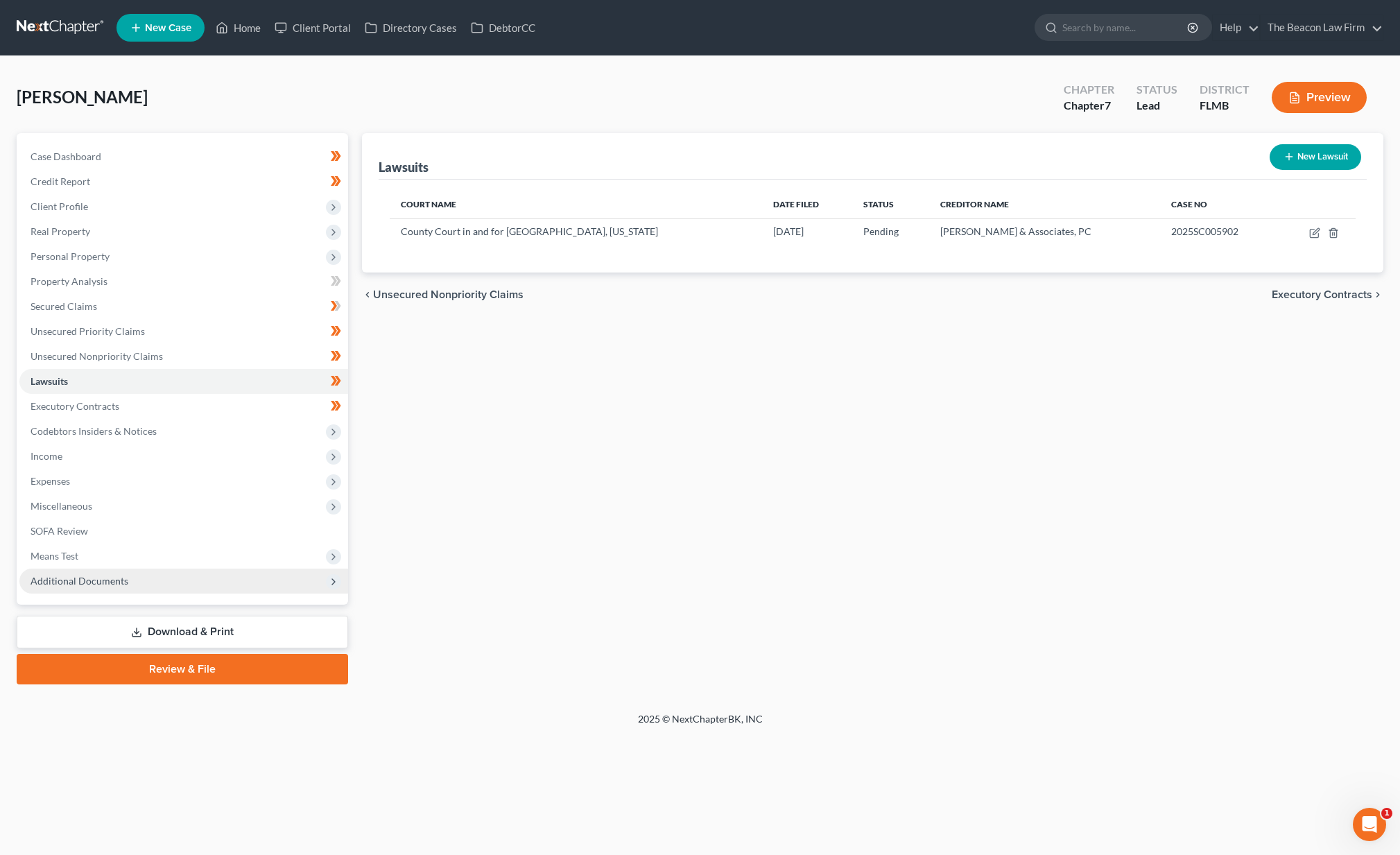
drag, startPoint x: 152, startPoint y: 581, endPoint x: 168, endPoint y: 570, distance: 19.4
click at [152, 581] on span "Additional Documents" at bounding box center [184, 581] width 329 height 25
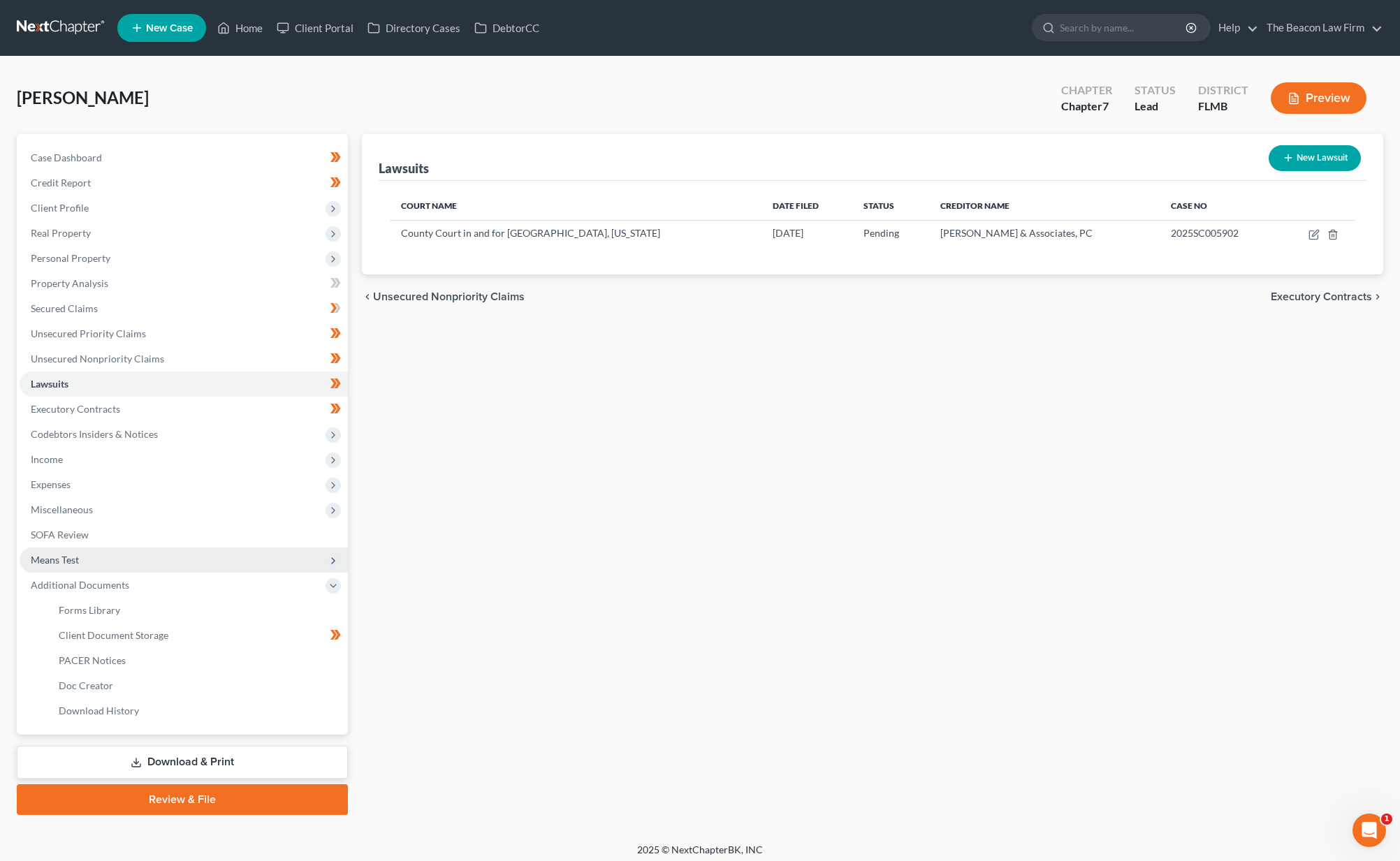
click at [141, 548] on span "Means Test" at bounding box center [184, 560] width 328 height 25
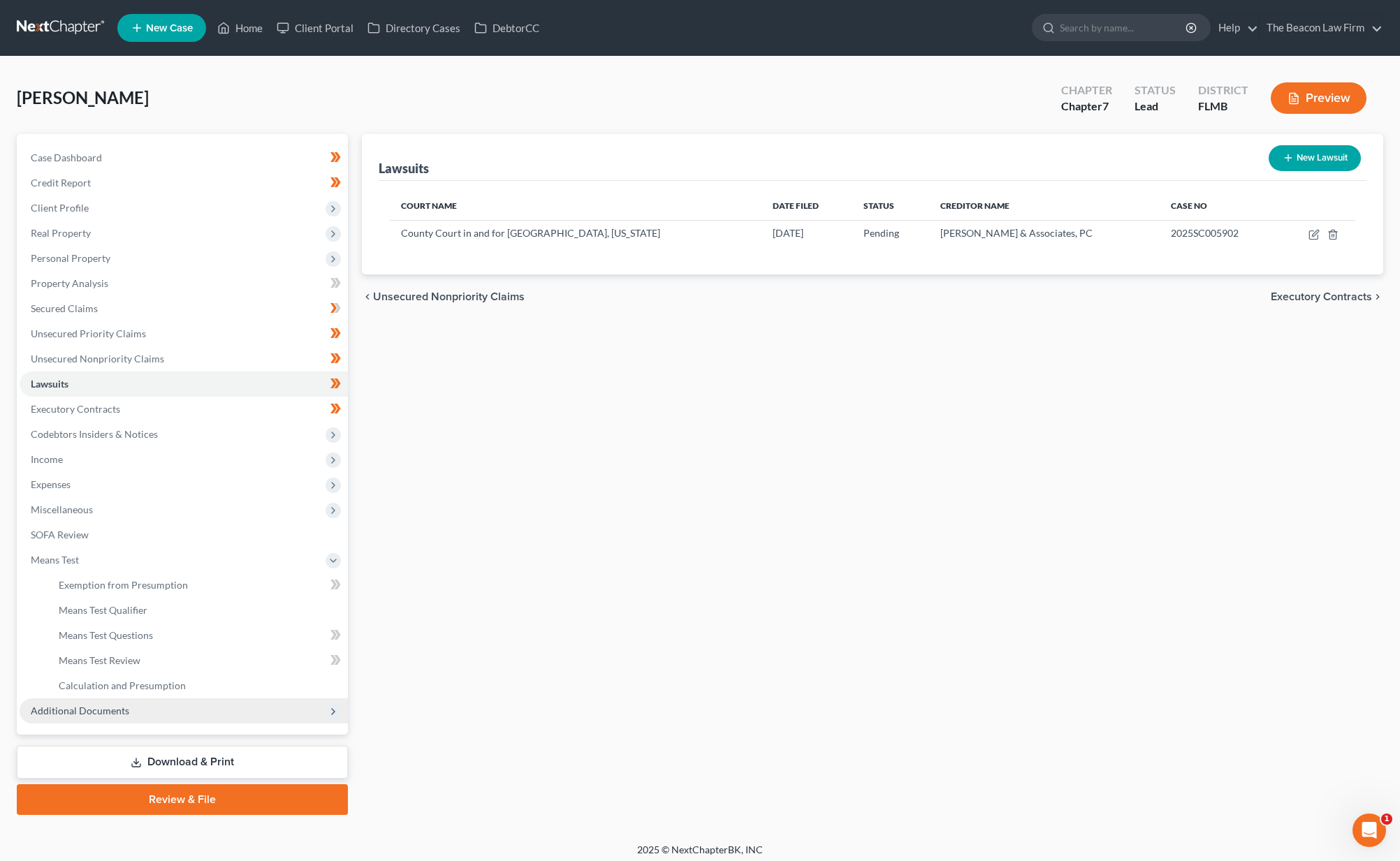
click at [128, 703] on span "Additional Documents" at bounding box center [184, 711] width 328 height 25
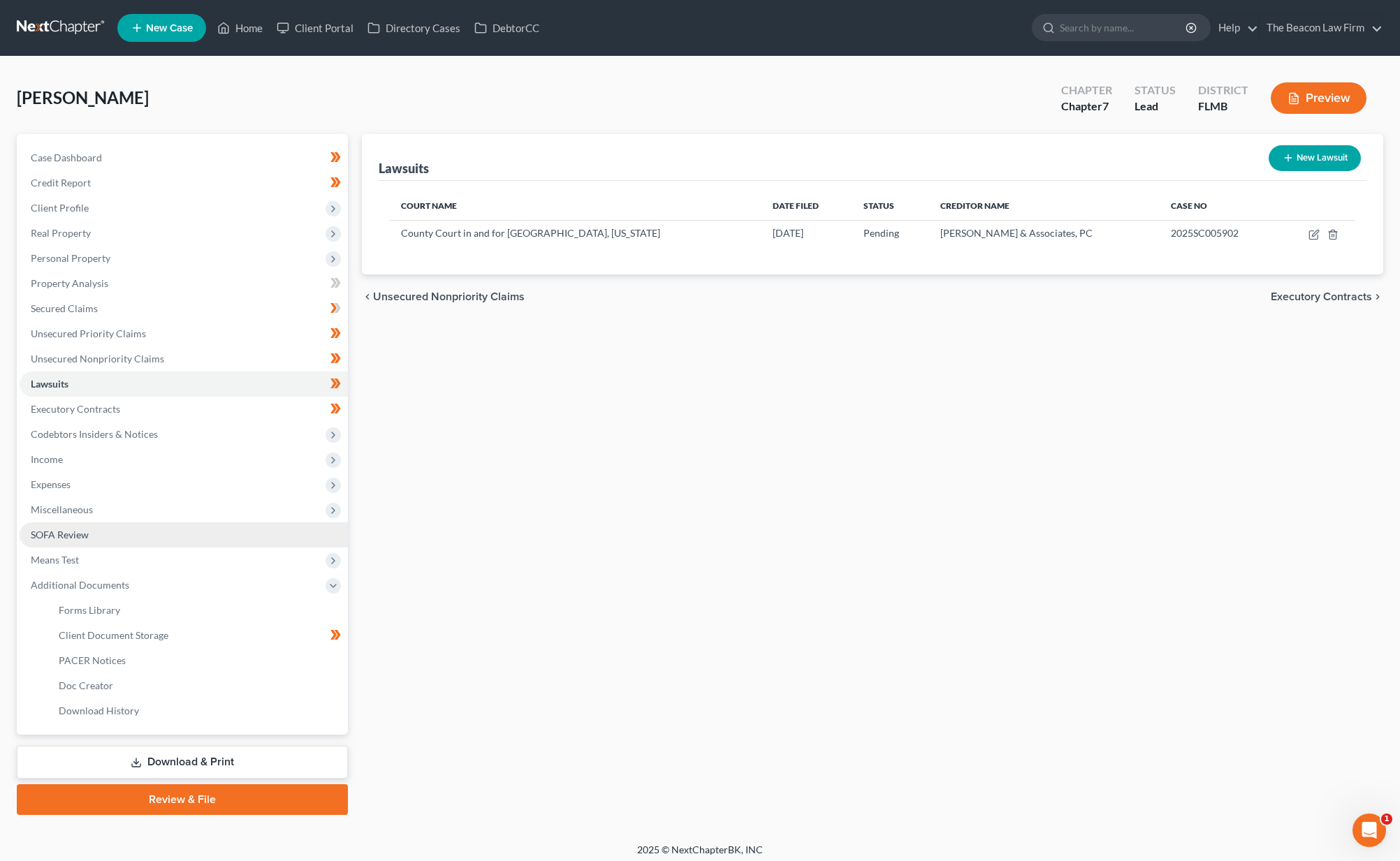
click at [80, 531] on span "SOFA Review" at bounding box center [59, 535] width 58 height 12
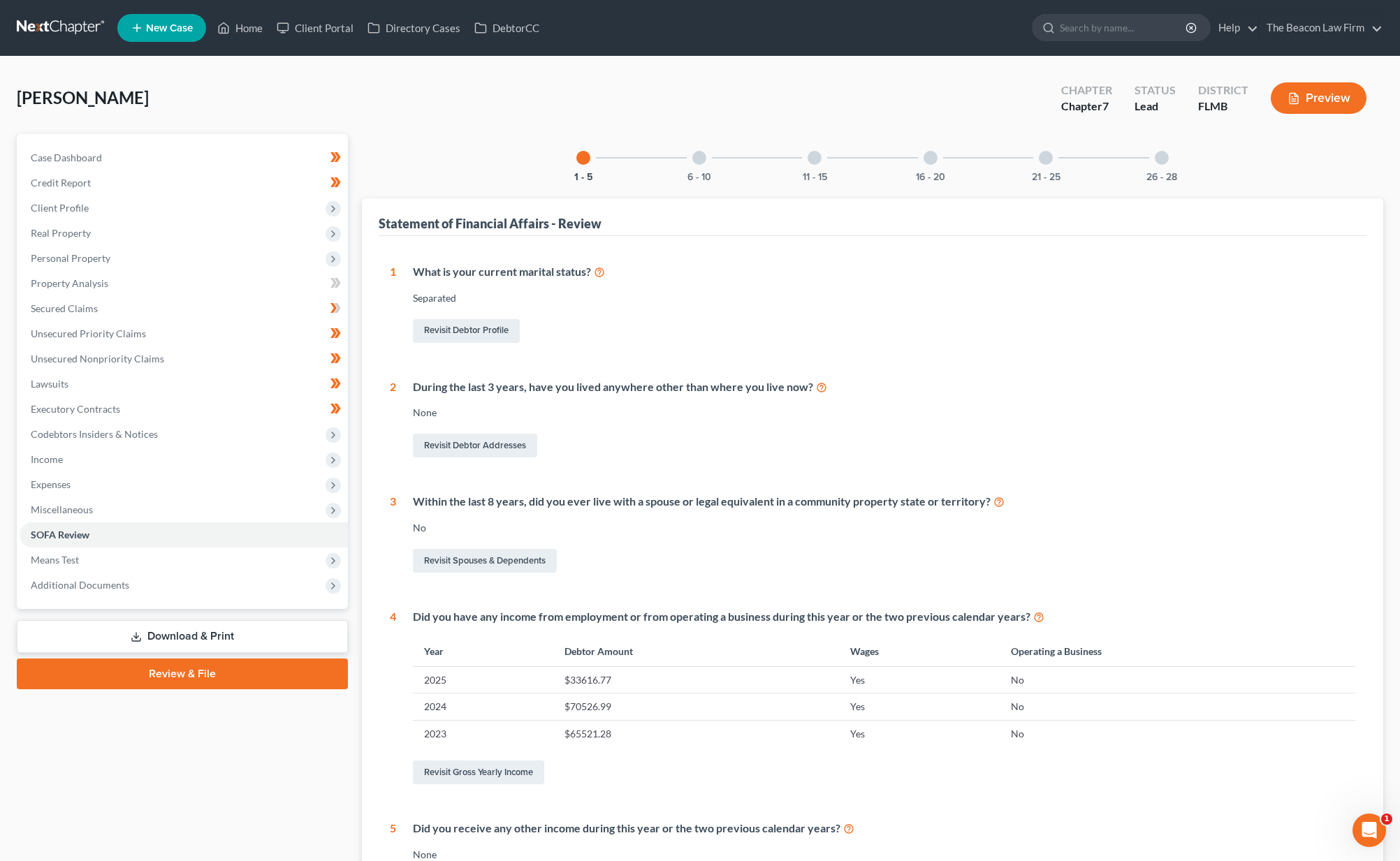
click at [683, 161] on div "6 - 10" at bounding box center [699, 158] width 48 height 48
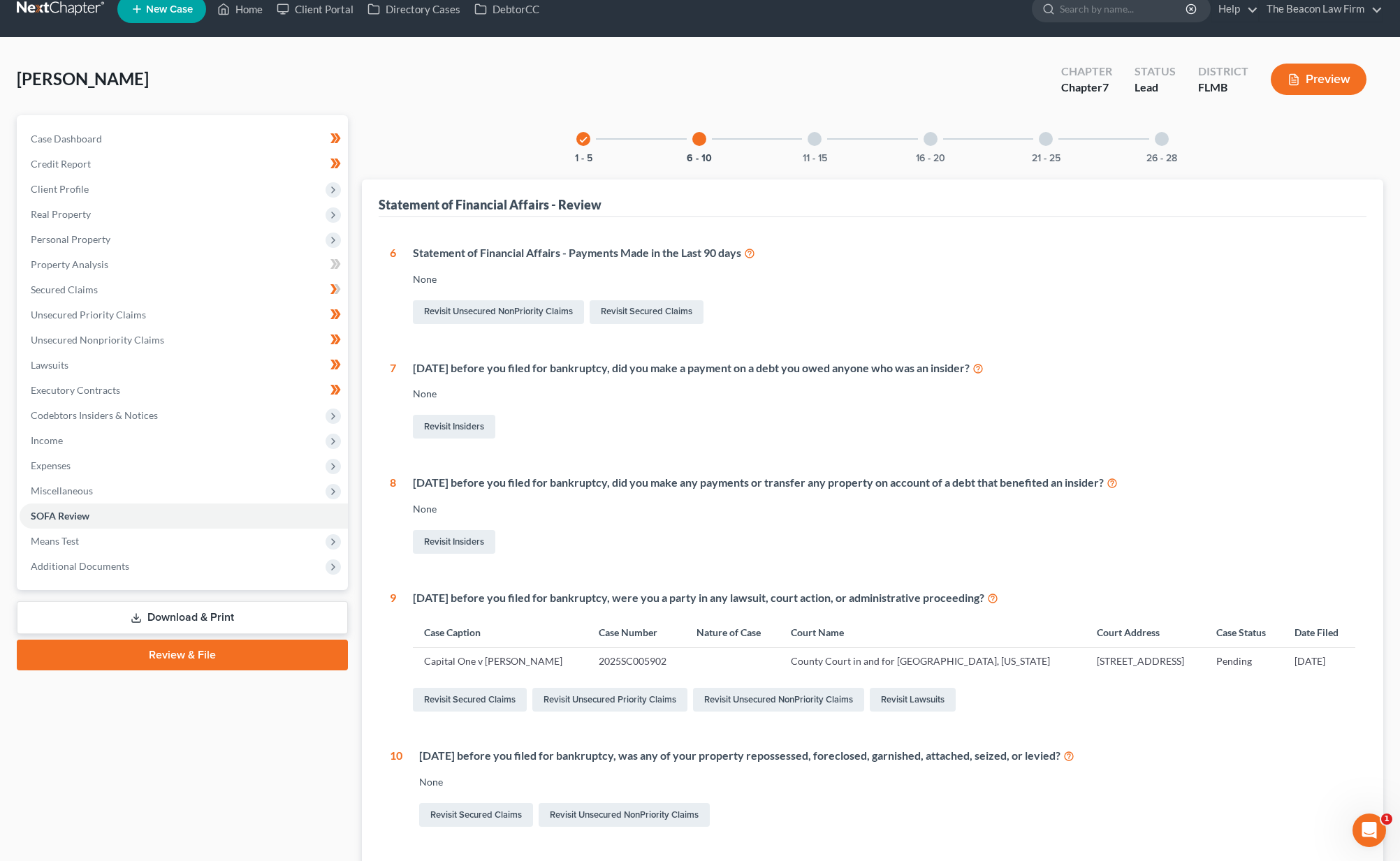
scroll to position [83, 0]
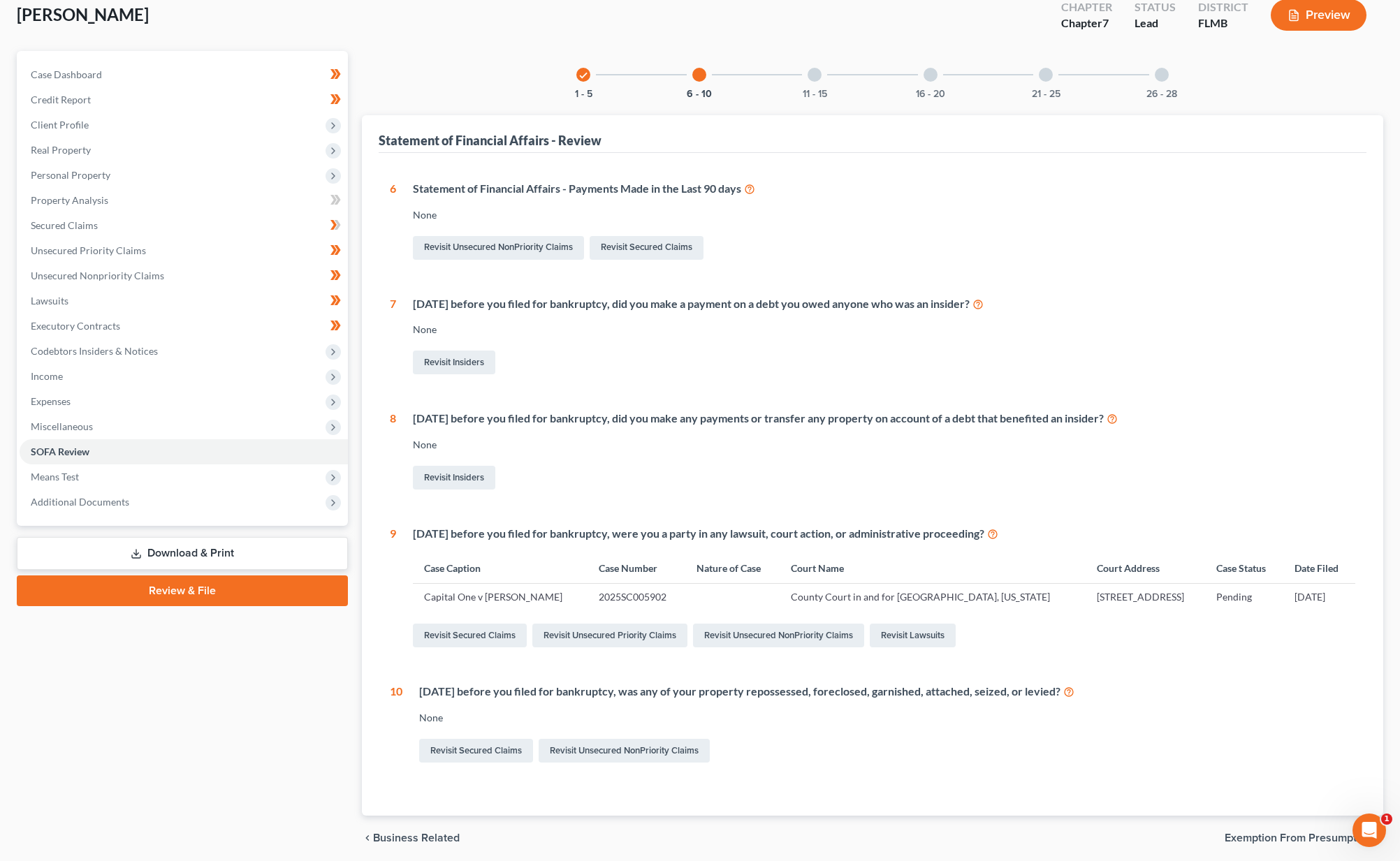
click at [808, 78] on div at bounding box center [814, 74] width 14 height 14
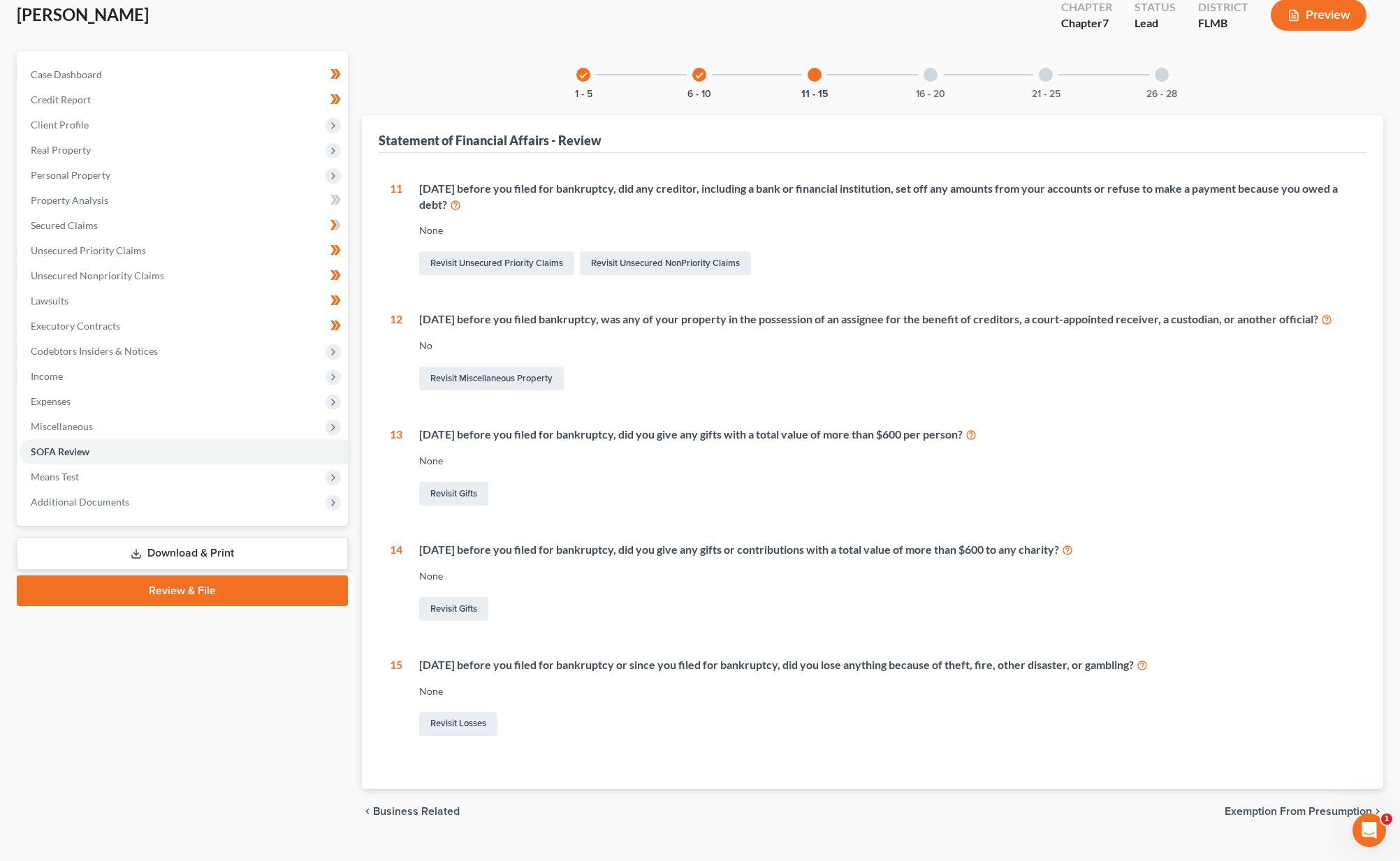
click at [932, 77] on div at bounding box center [930, 74] width 14 height 14
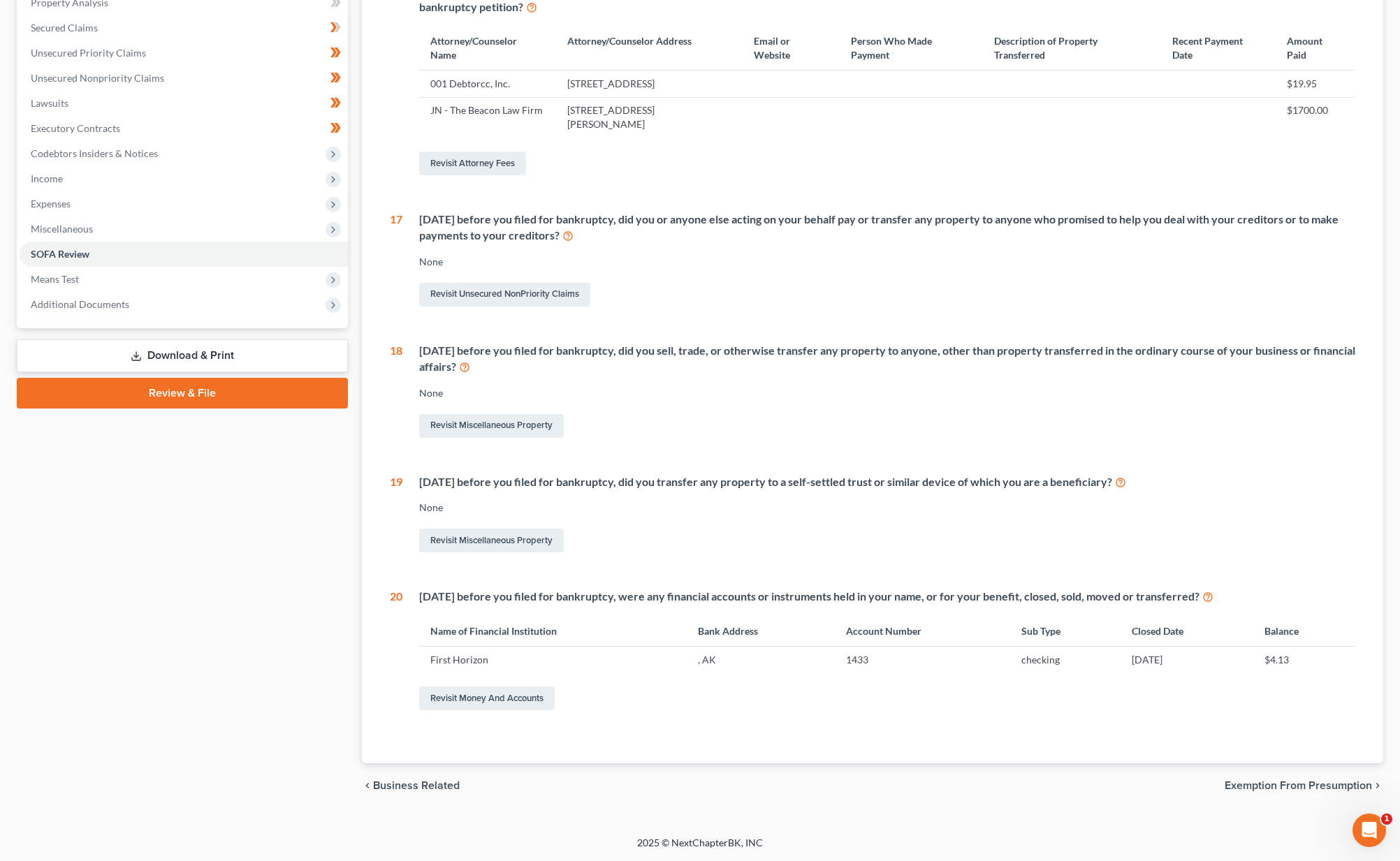
scroll to position [11, 0]
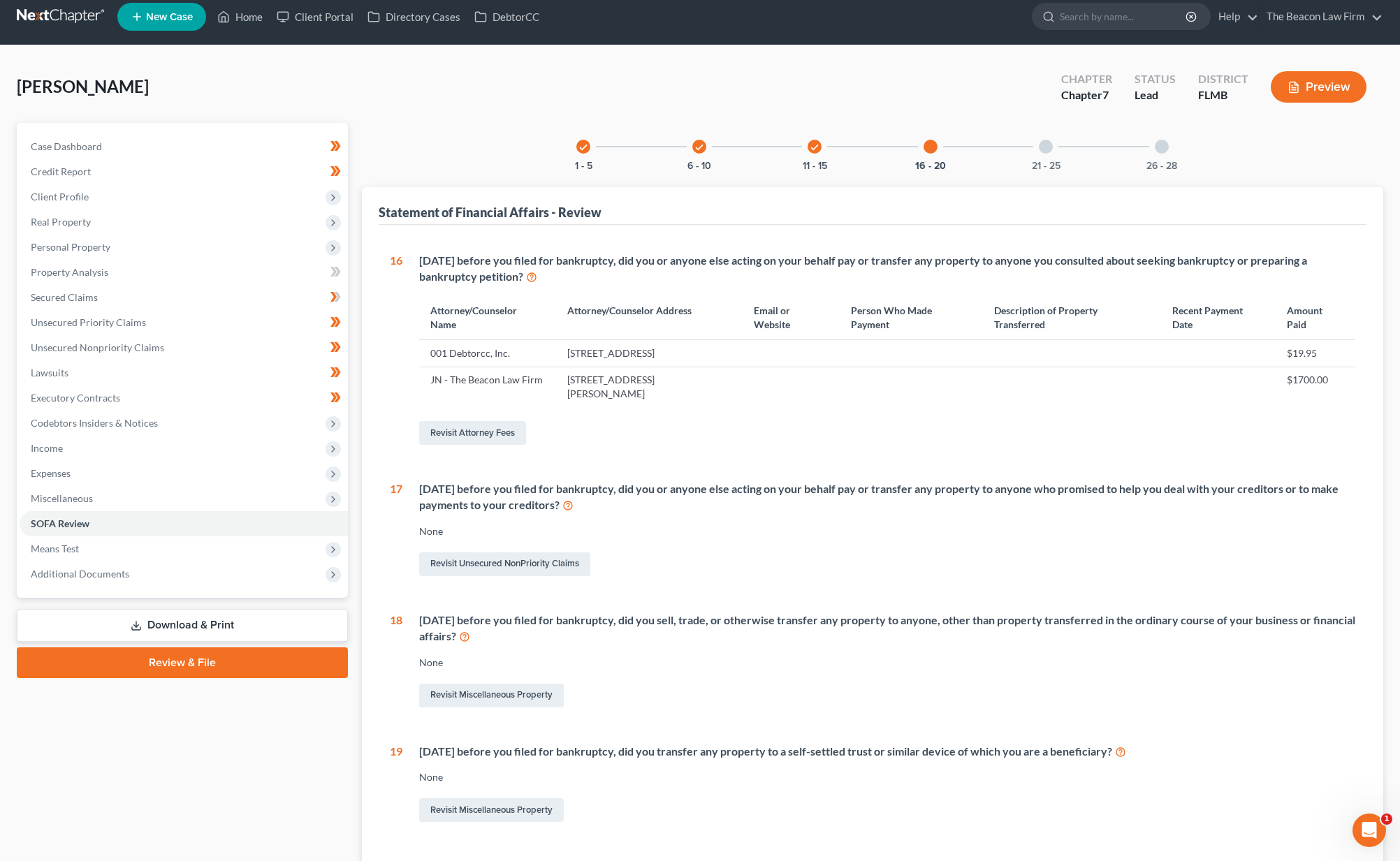
click at [1038, 151] on div "21 - 25" at bounding box center [1045, 146] width 48 height 48
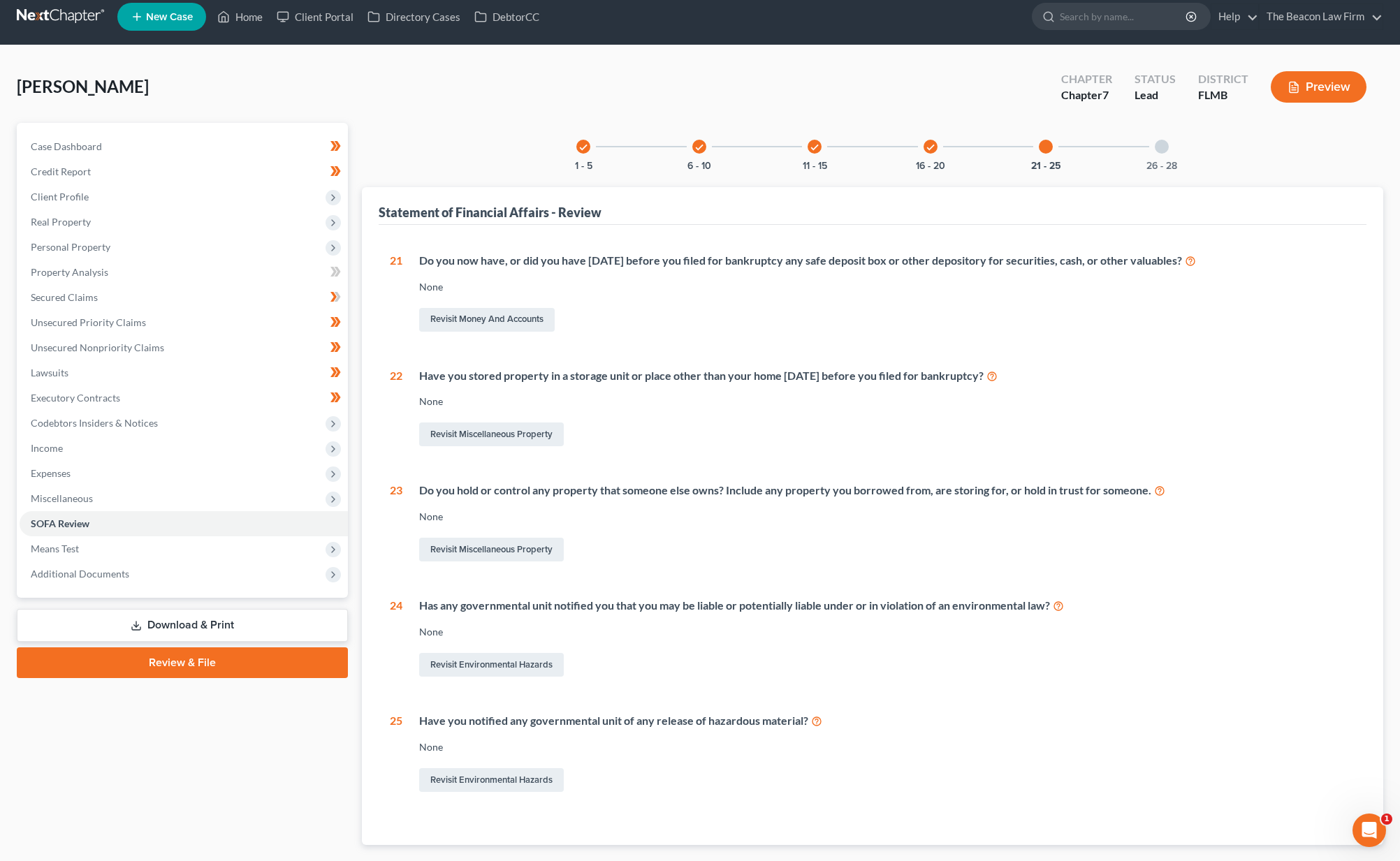
scroll to position [90, 0]
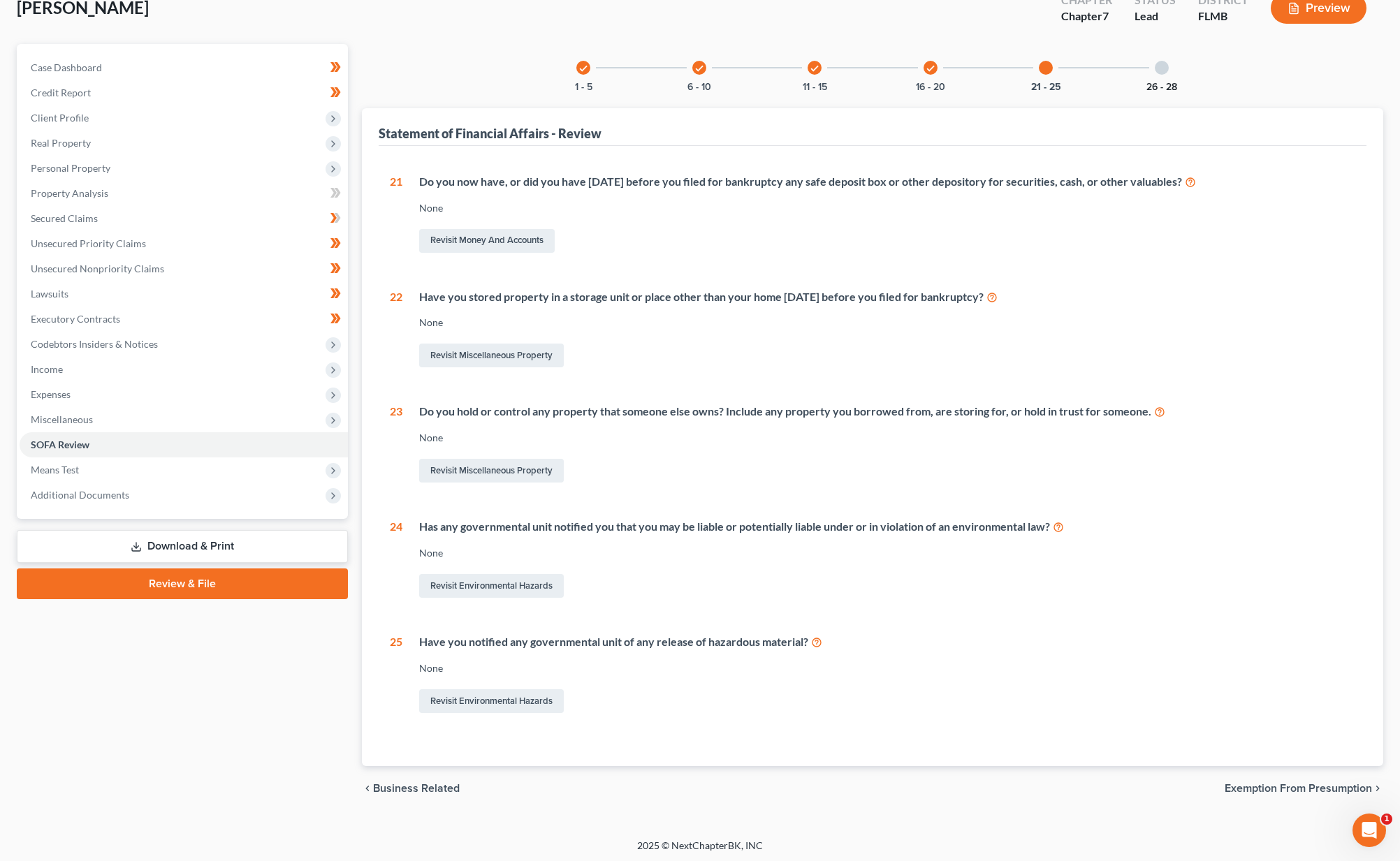
click at [1166, 90] on button "26 - 28" at bounding box center [1161, 87] width 31 height 10
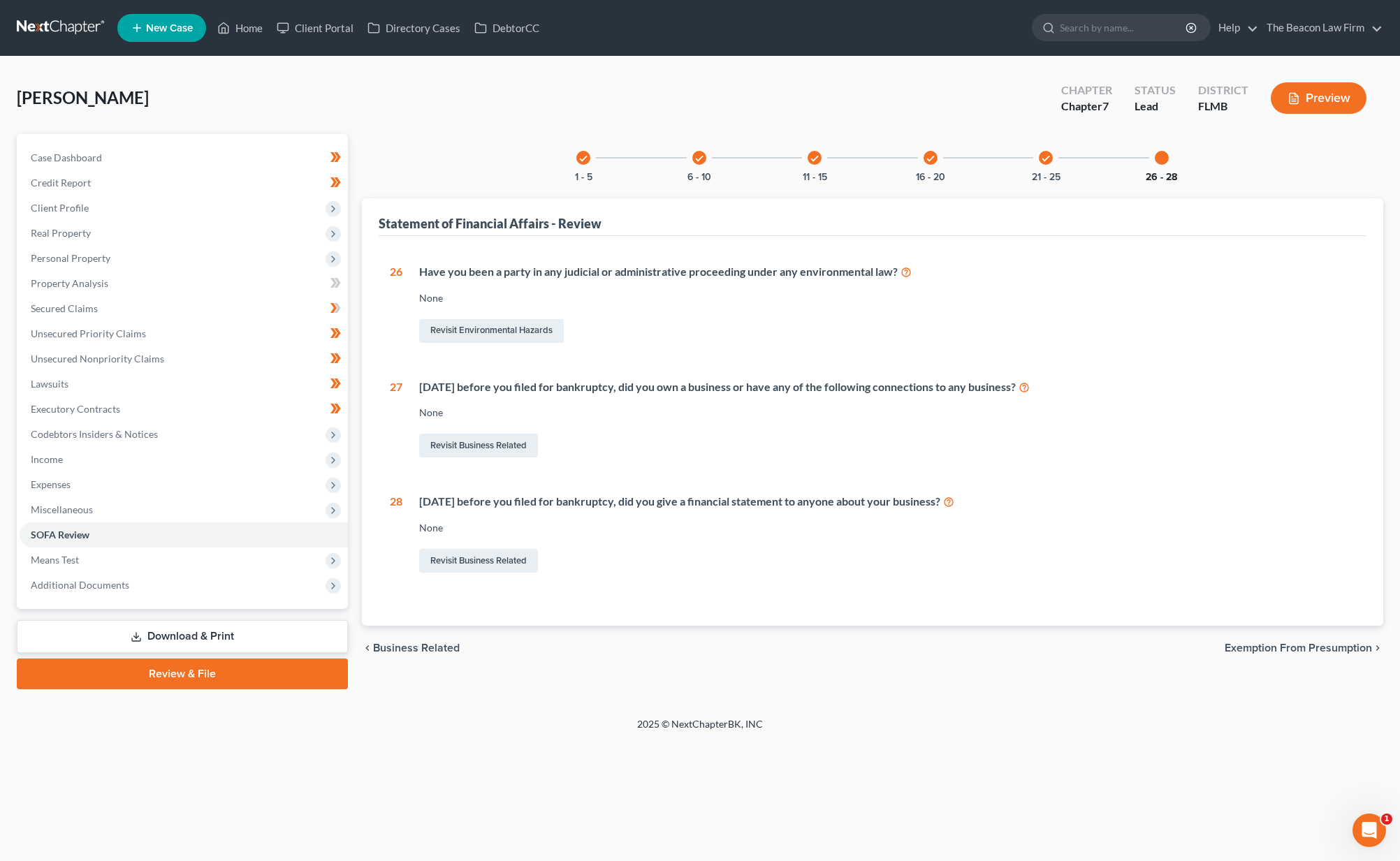
scroll to position [0, 0]
click at [204, 160] on link "Case Dashboard" at bounding box center [185, 158] width 331 height 25
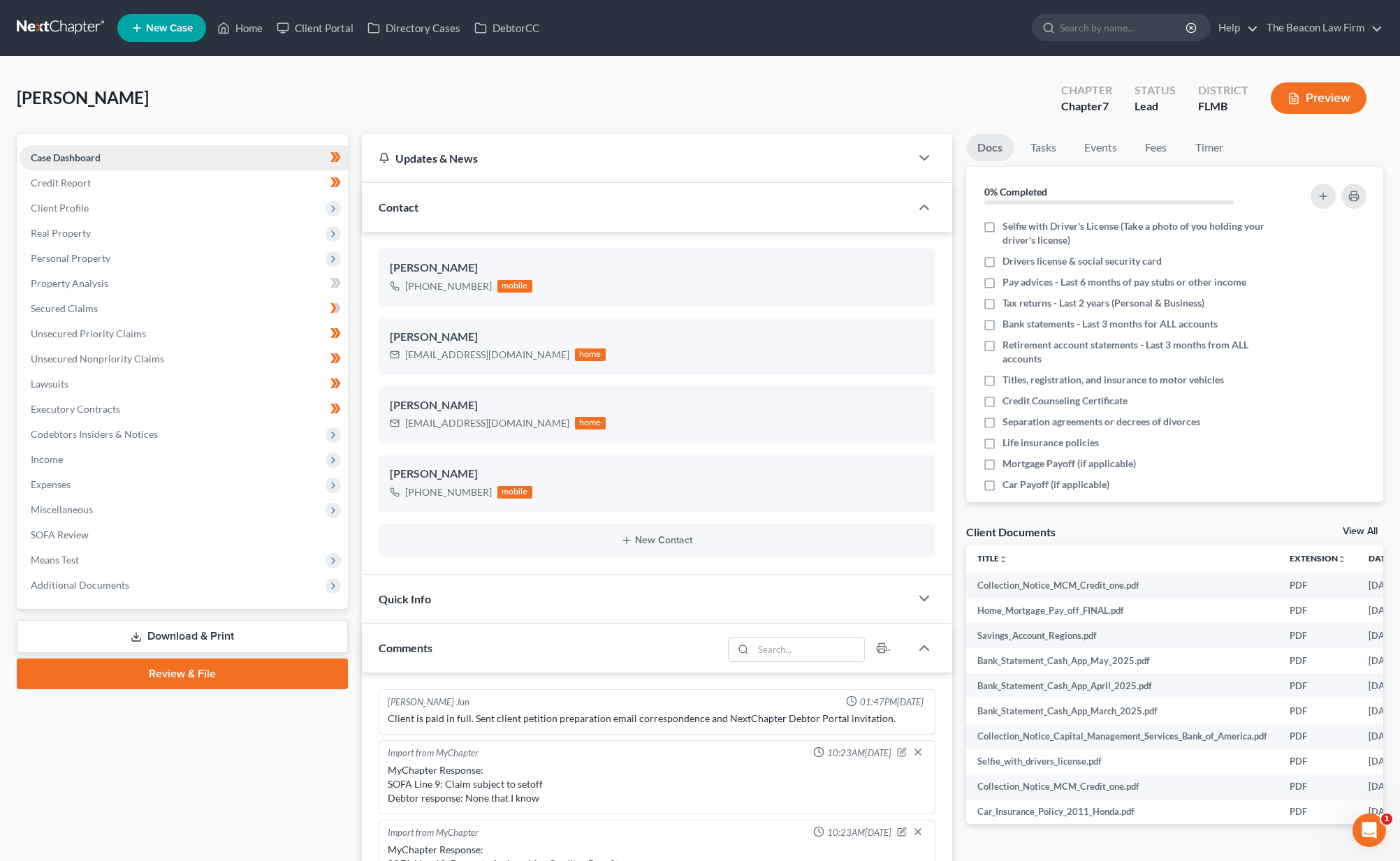
scroll to position [349, 0]
